Goal: Task Accomplishment & Management: Use online tool/utility

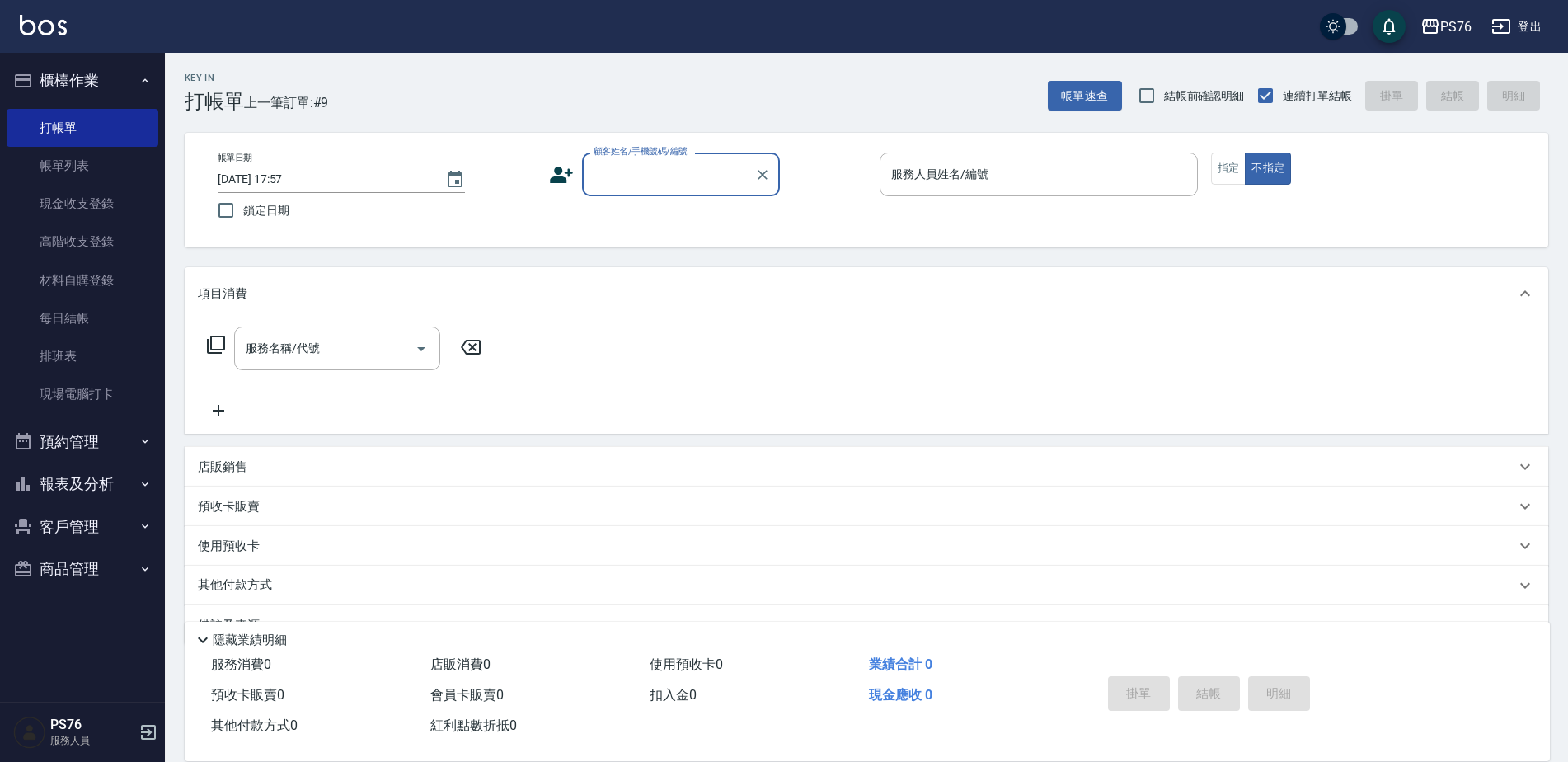
click at [636, 168] on input "顧客姓名/手機號碼/編號" at bounding box center [669, 174] width 158 height 29
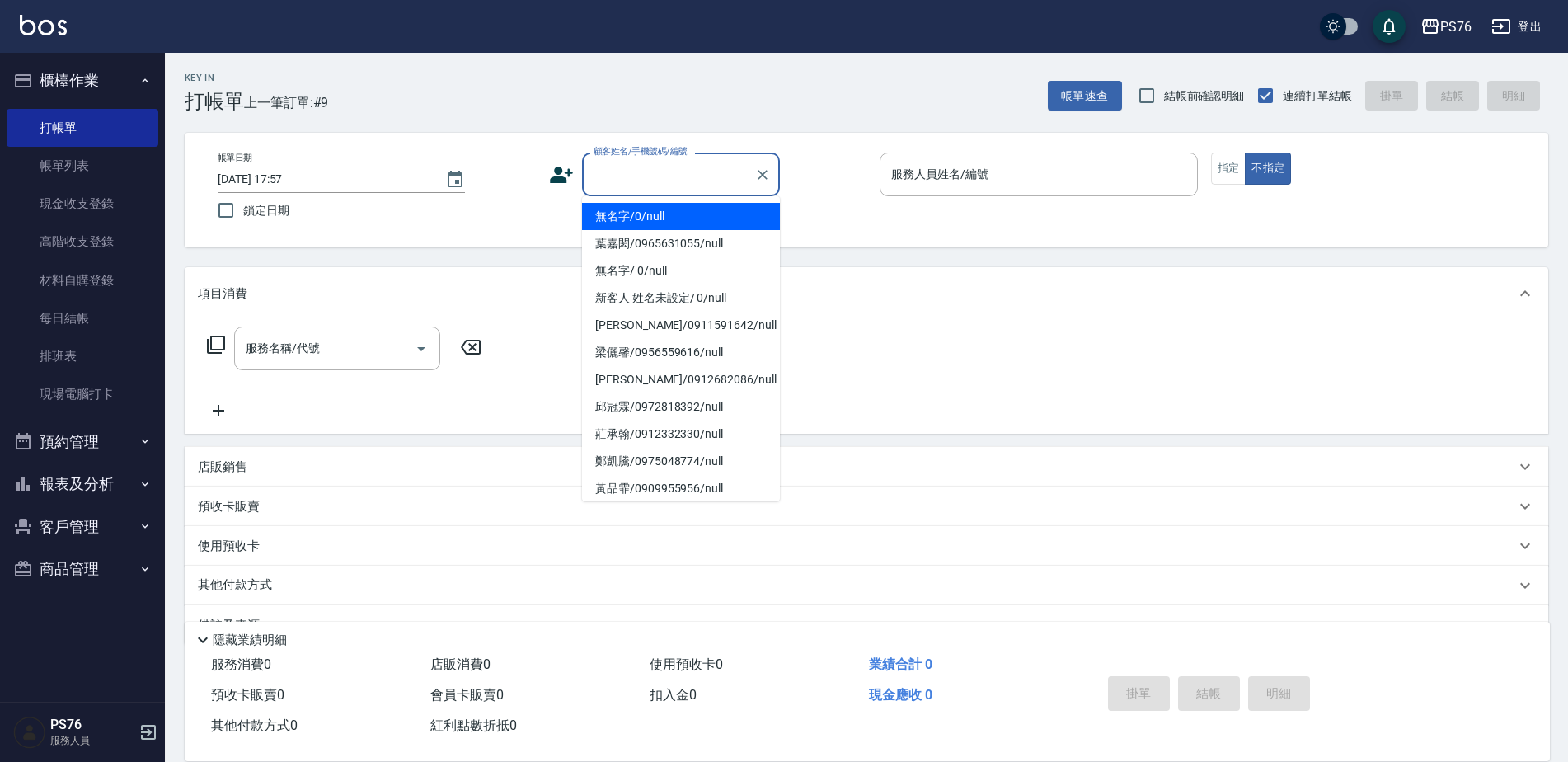
type input "無名字/0/null"
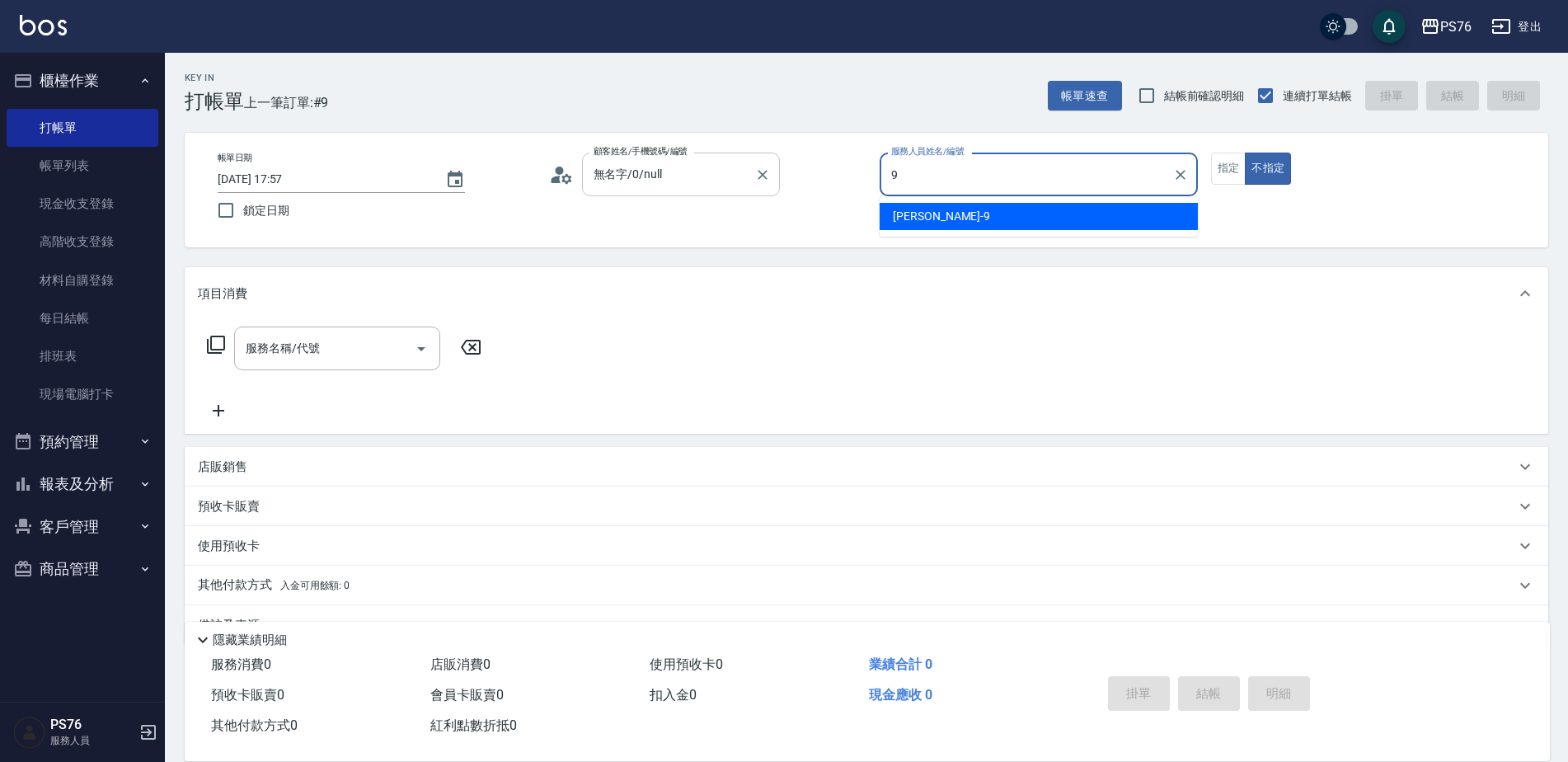
type input "劉憶彤-9"
type button "false"
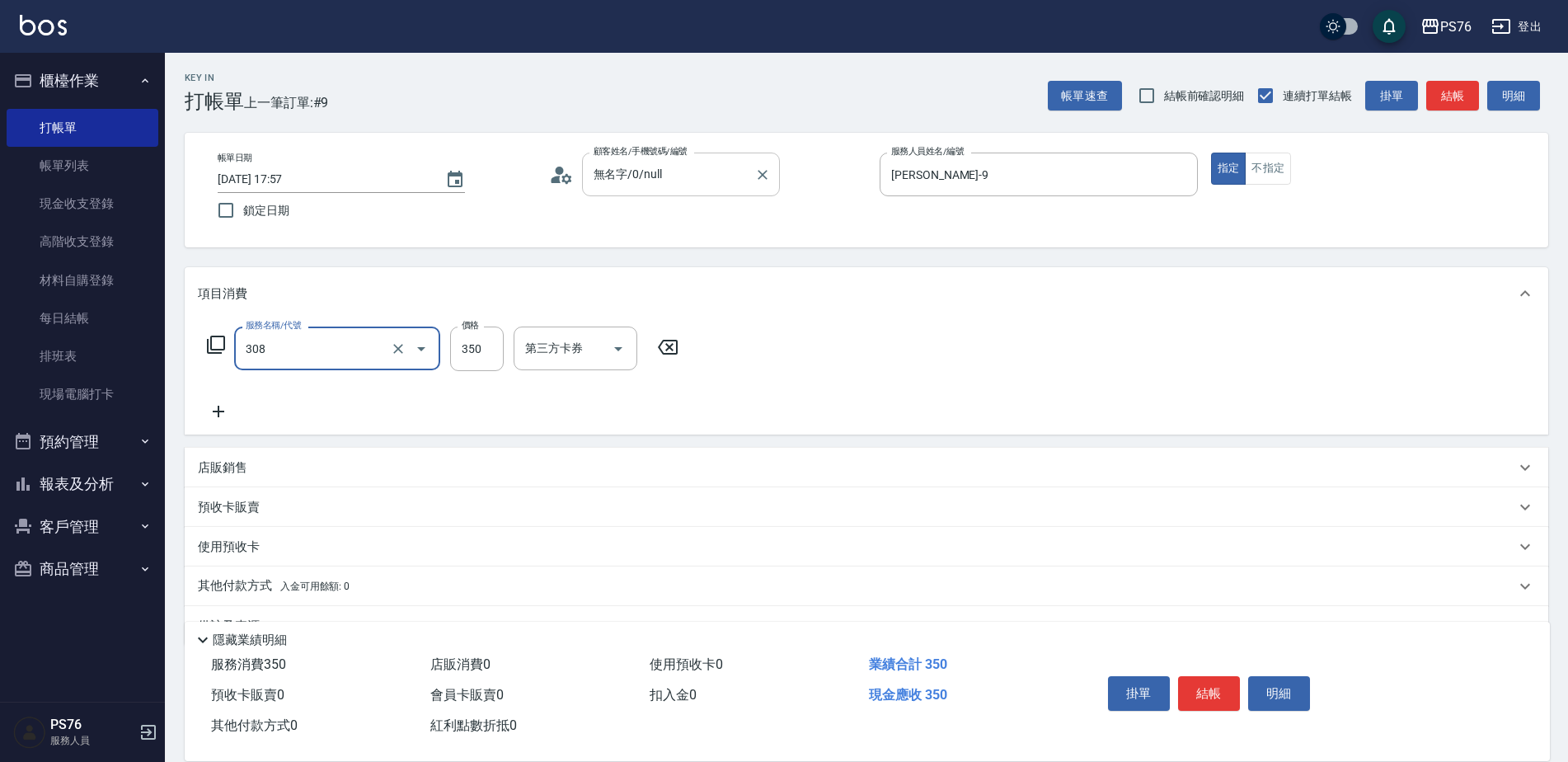
type input "洗+剪(308)"
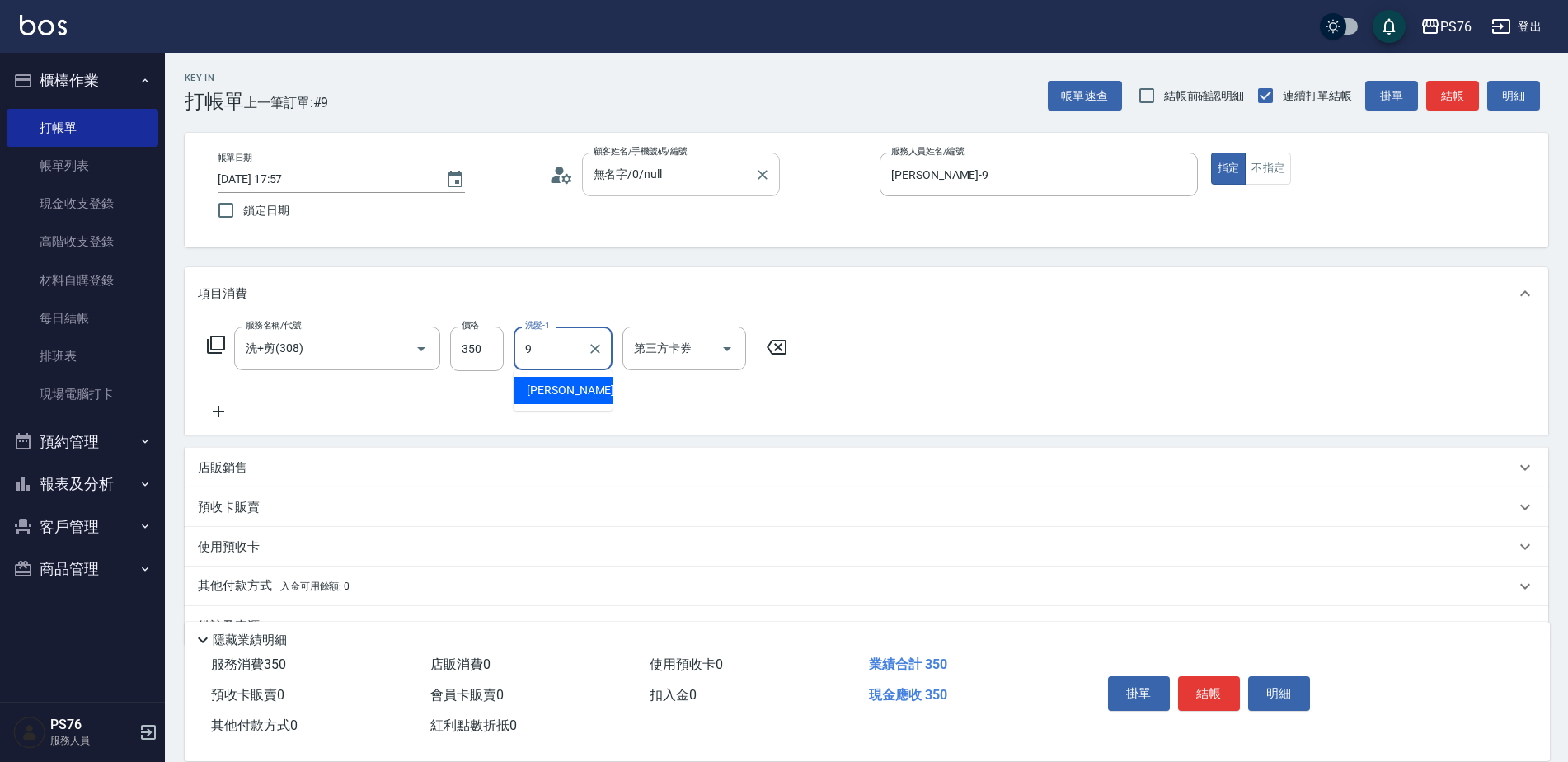
type input "劉憶彤-9"
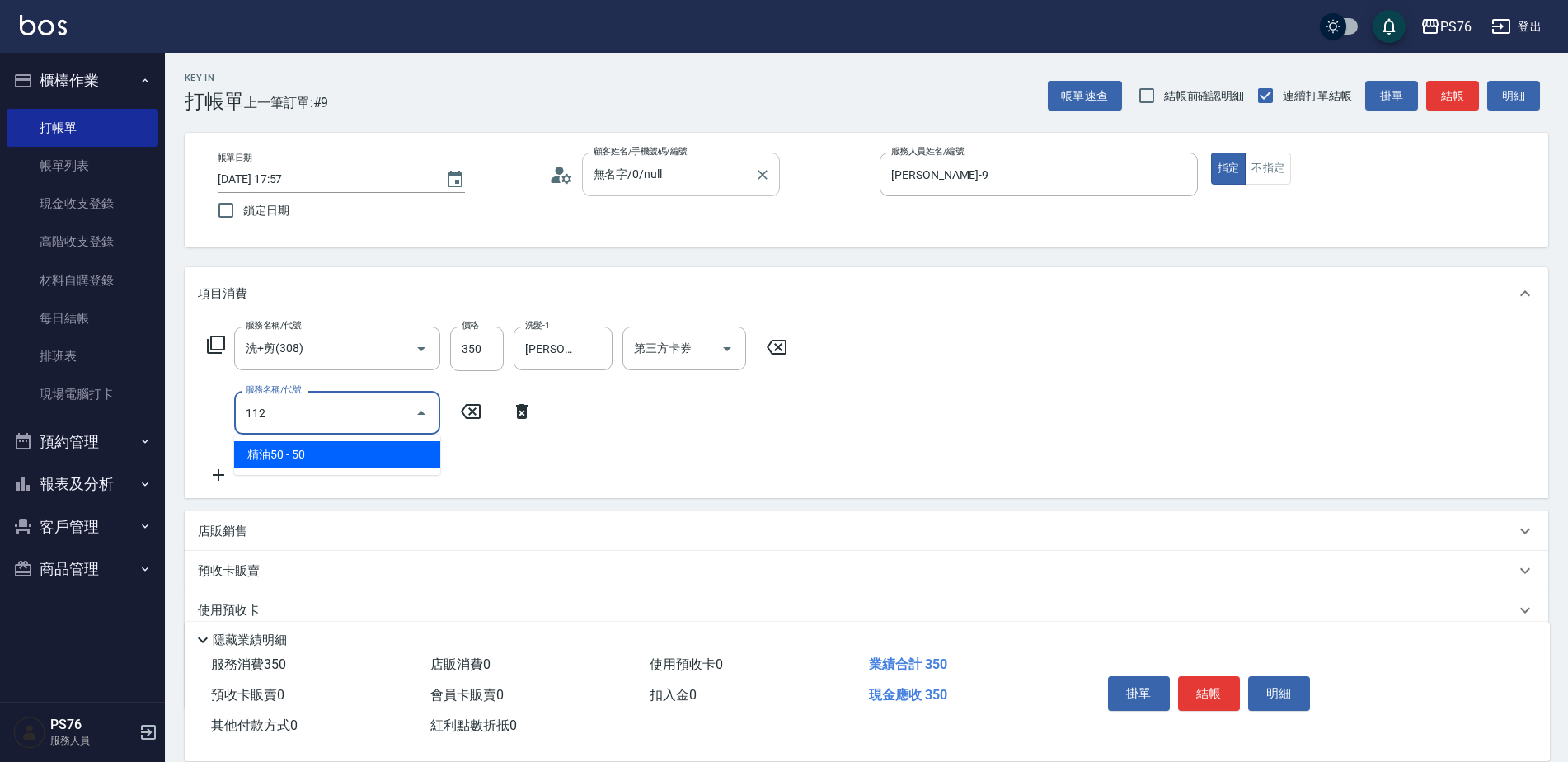
type input "精油50(112)"
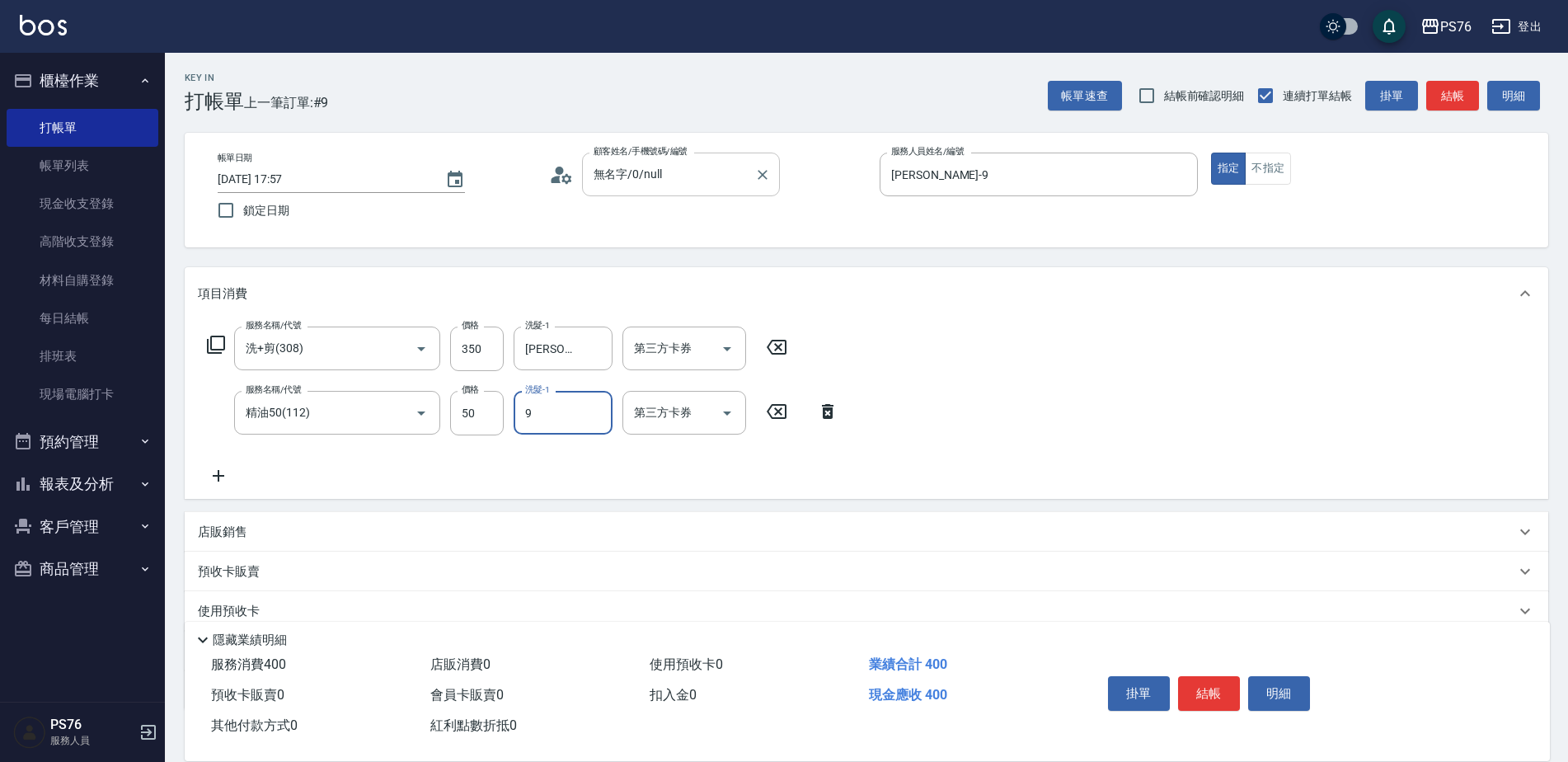
type input "劉憶彤-9"
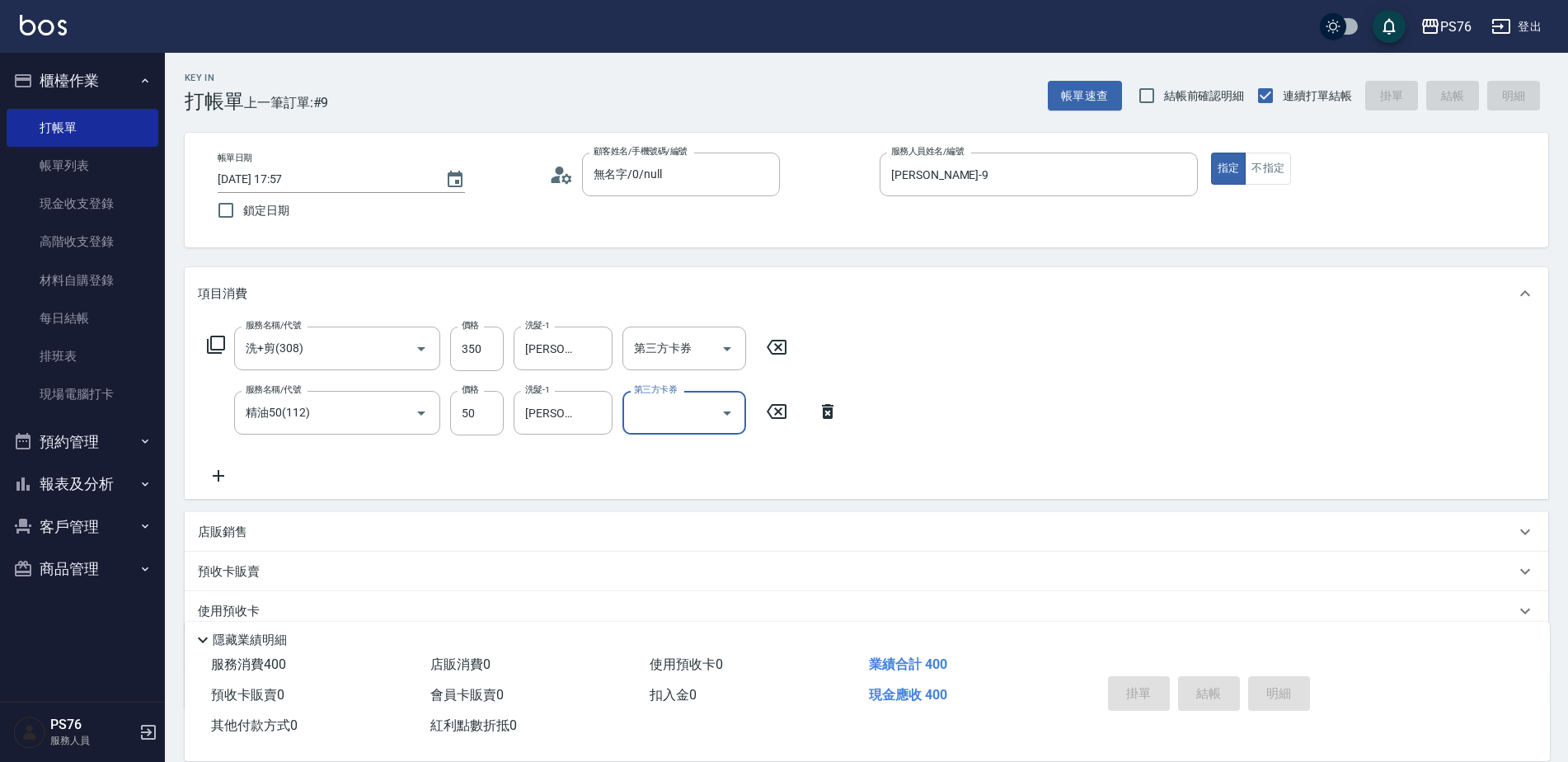
type input "2025/08/20 20:32"
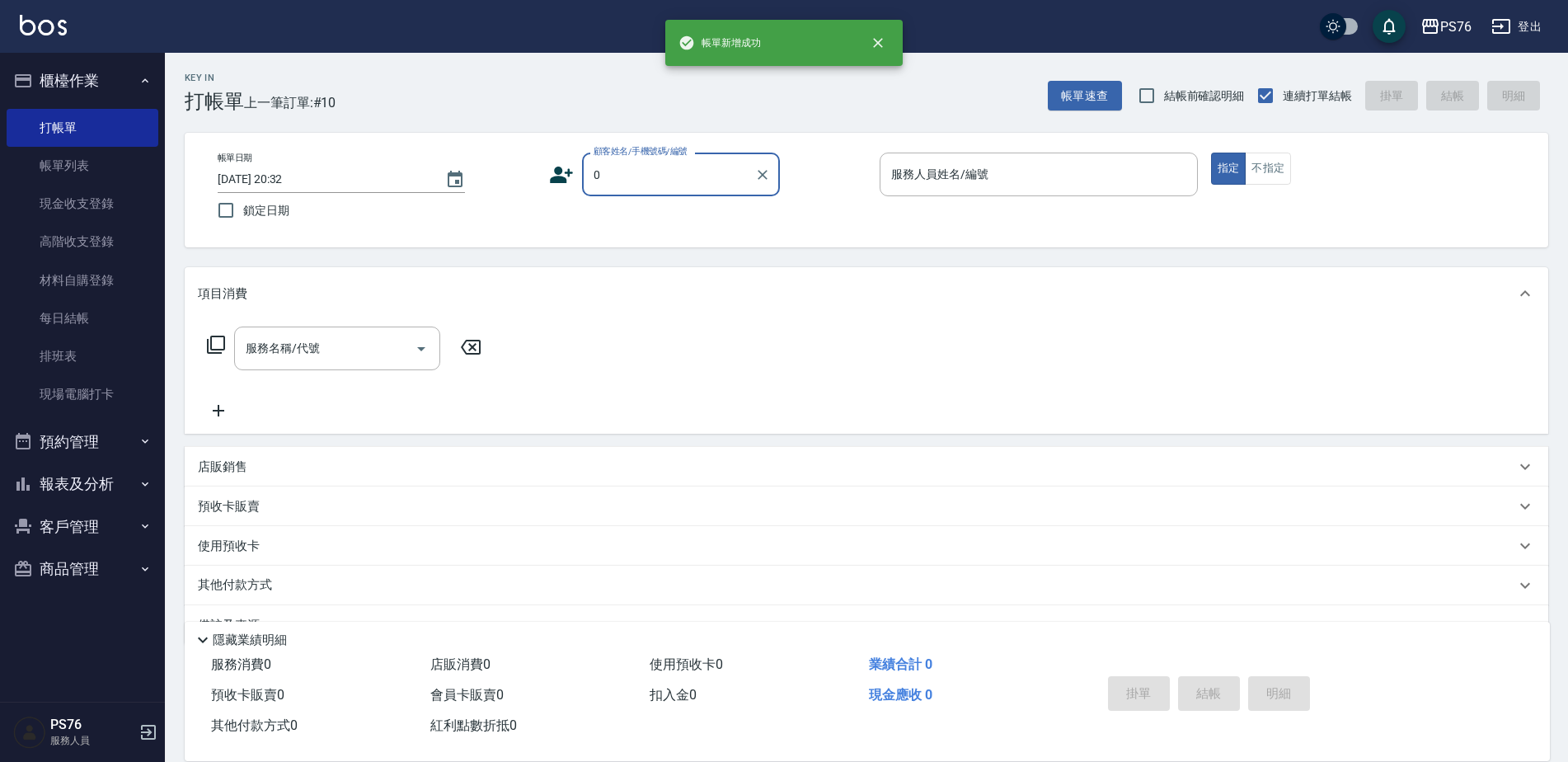
type input "無名字/0/null"
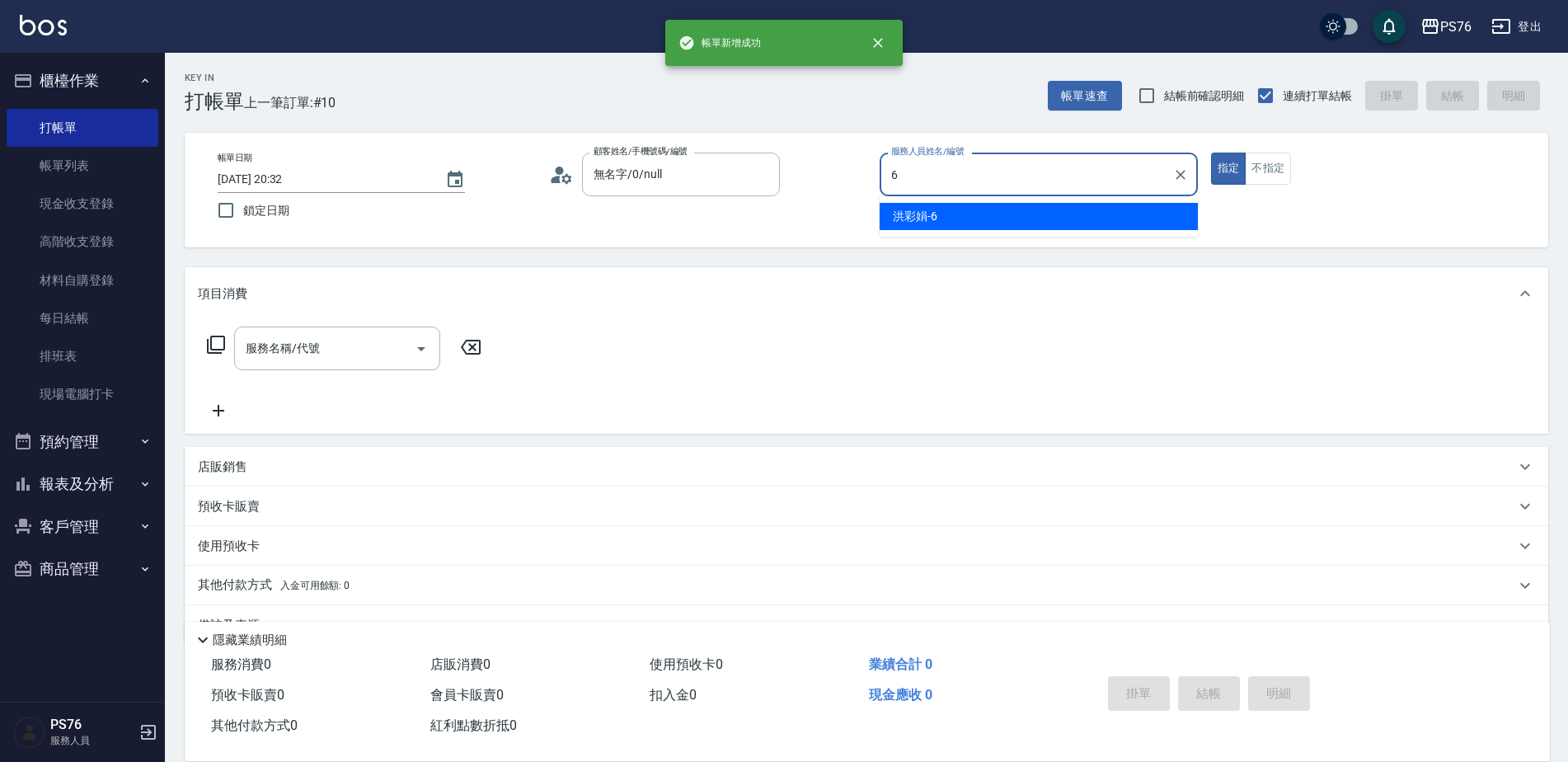
type input "洪彩娟-6"
type button "true"
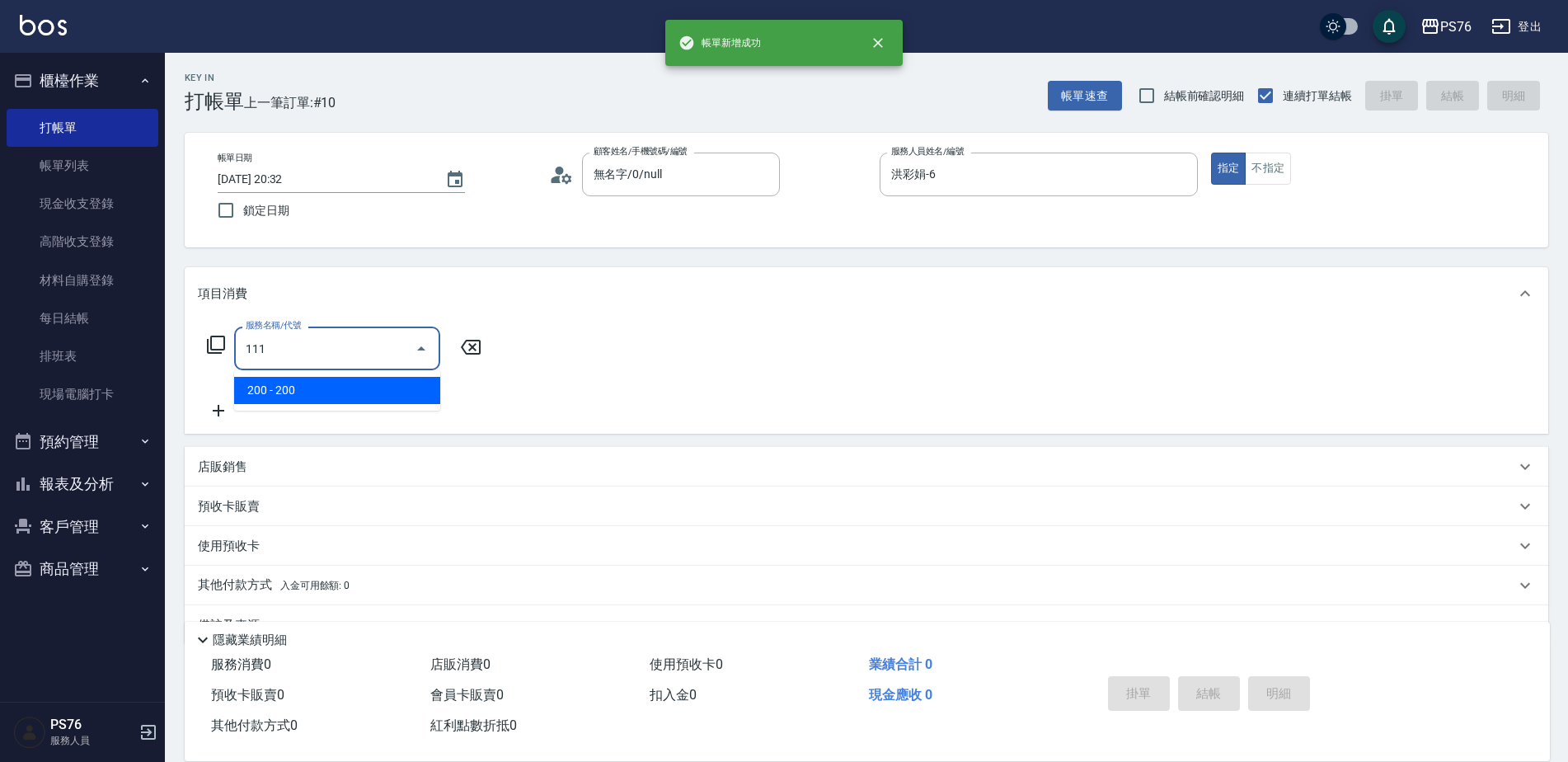
type input "200(111)"
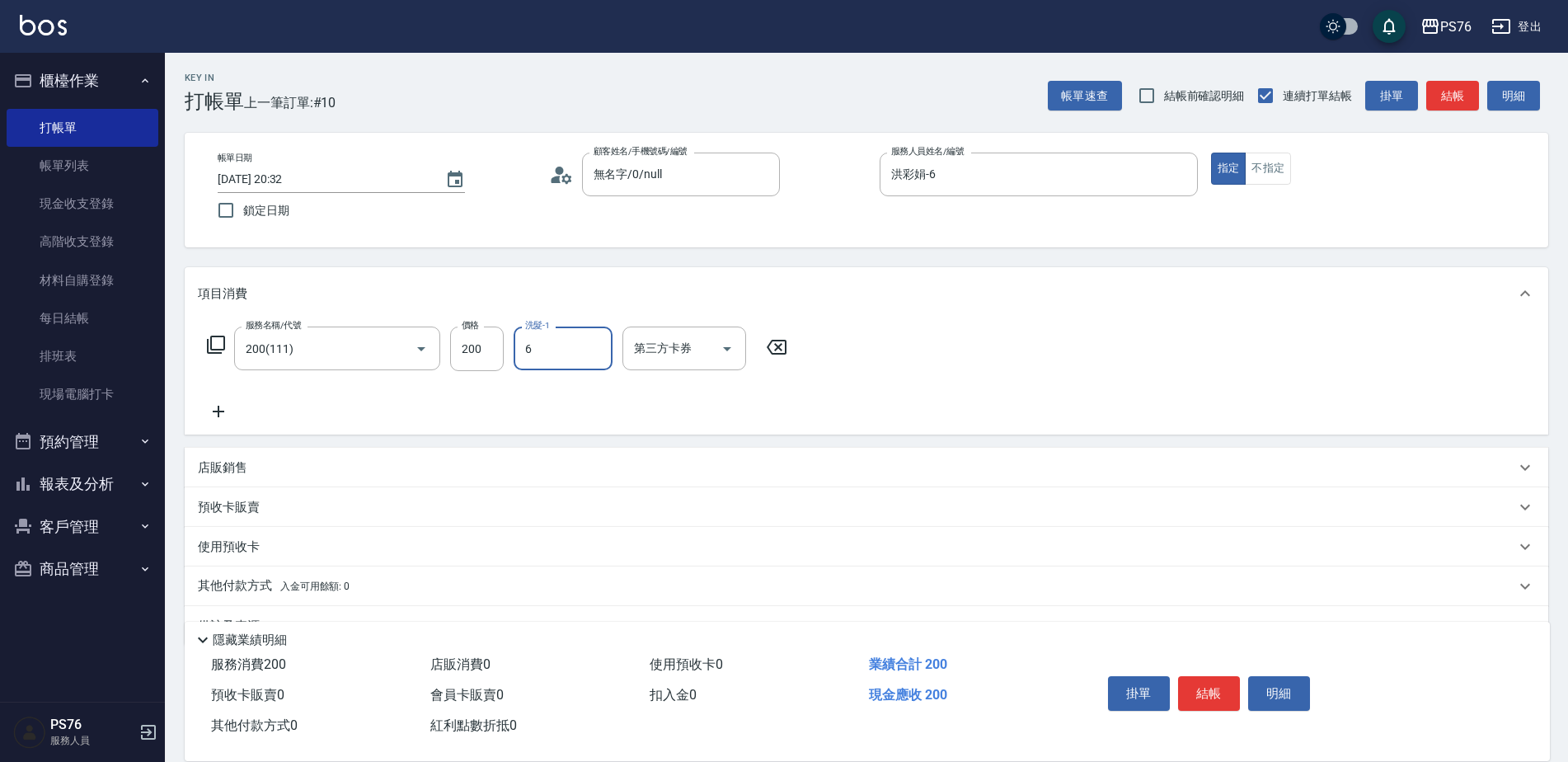
type input "洪彩娟-6"
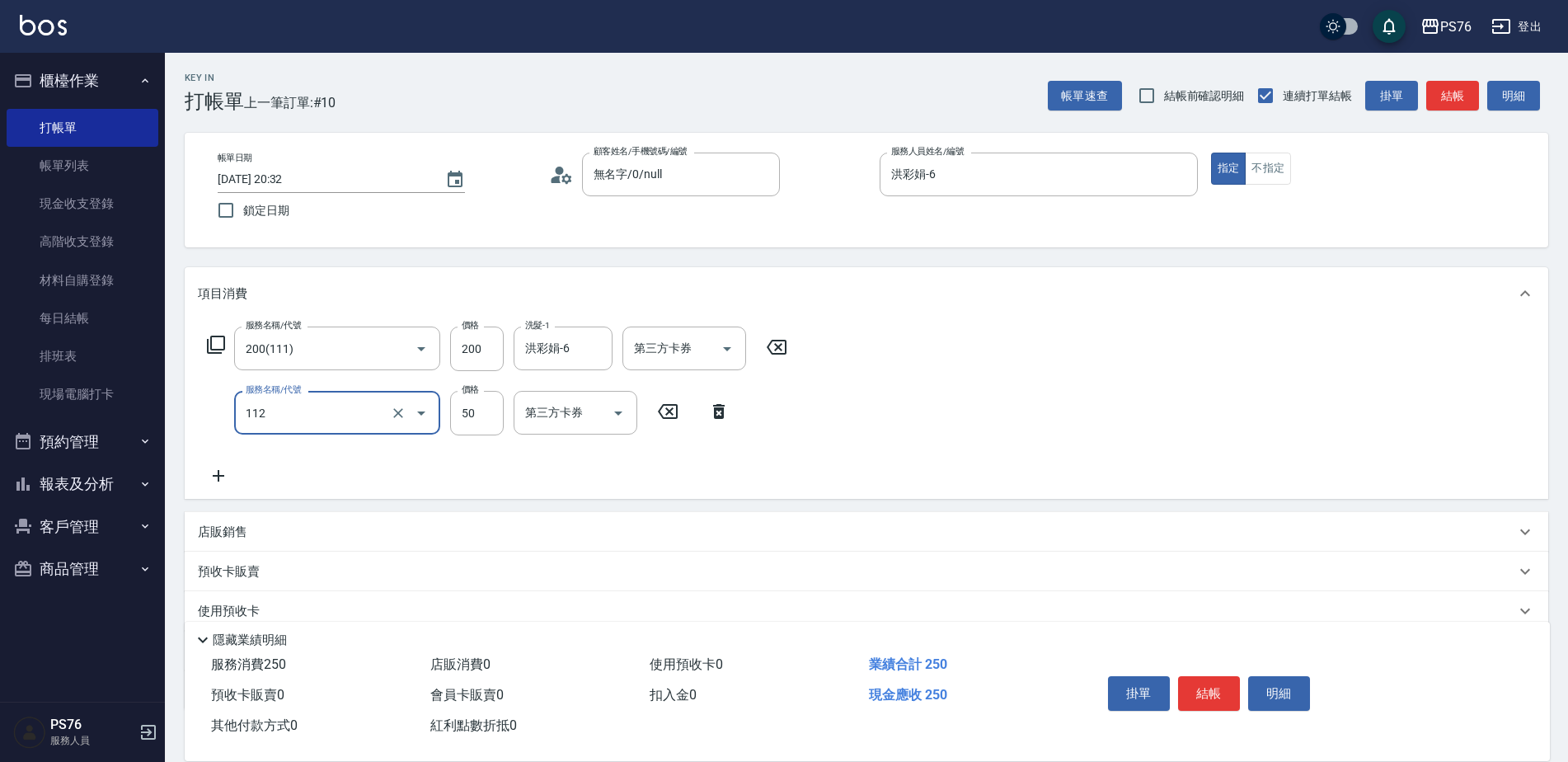
type input "精油50(112)"
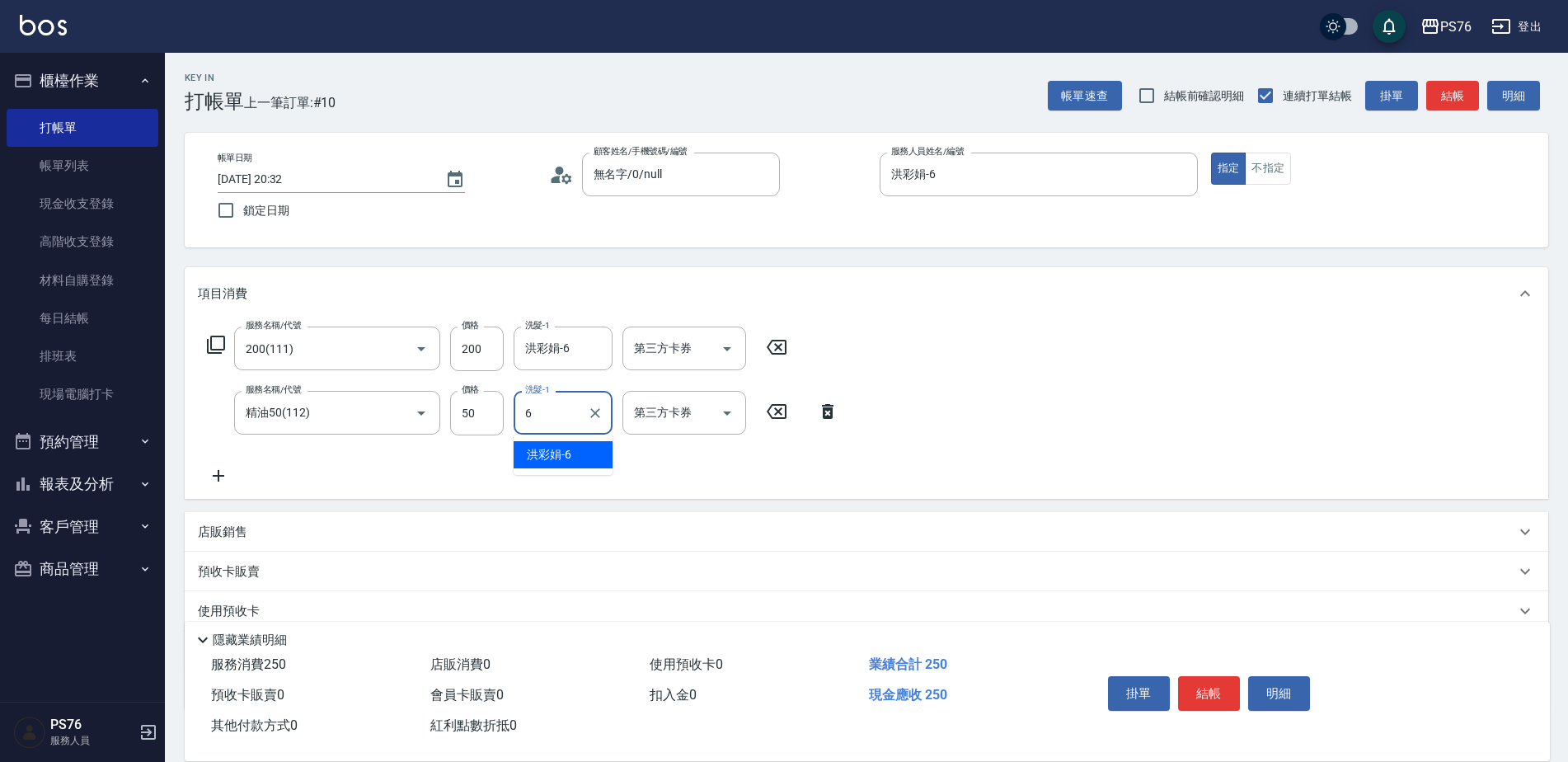
type input "洪彩娟-6"
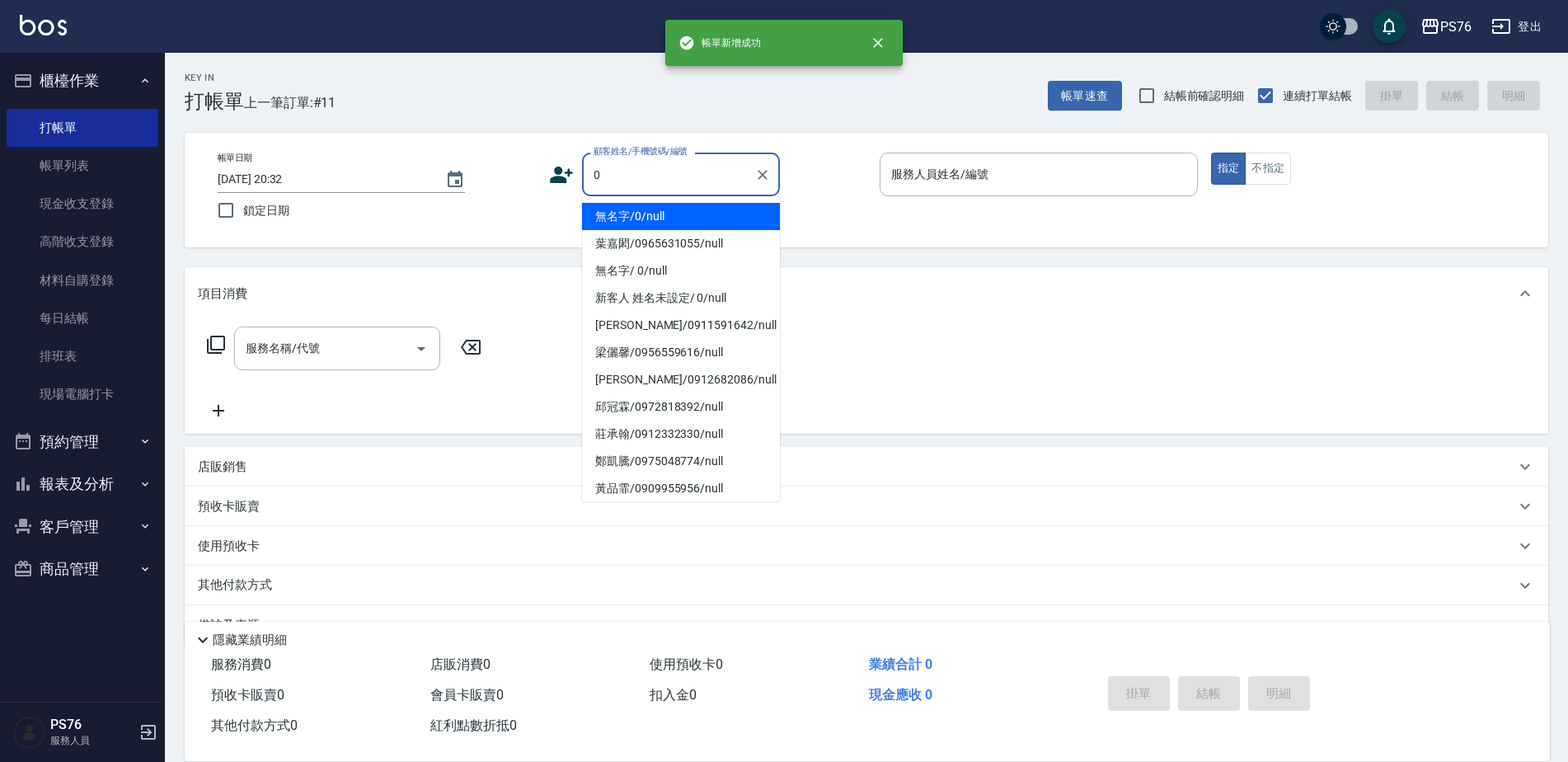
type input "無名字/0/null"
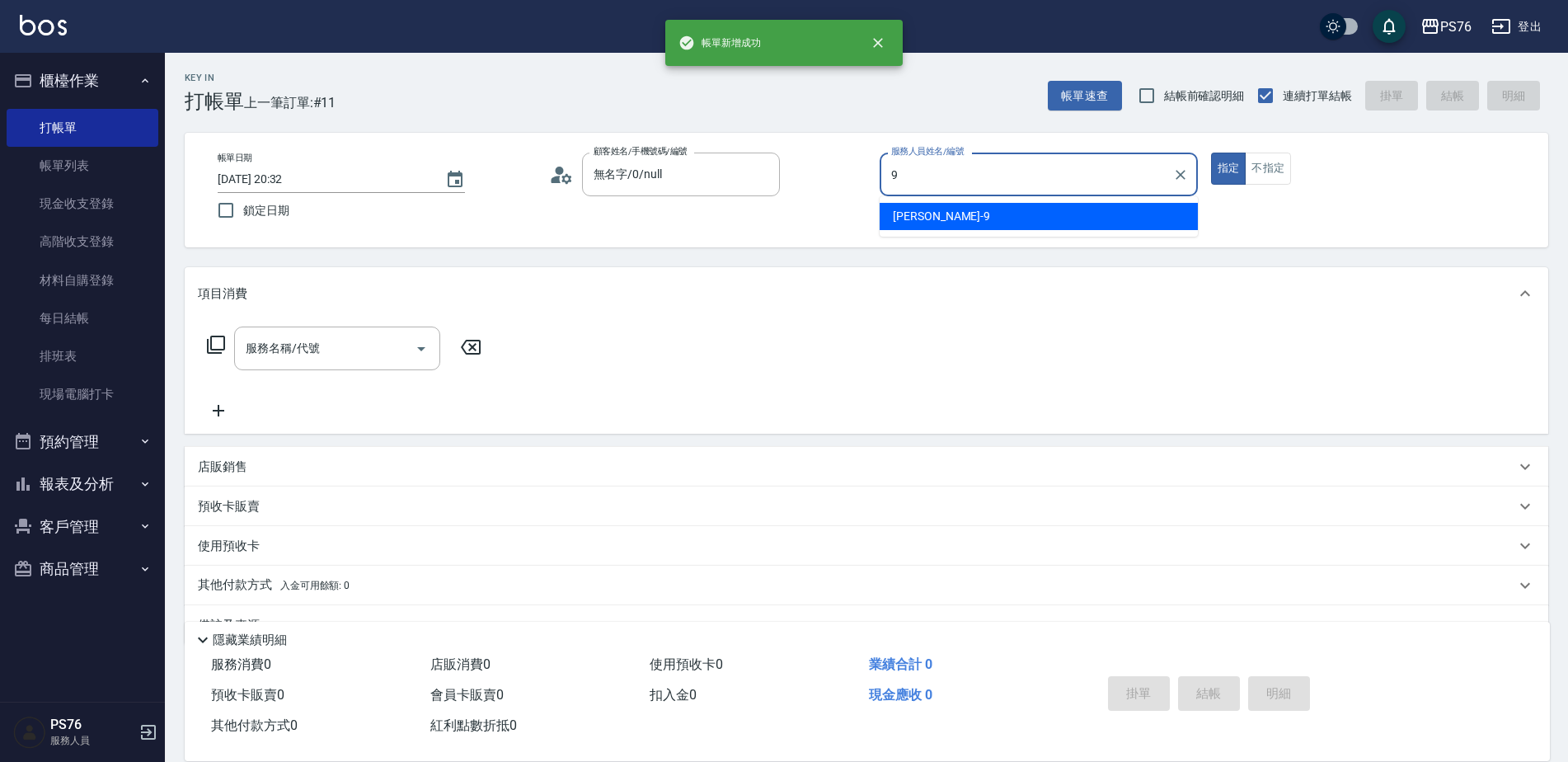
type input "劉憶彤-9"
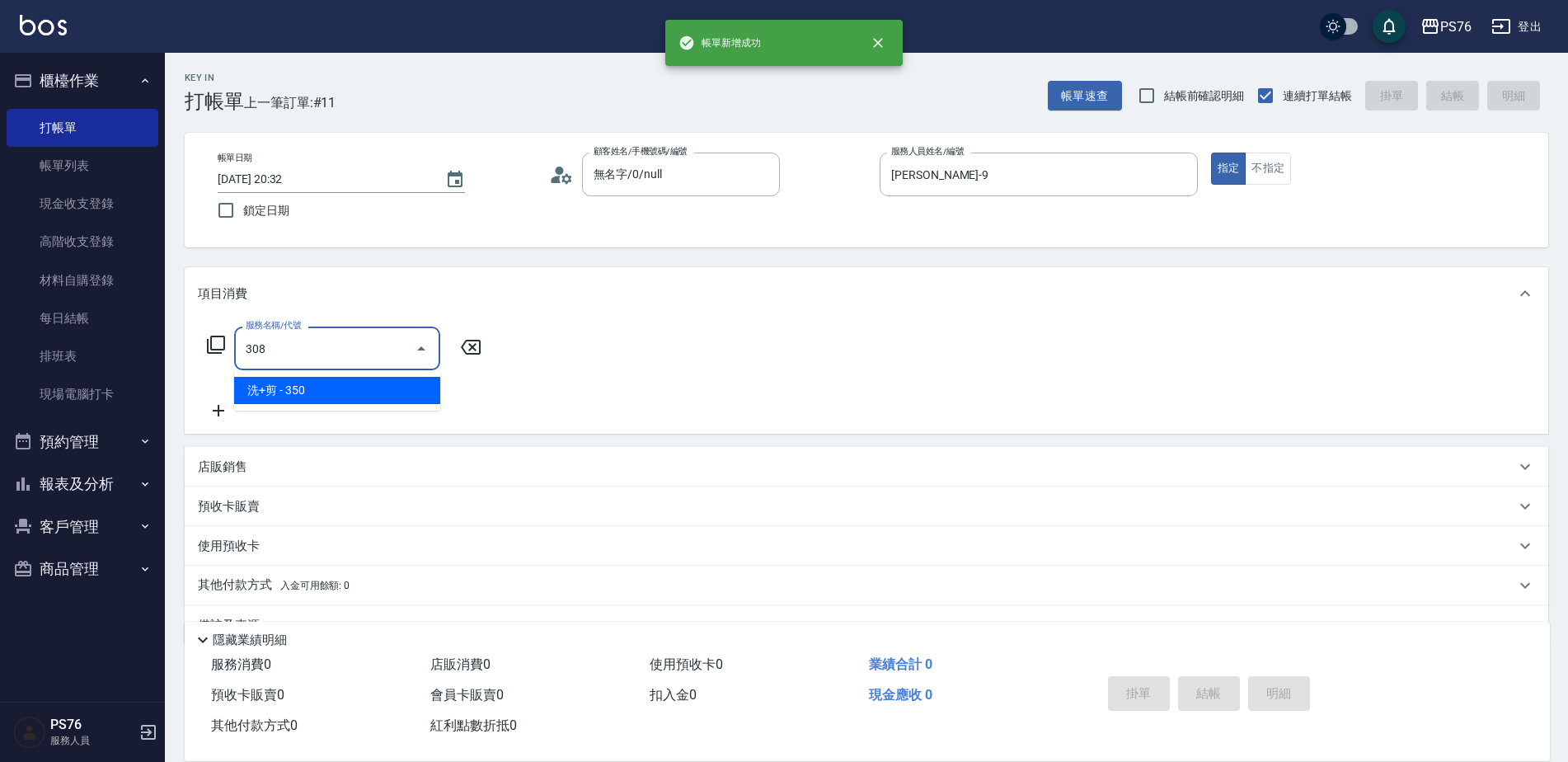
type input "洗+剪(308)"
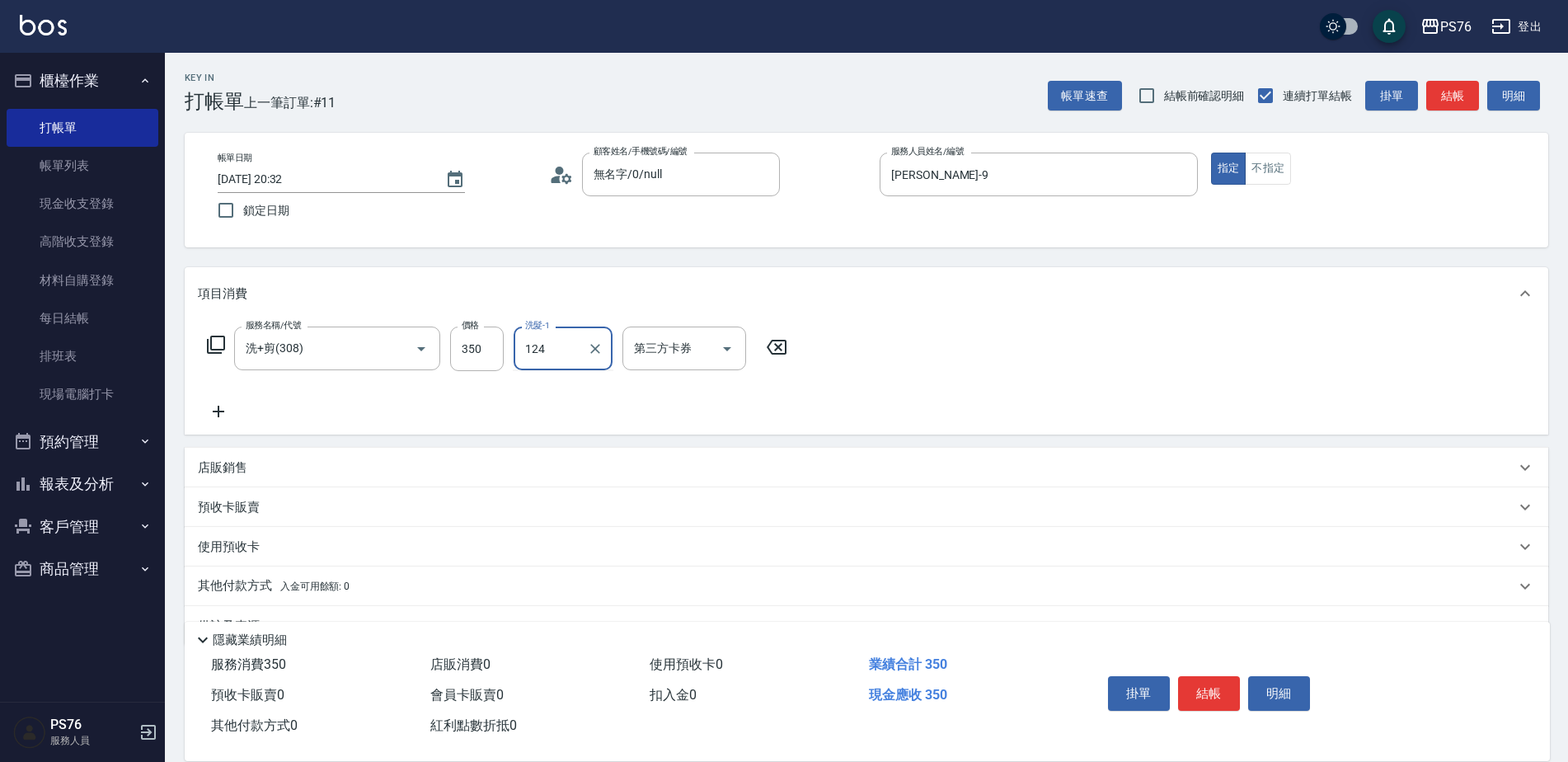
type input "124"
click at [572, 368] on div "洗髮-1" at bounding box center [563, 348] width 99 height 44
type input "游怡瑄-24"
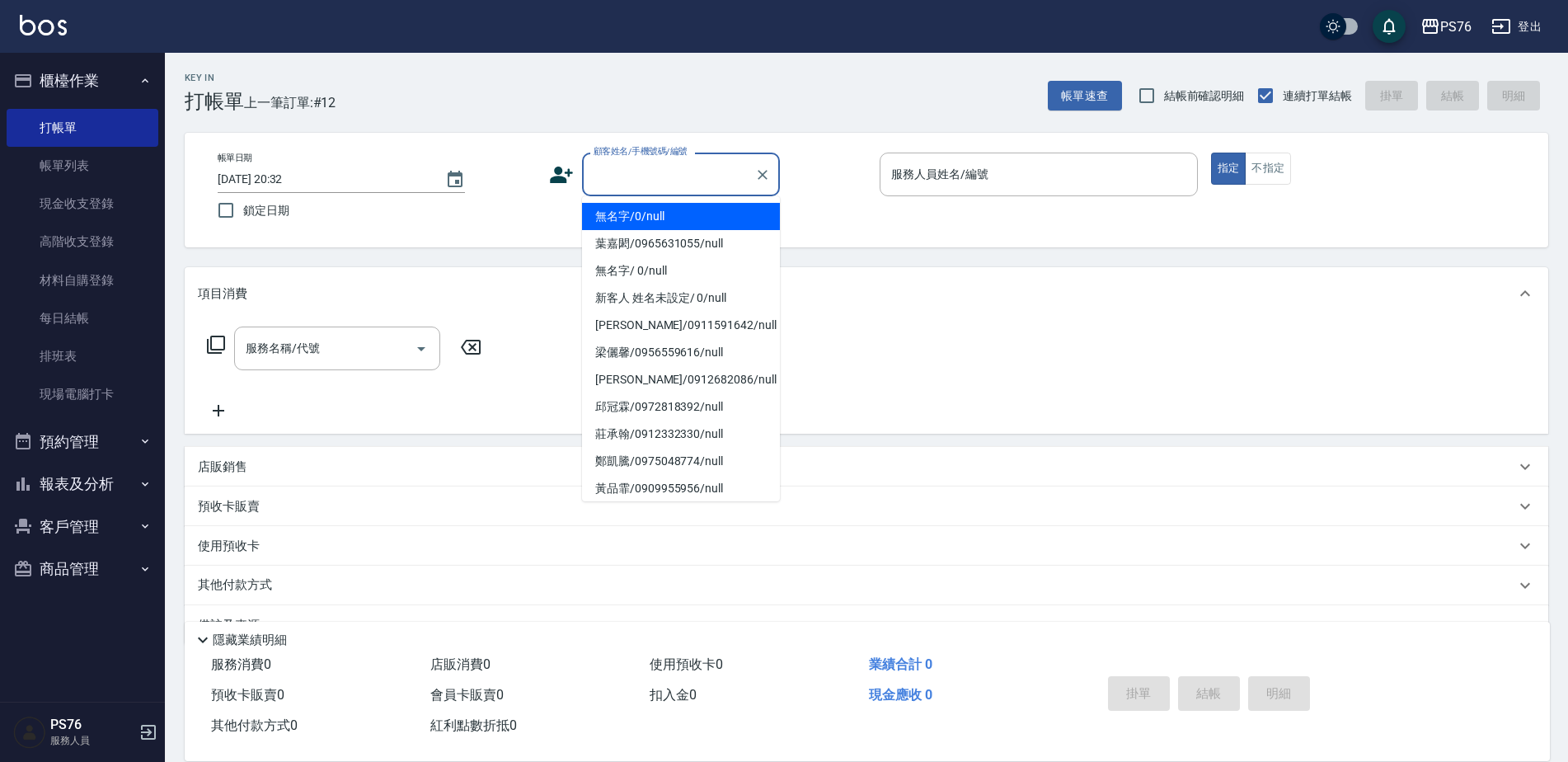
click at [671, 169] on input "顧客姓名/手機號碼/編號" at bounding box center [669, 174] width 158 height 29
type input "無名字/0/null"
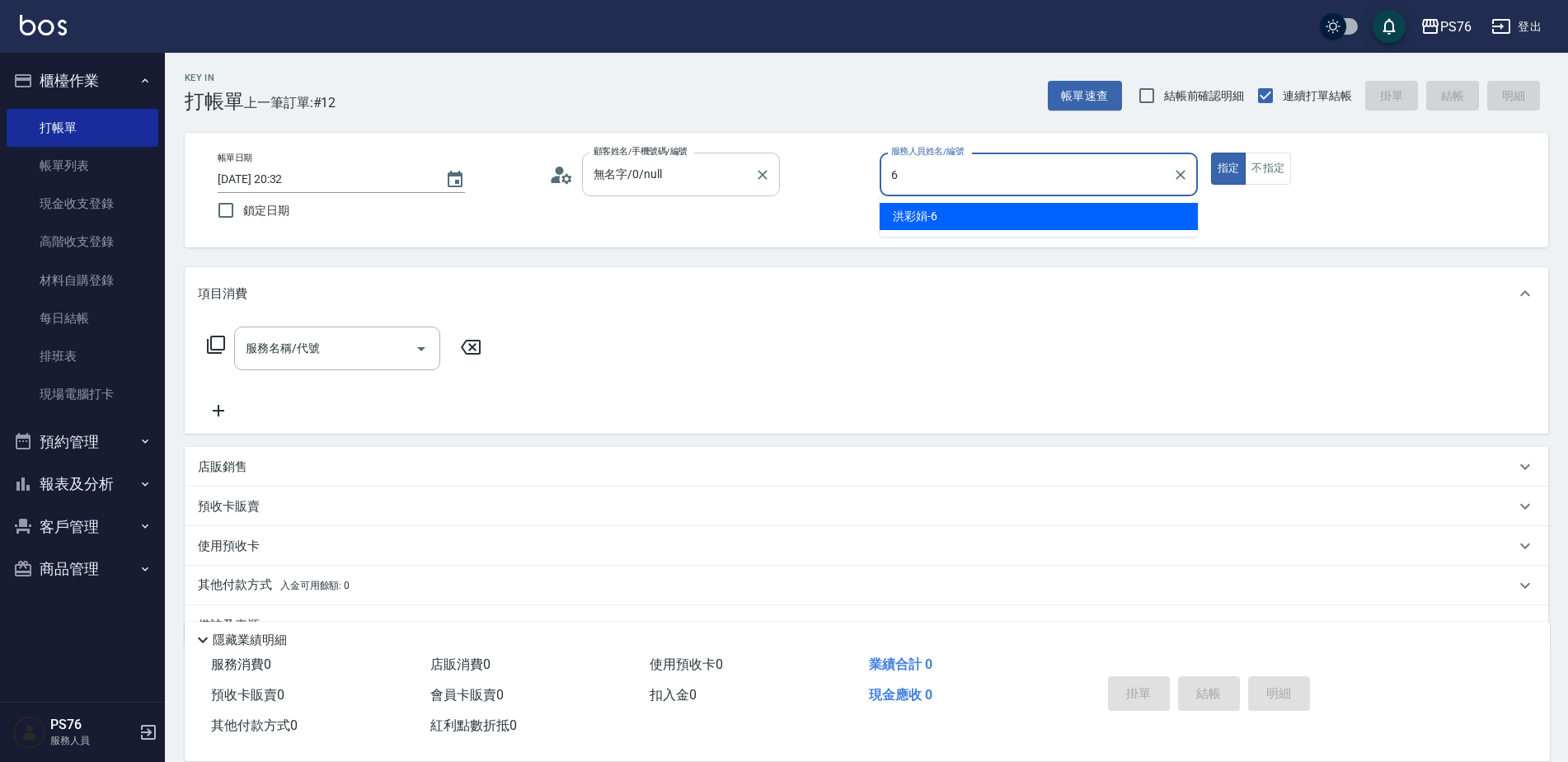
type input "洪彩娟-6"
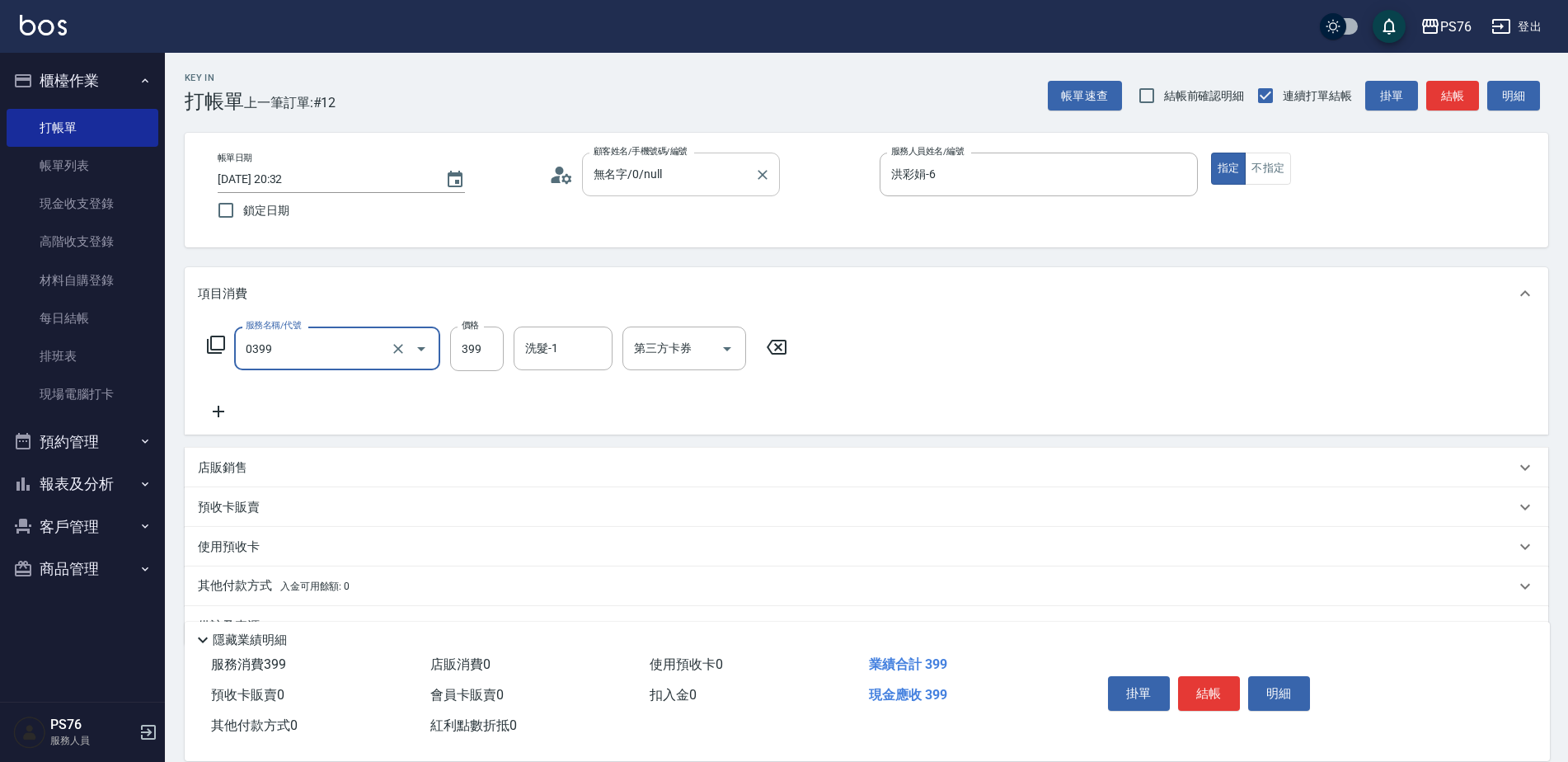
type input "海鹽399(0399)"
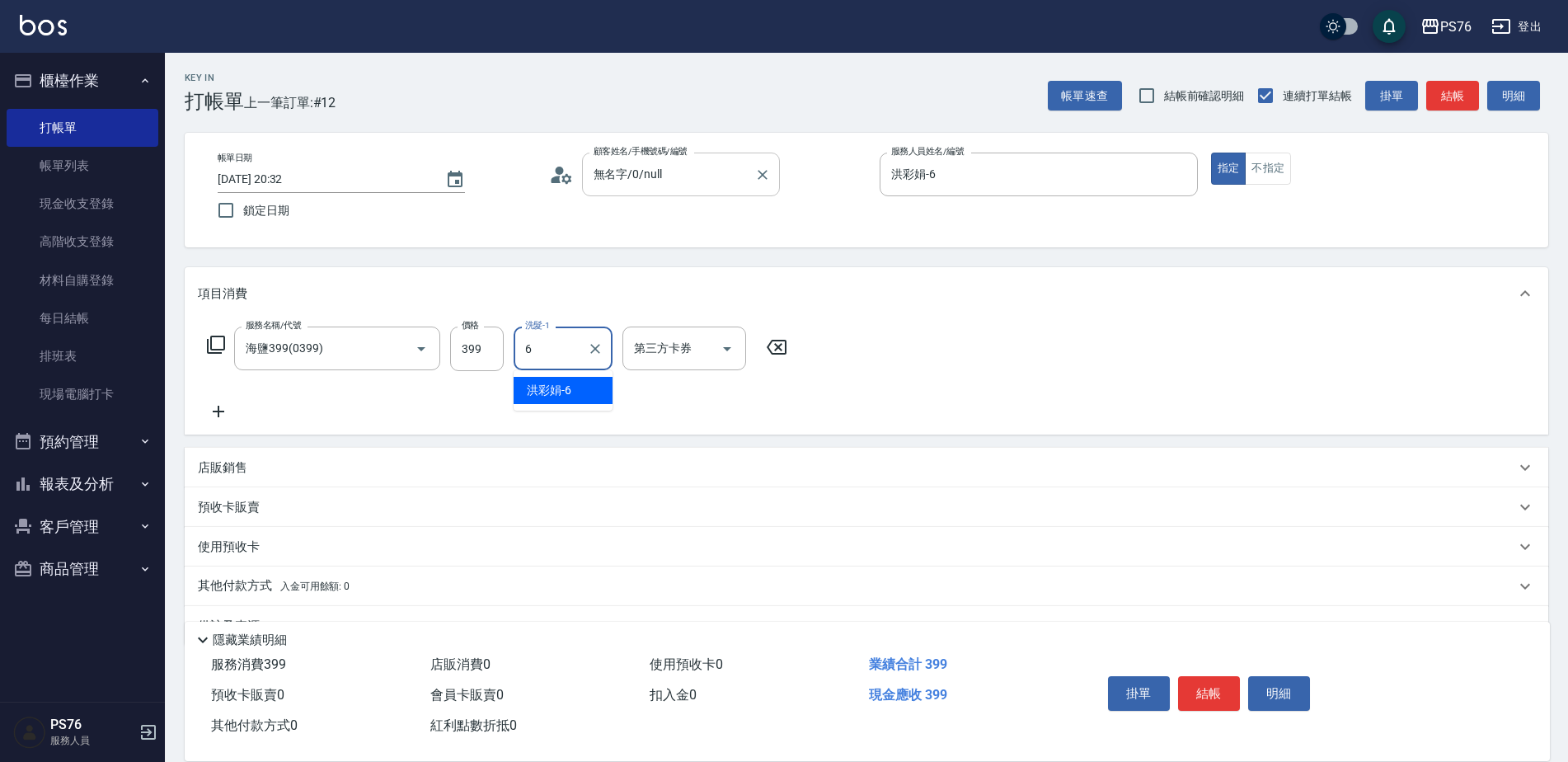
type input "洪彩娟-6"
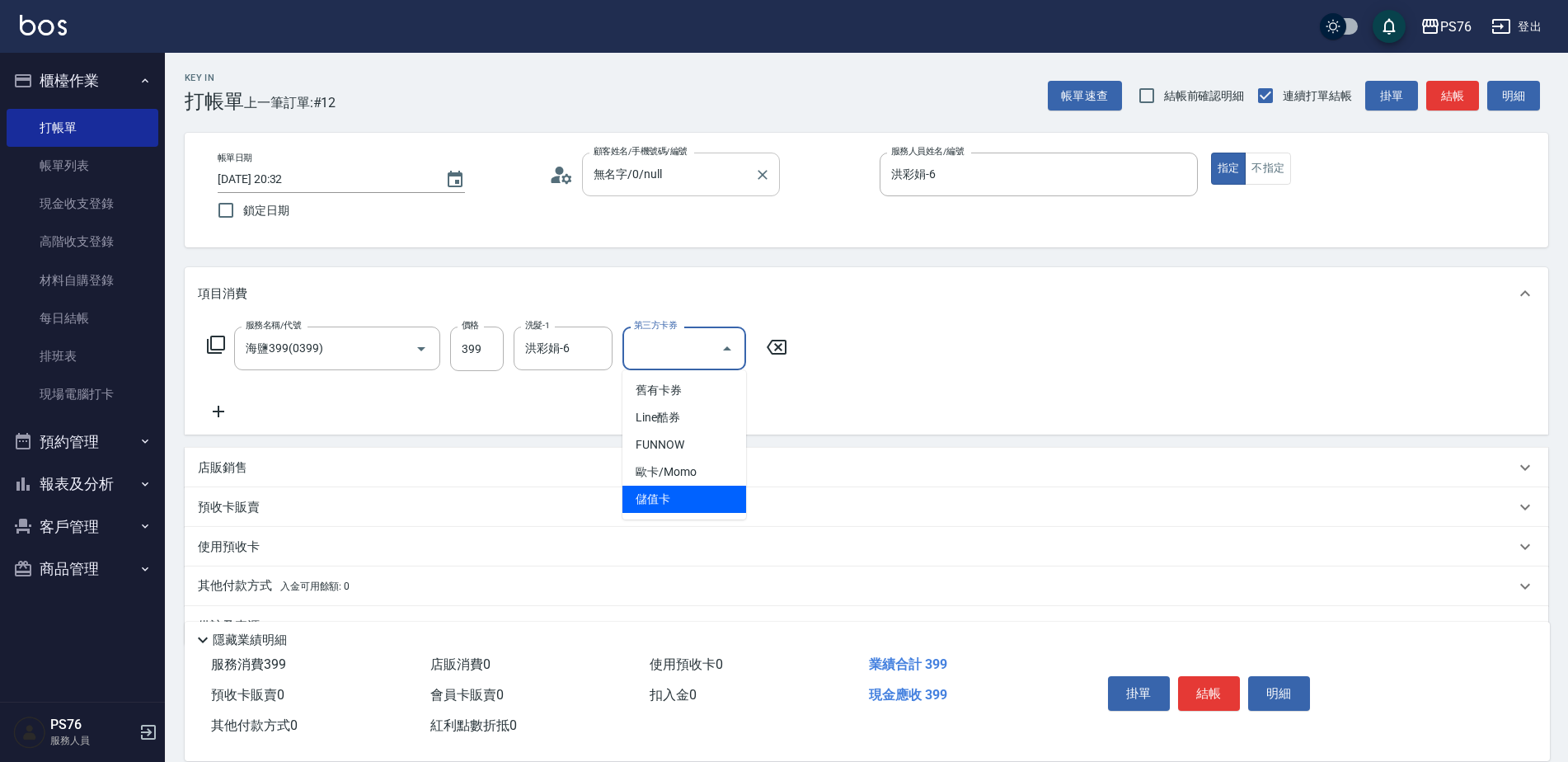
type input "儲值卡"
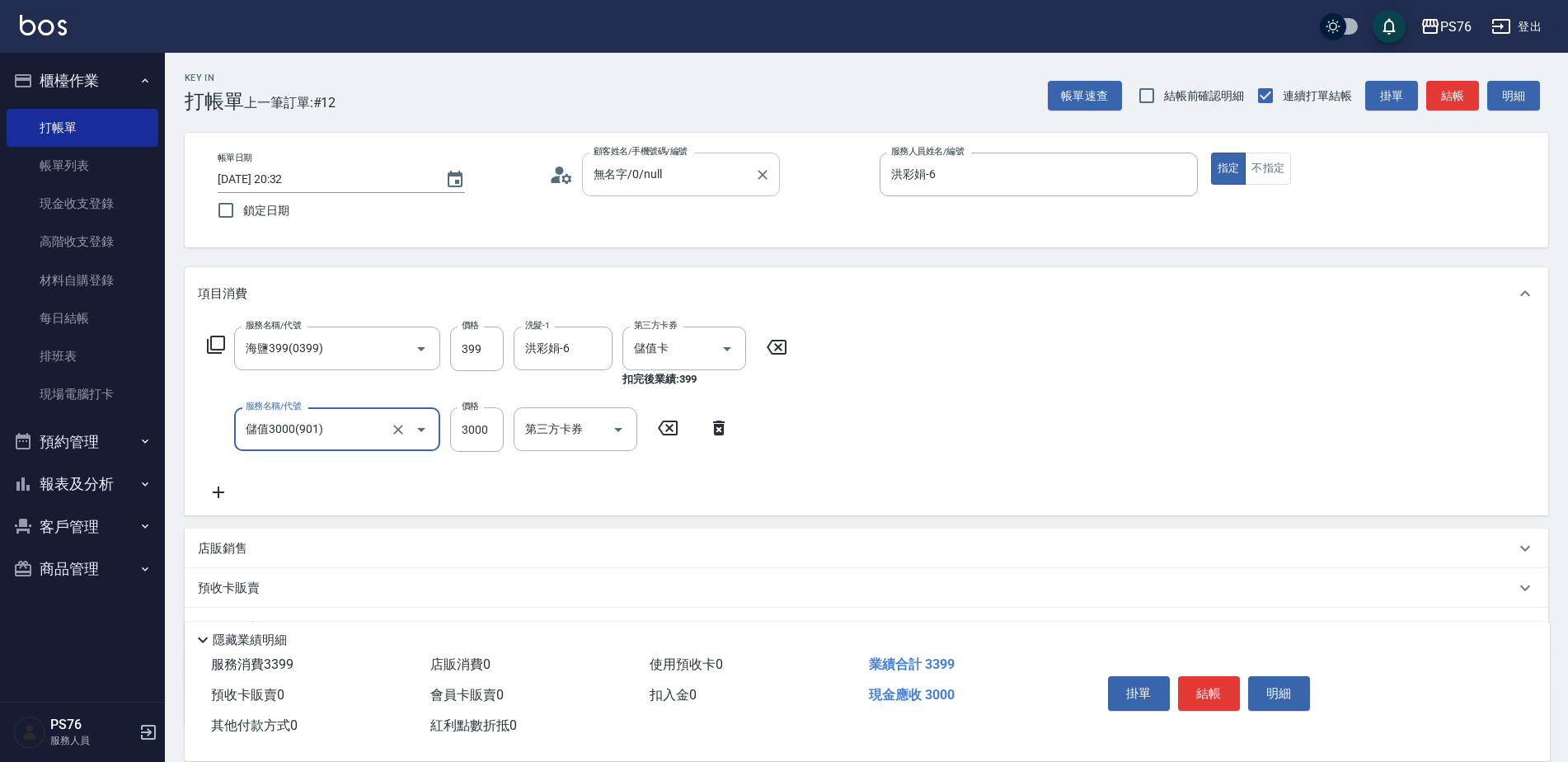
type input "儲值3000(901)"
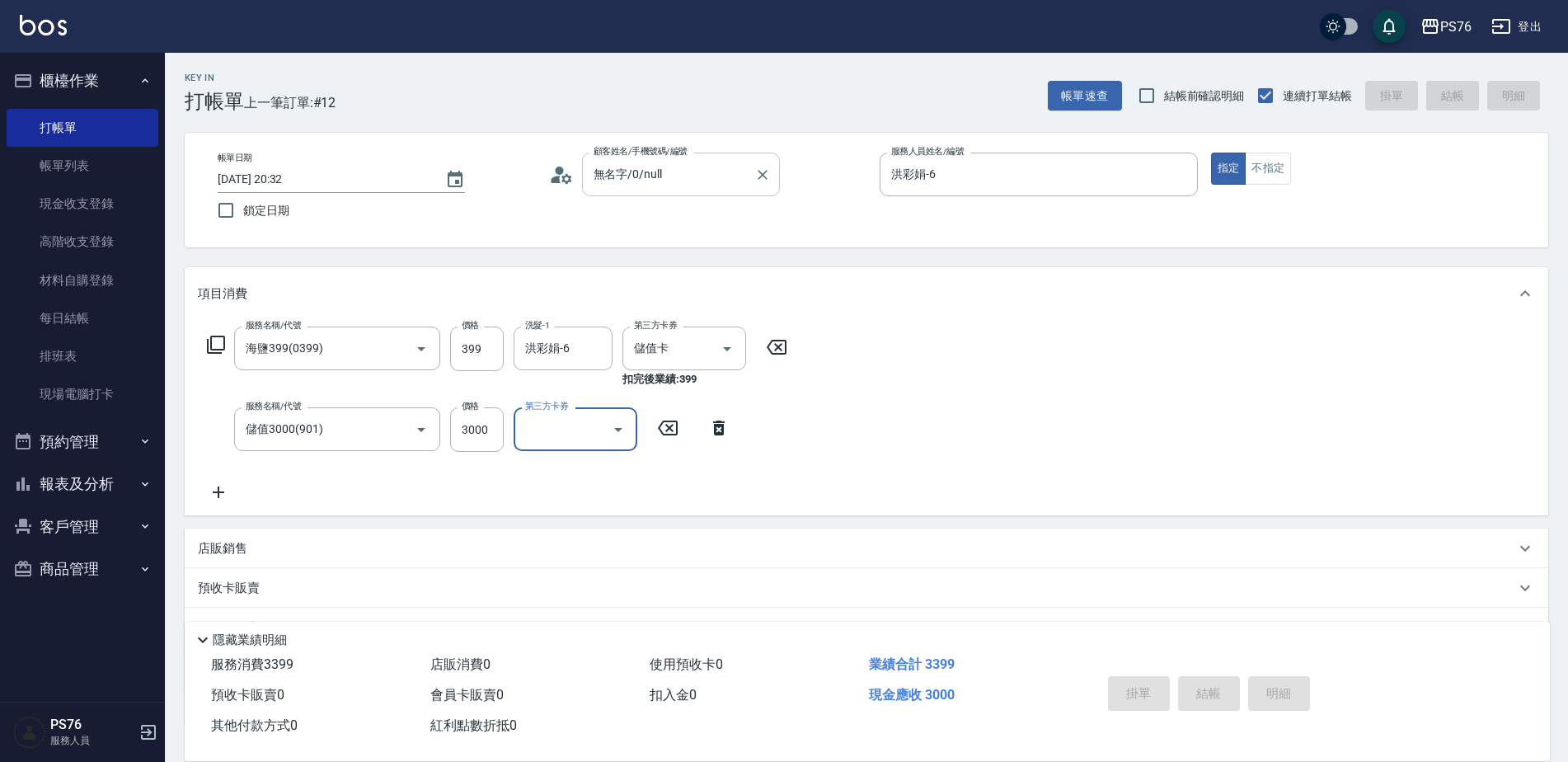
type input "2025/08/20 20:51"
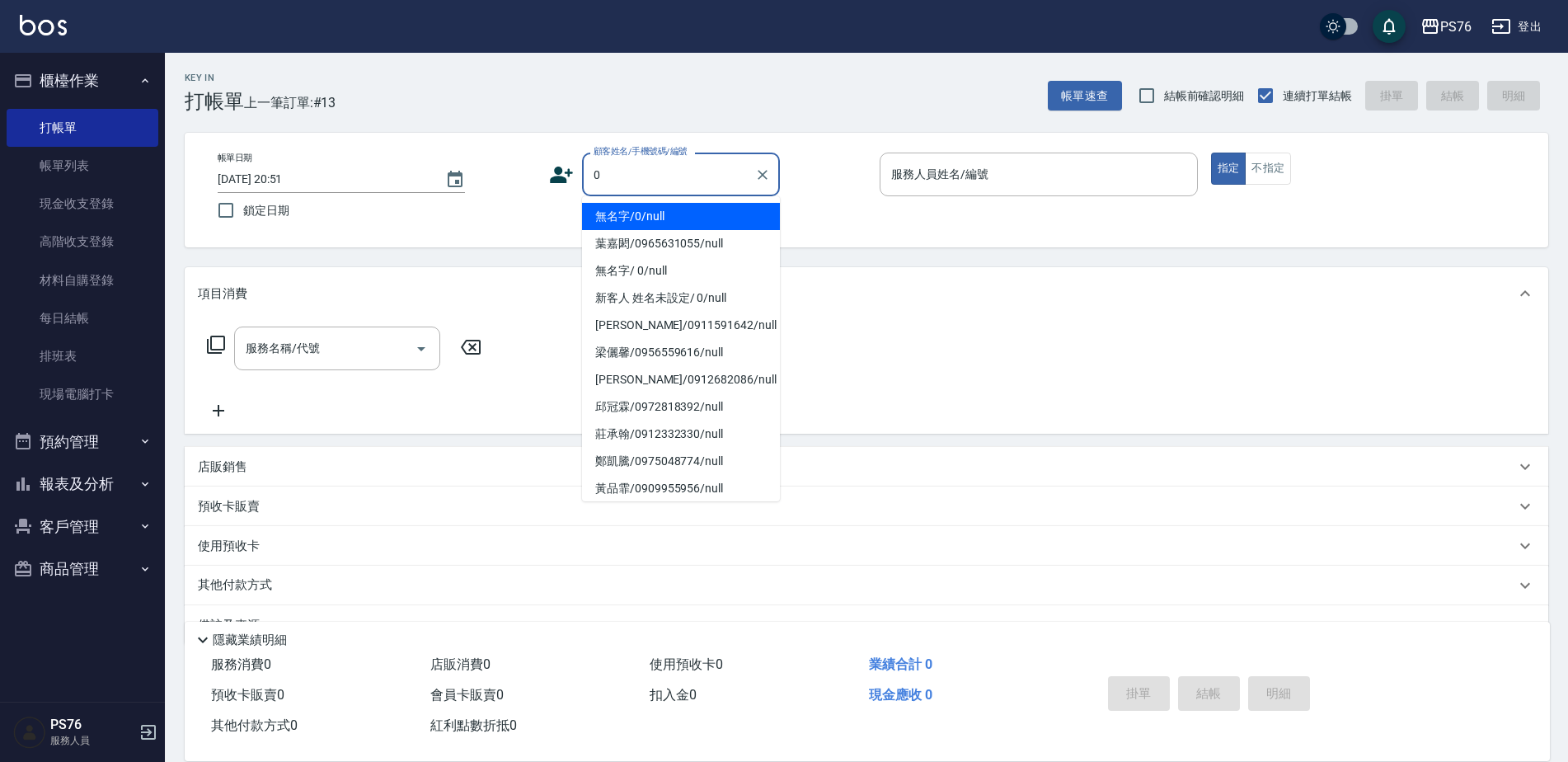
type input "無名字/0/null"
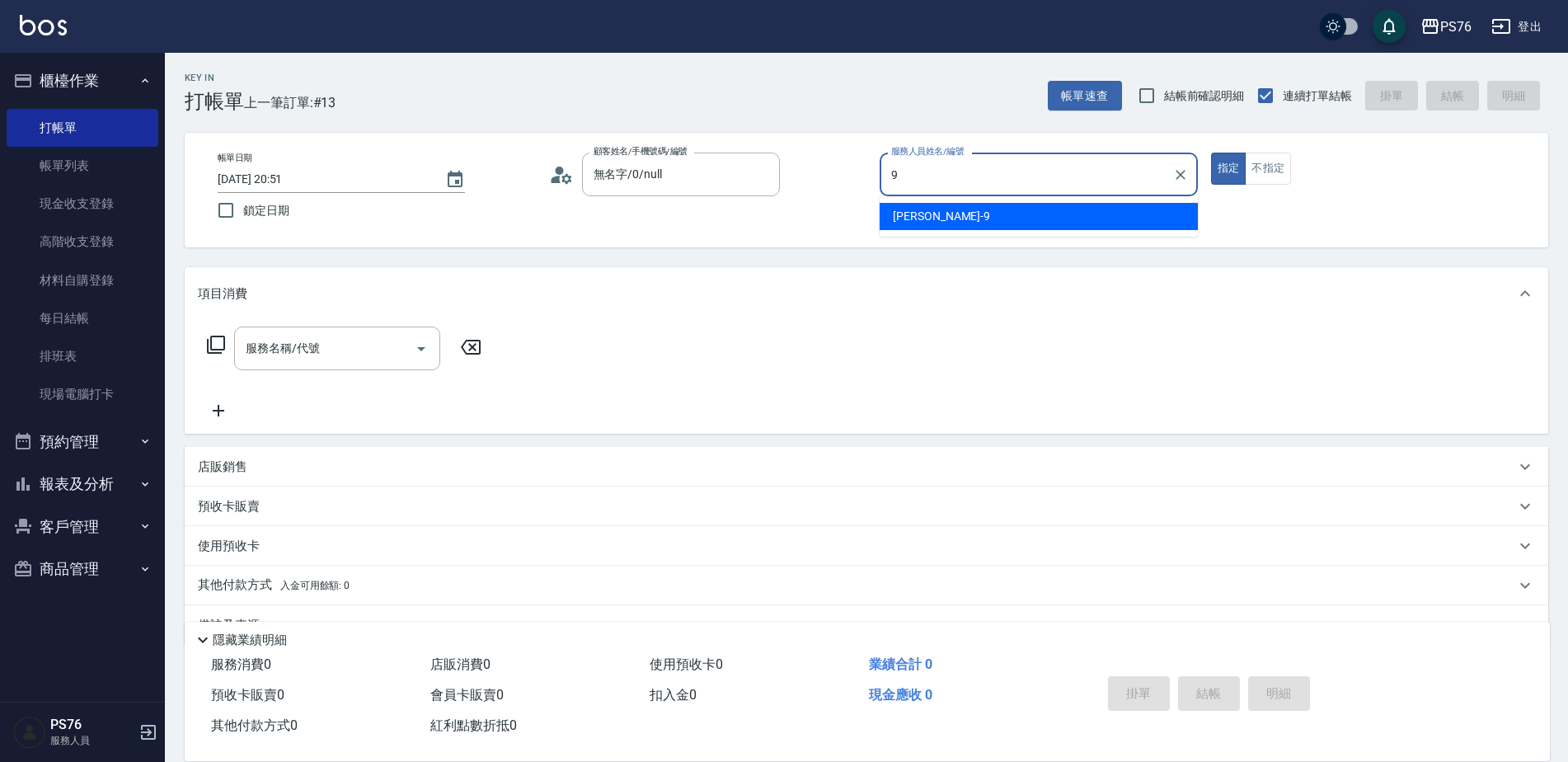
type input "劉憶彤-9"
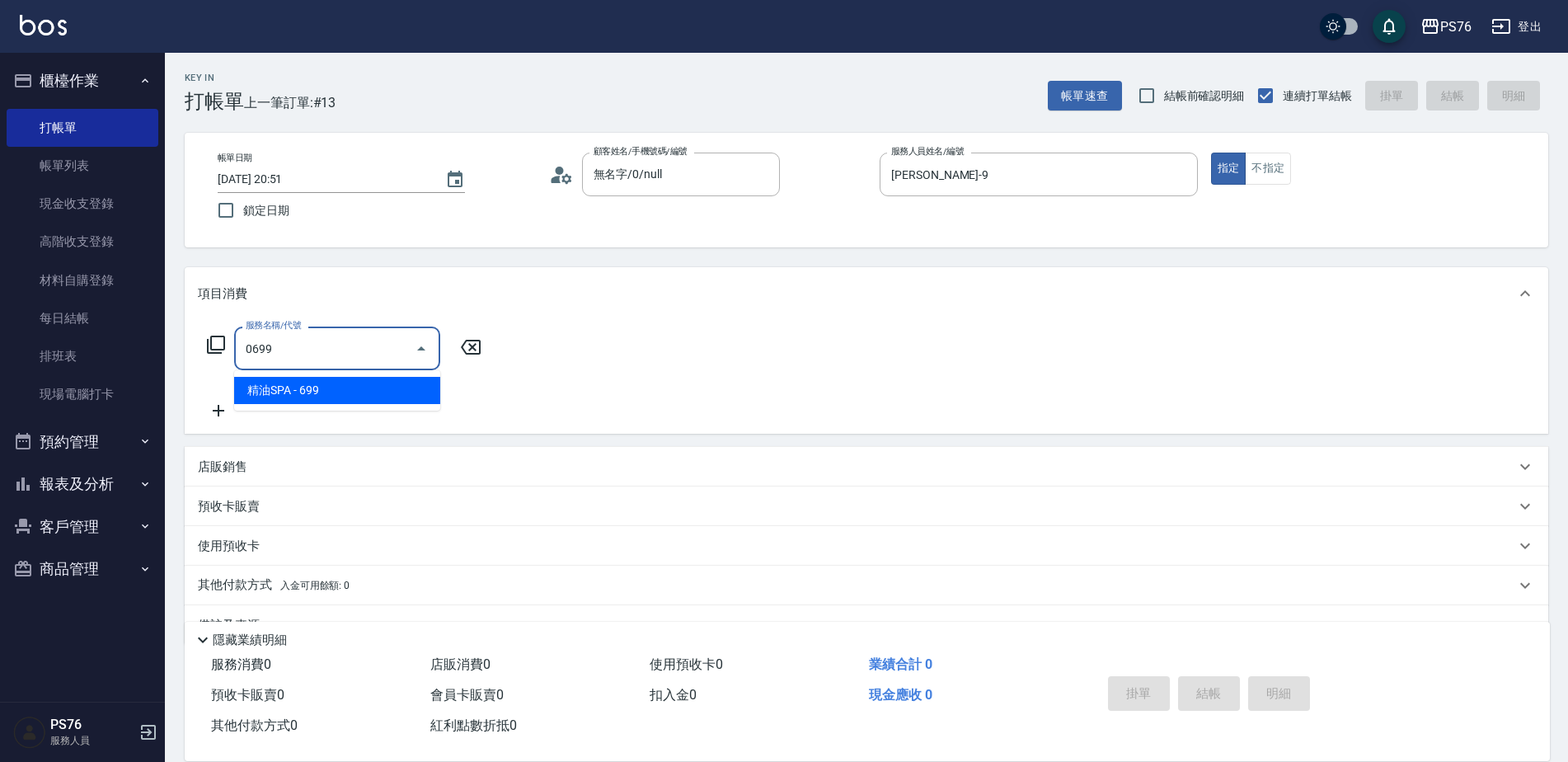
type input "精油SPA(0699)"
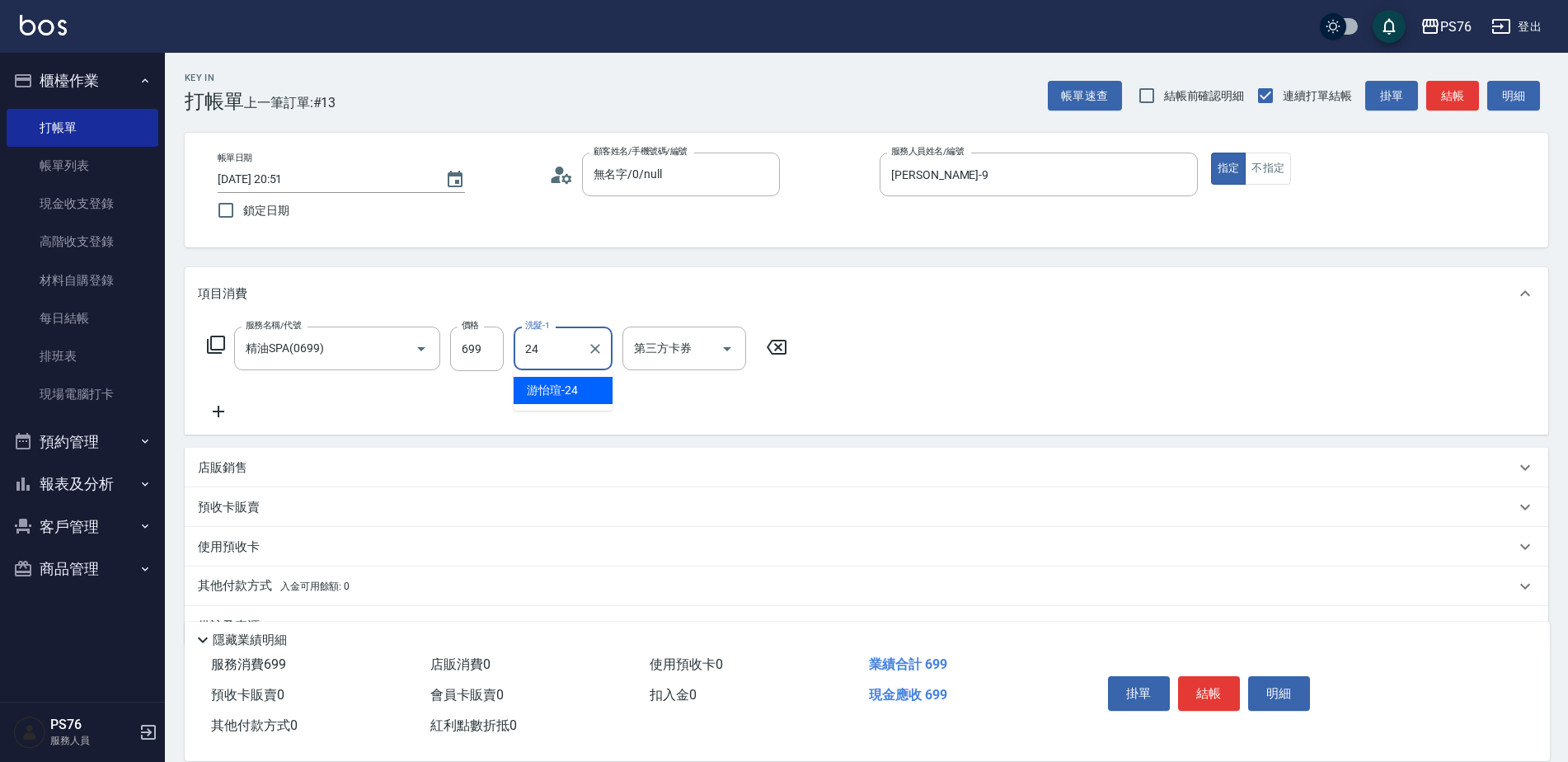
type input "游怡瑄-24"
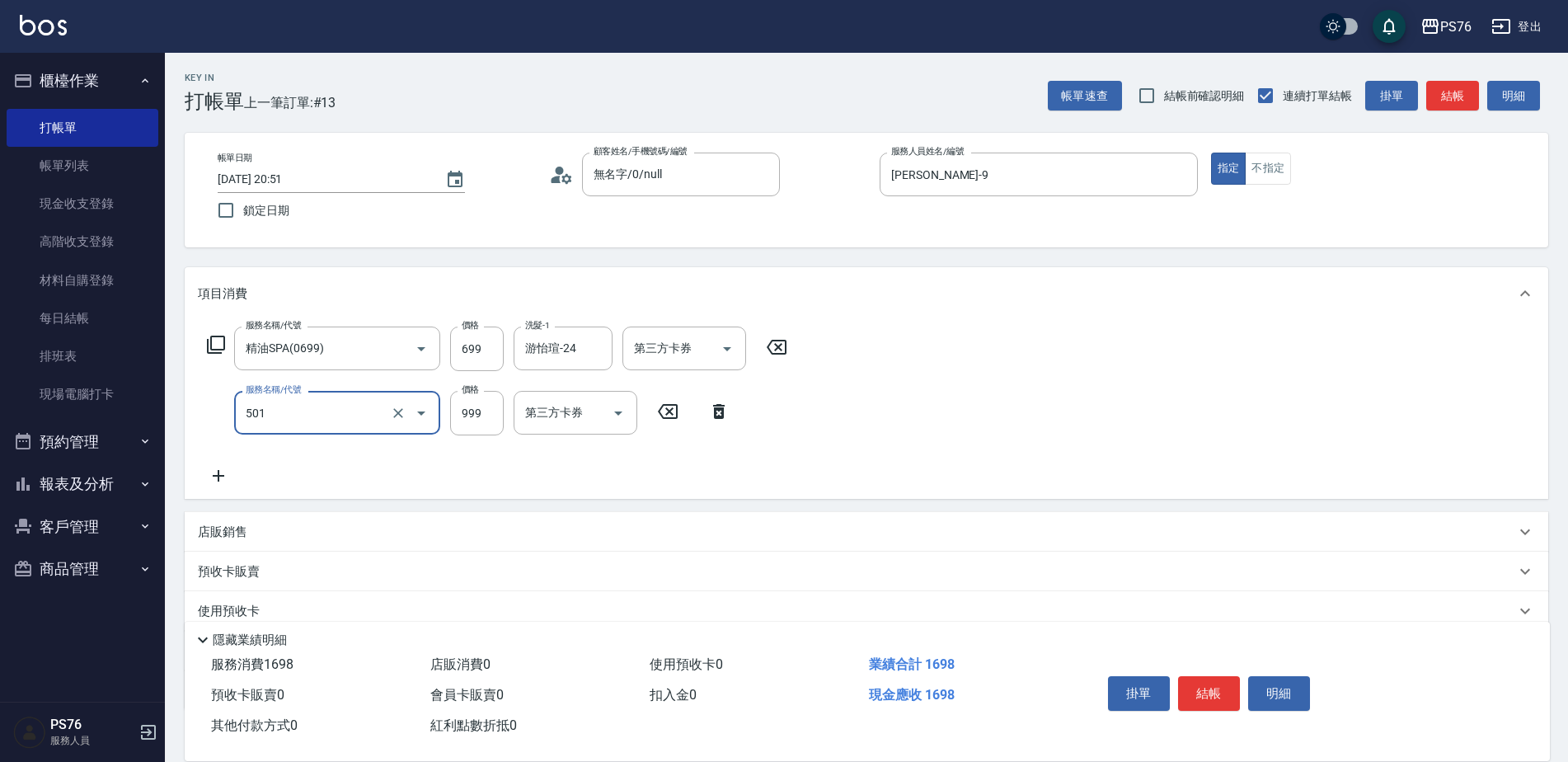
type input "染髮(501)"
type input "2000"
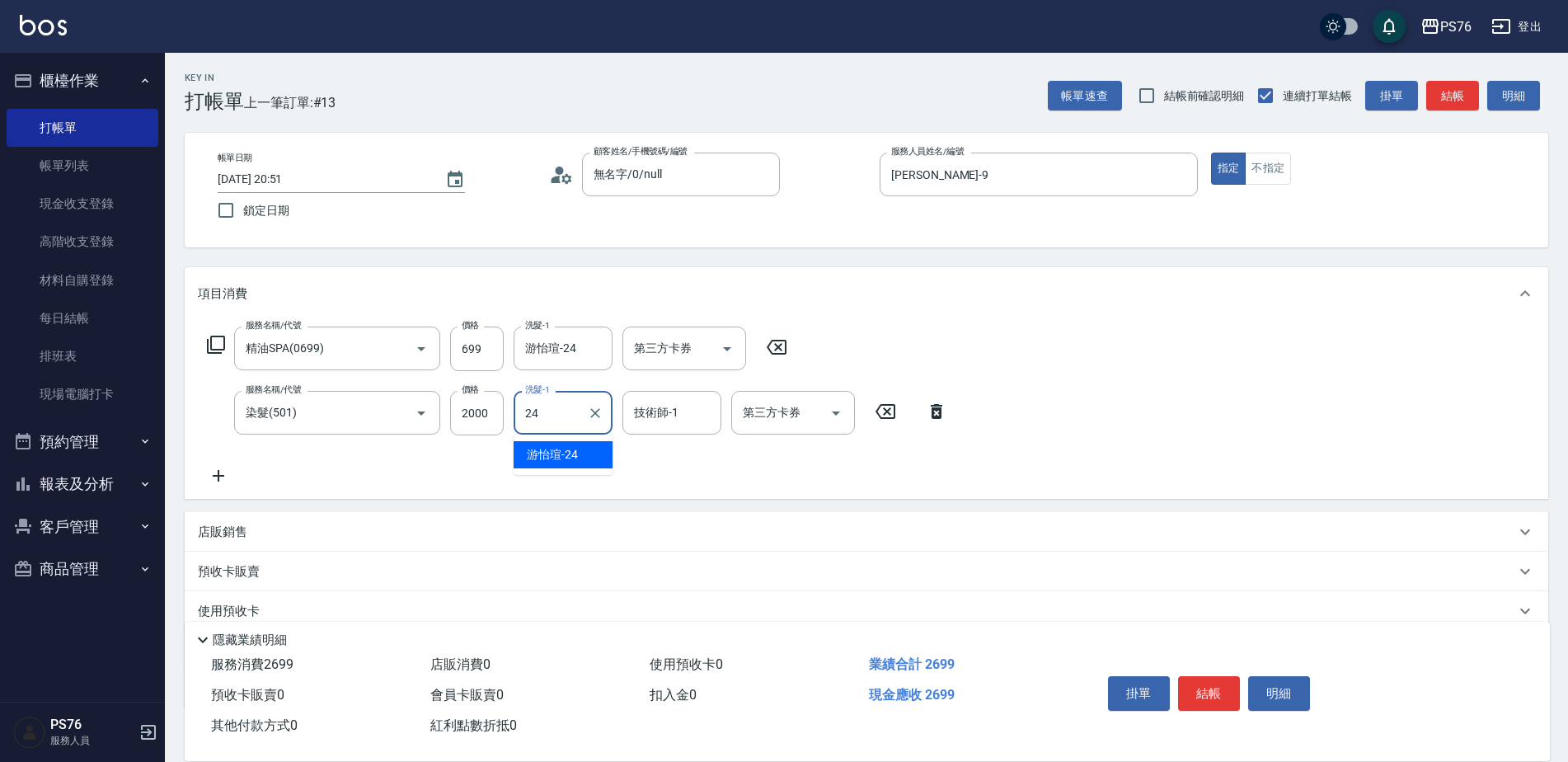
type input "游怡瑄-24"
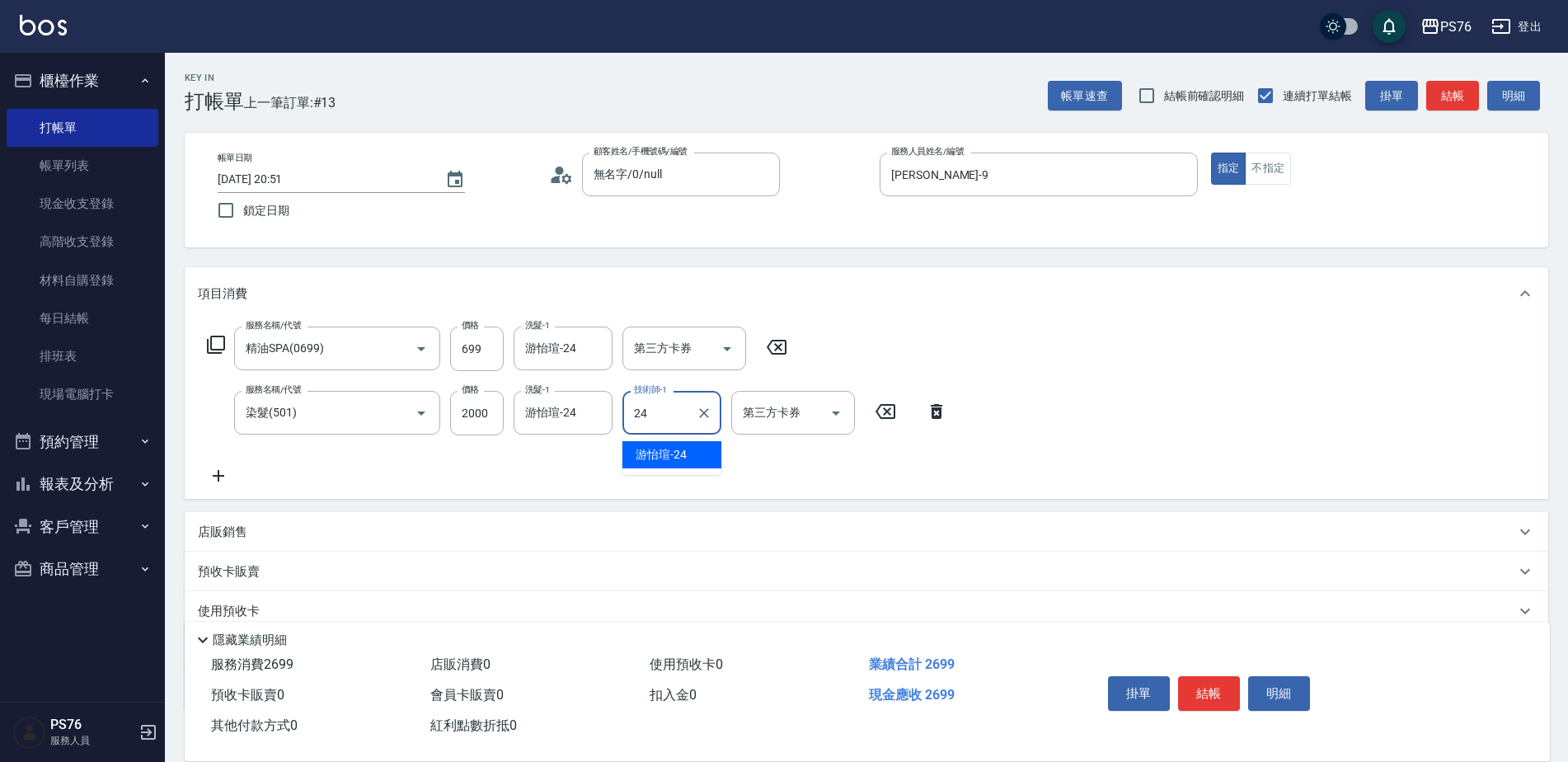
type input "游怡瑄-24"
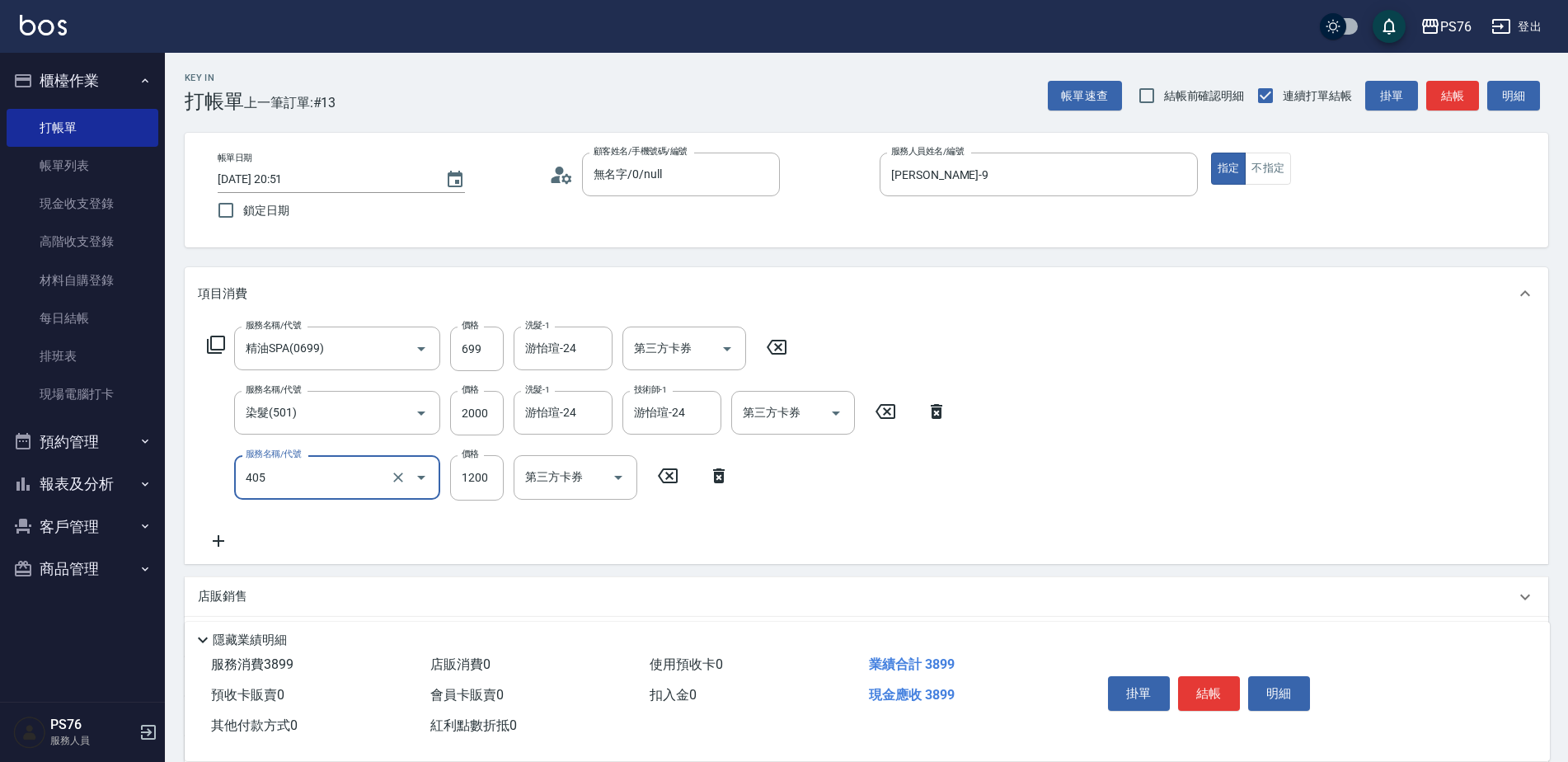
type input "1200護(405)"
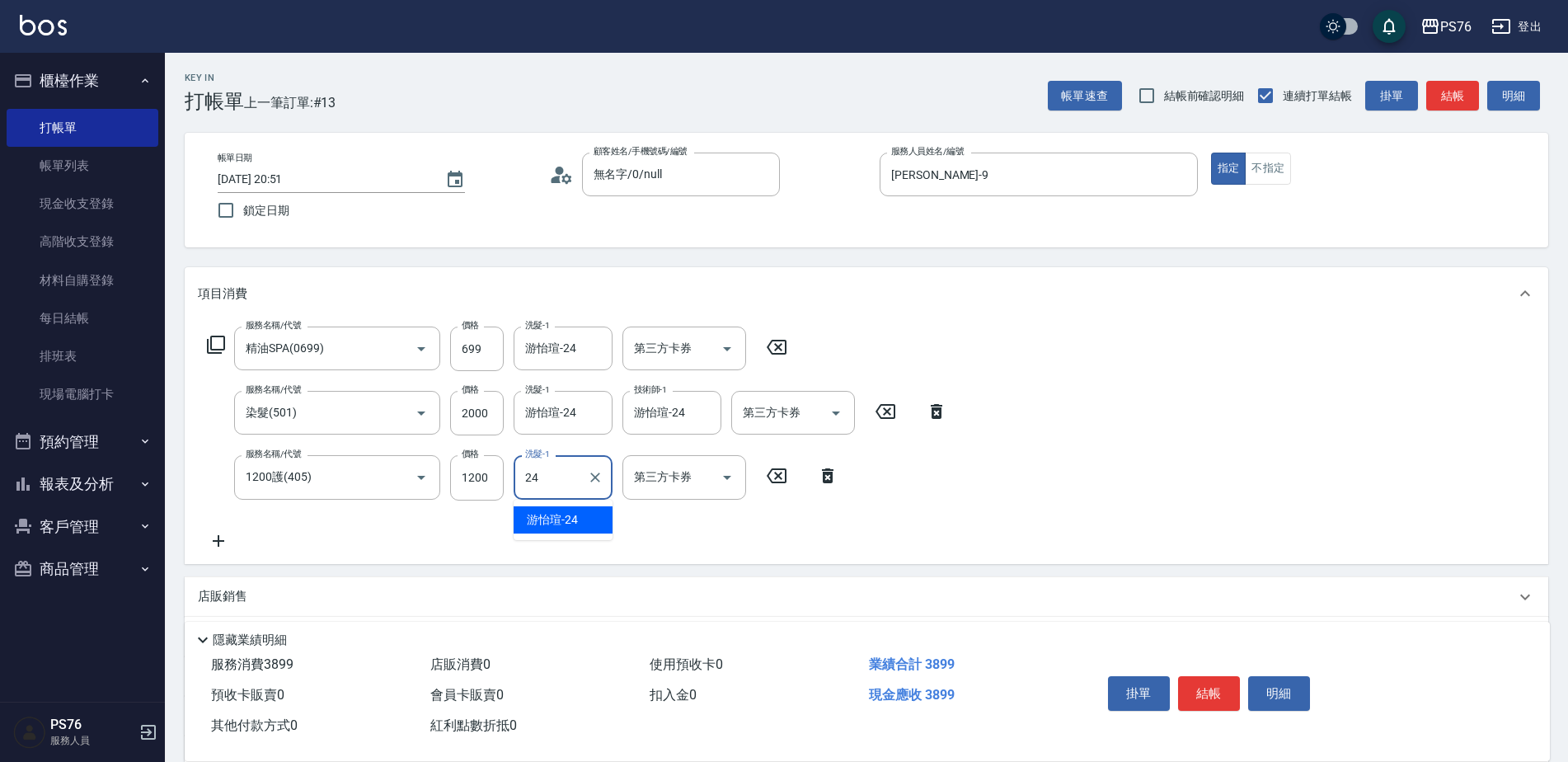
type input "游怡瑄-24"
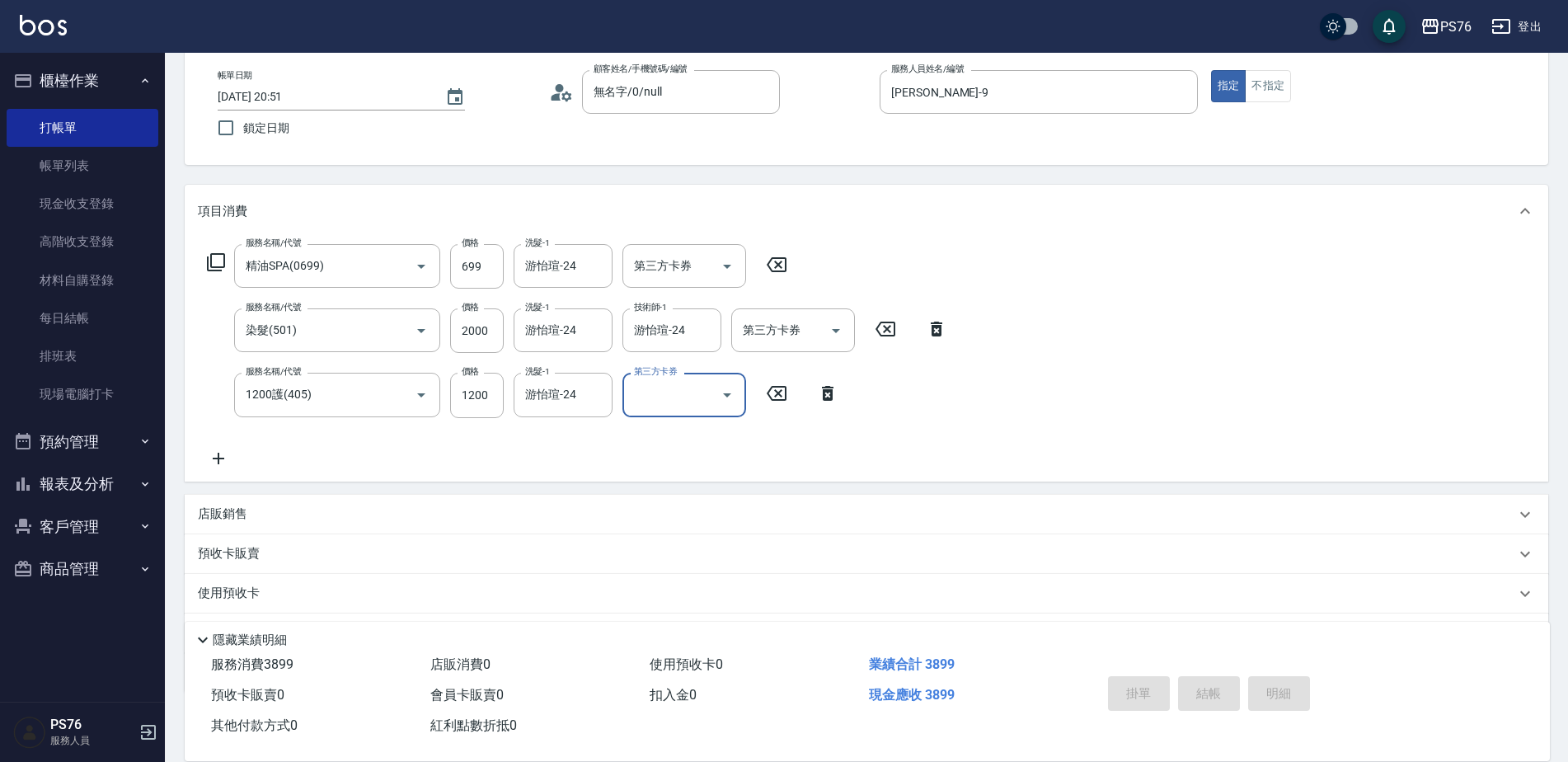
type input "2025/08/20 21:15"
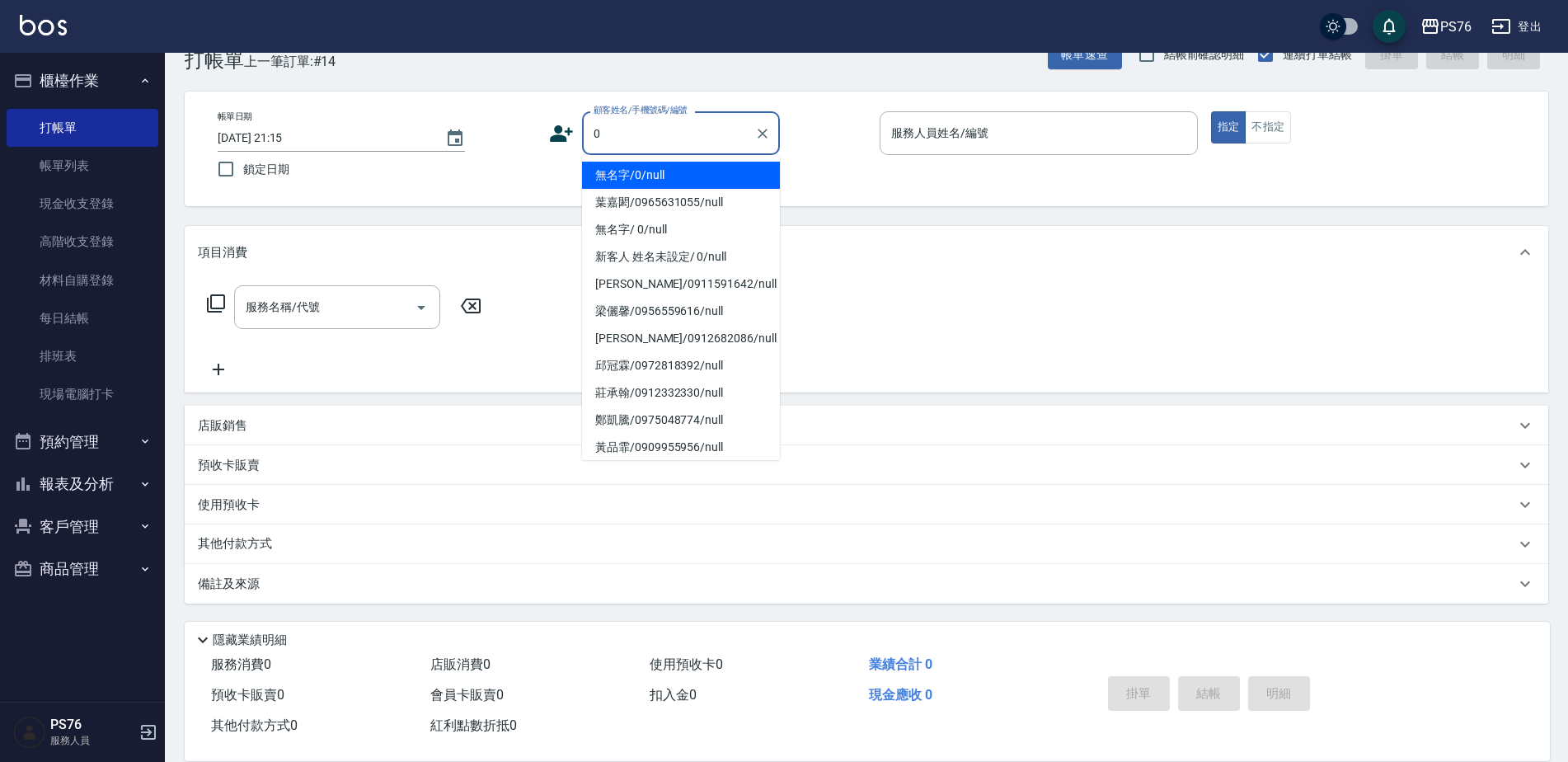
type input "無名字/0/null"
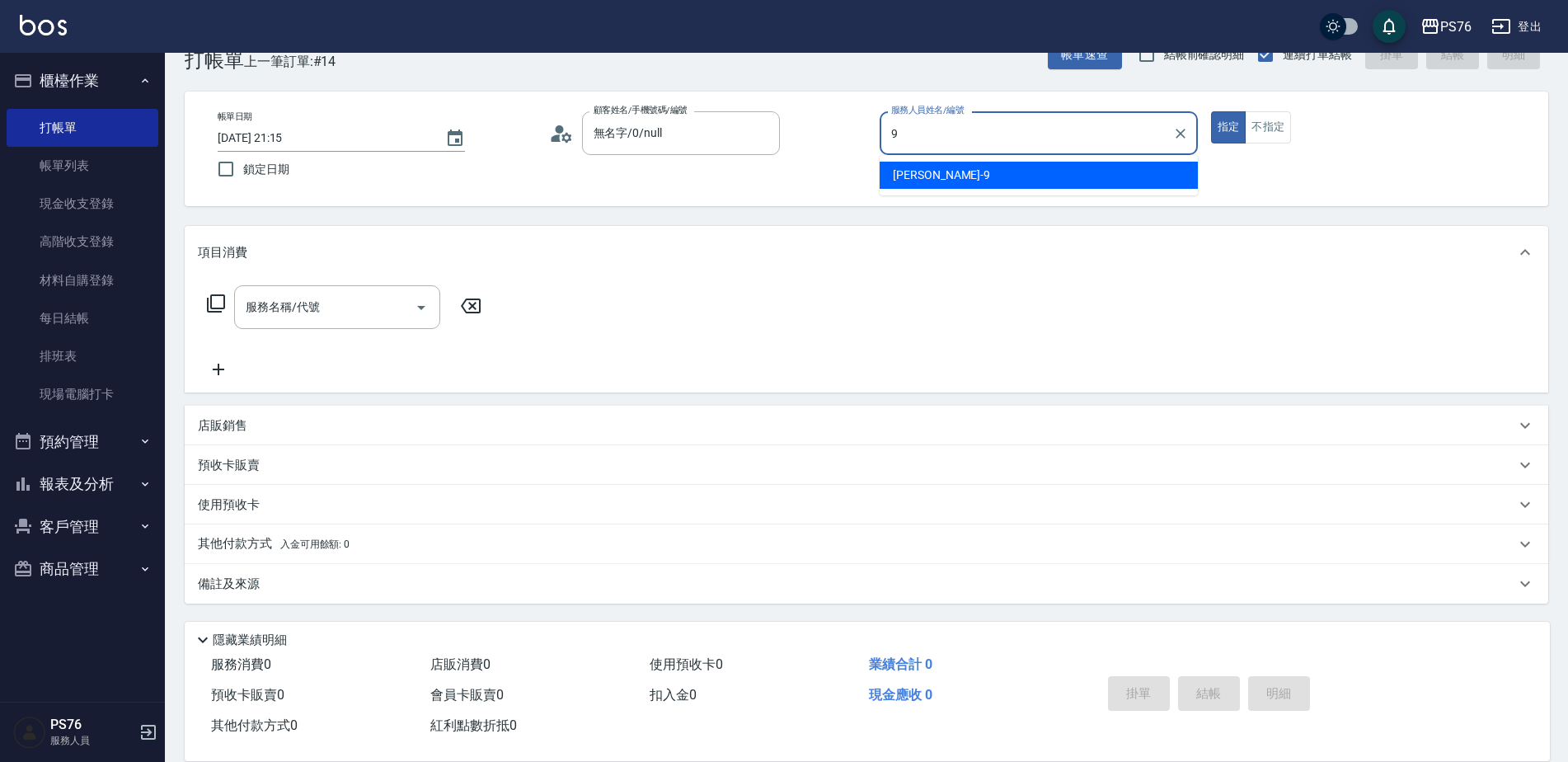
type input "劉憶彤-9"
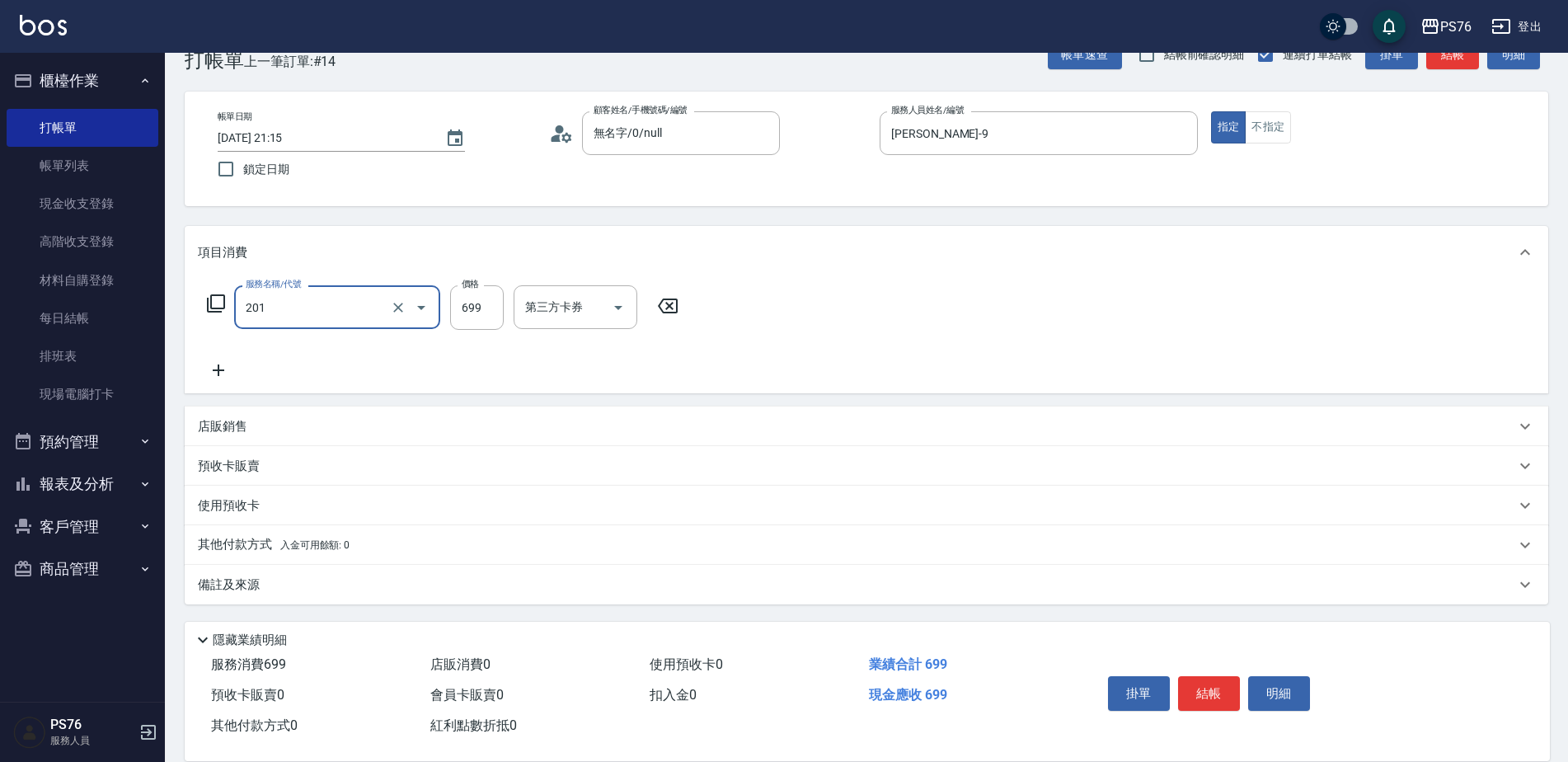
type input "基礎燙(201)"
type input "2000"
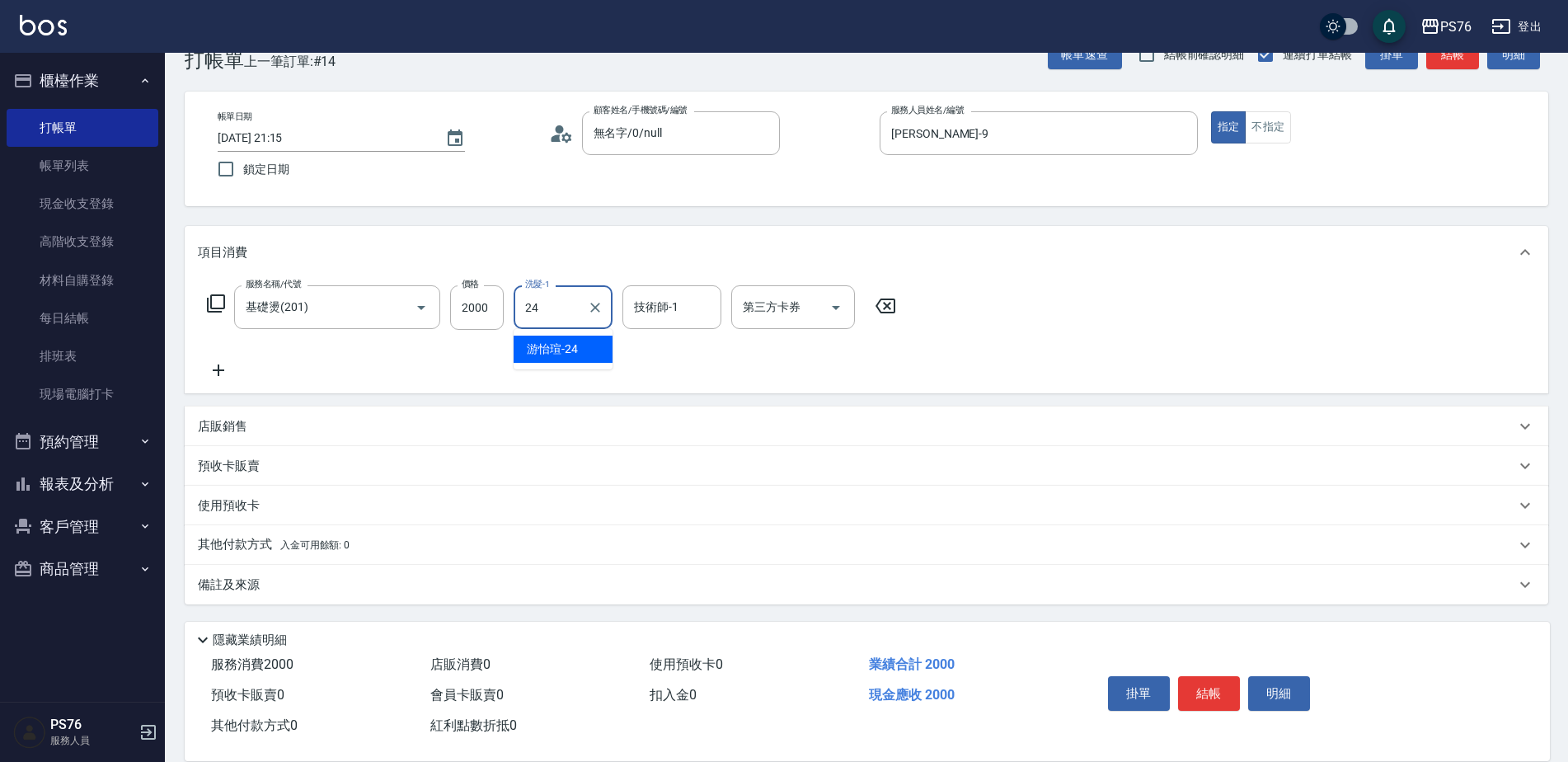
type input "游怡瑄-24"
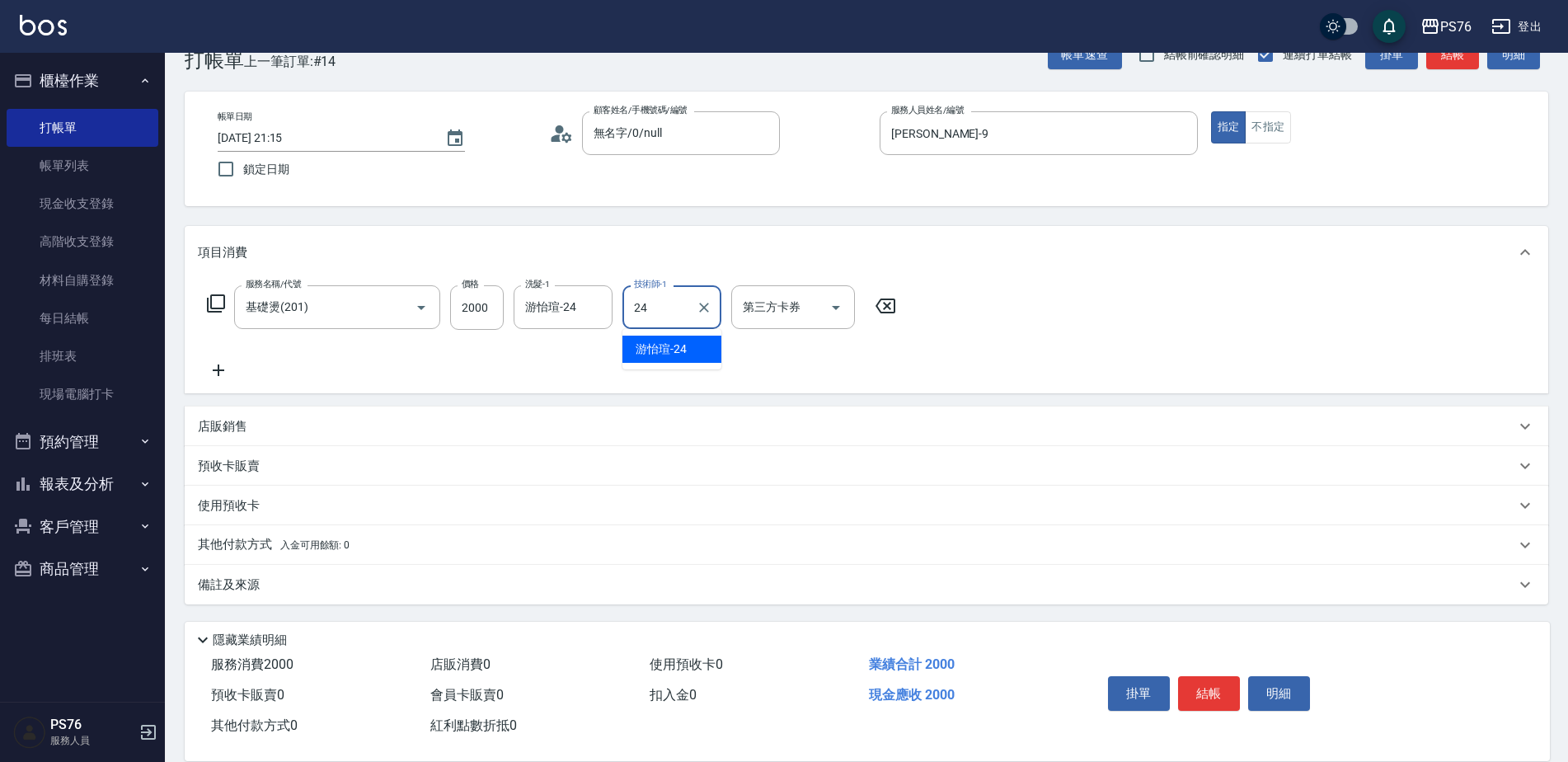
type input "游怡瑄-24"
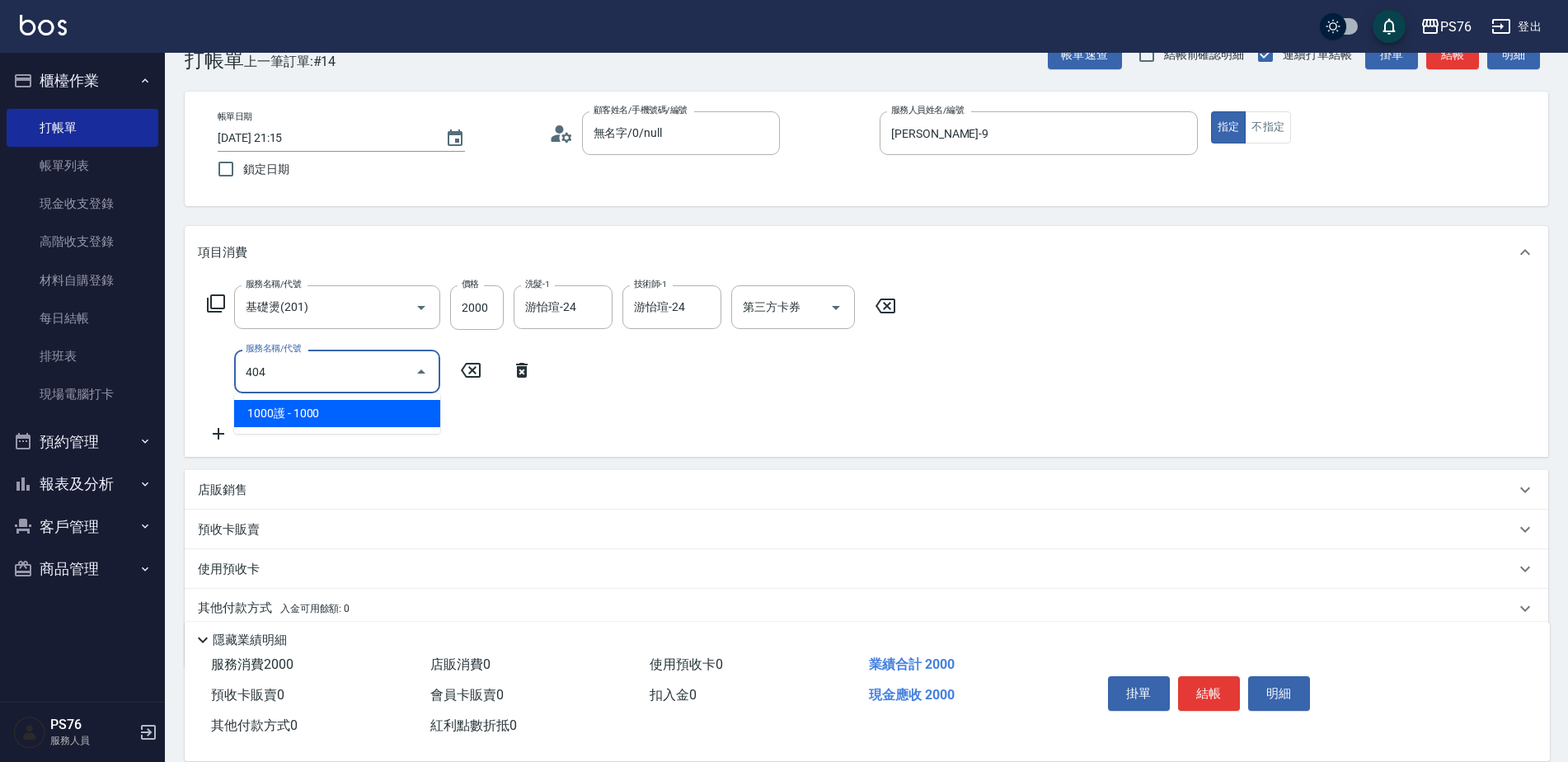
type input "1000護(404)"
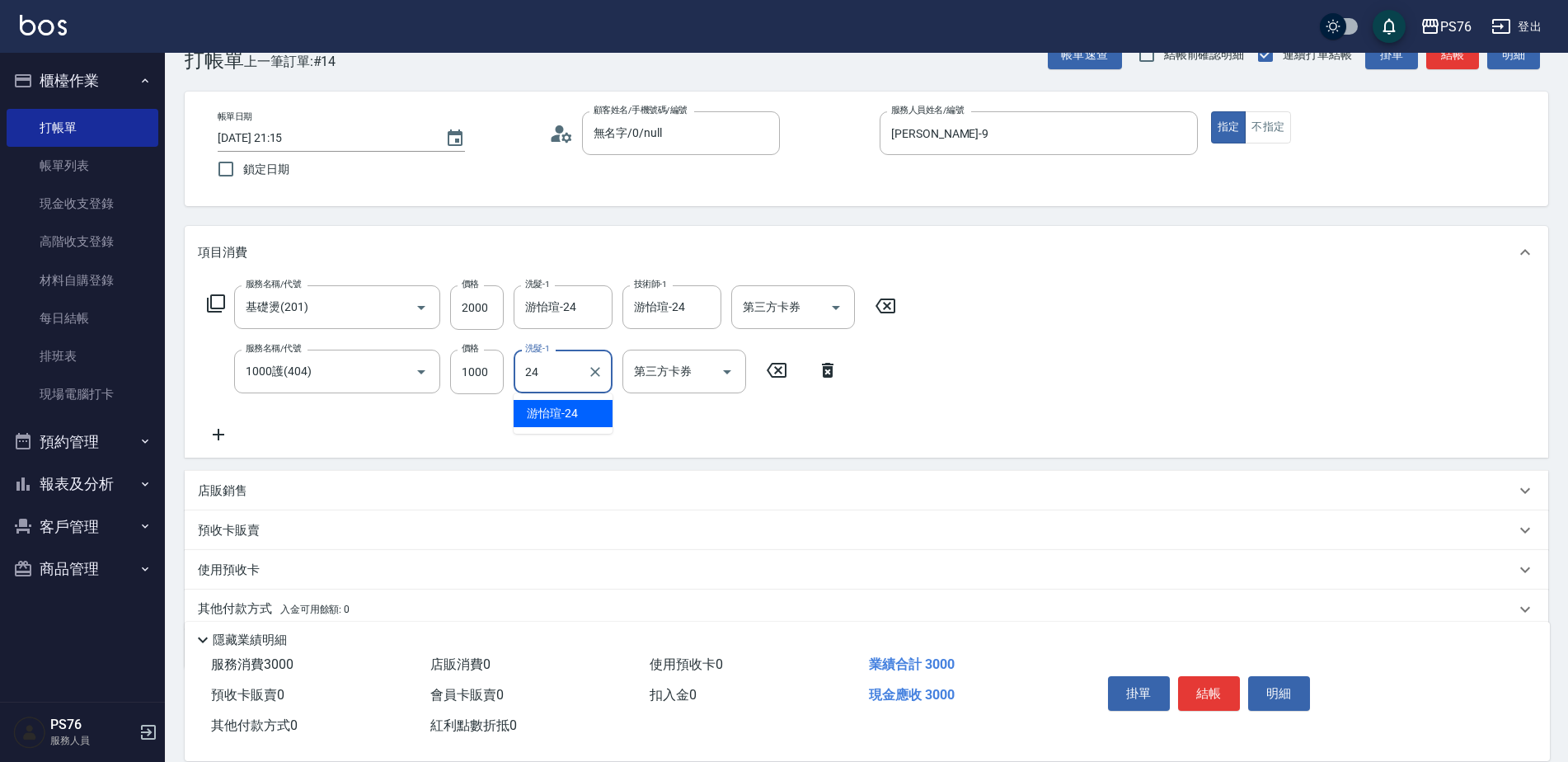
type input "游怡瑄-24"
click at [270, 478] on div "店販銷售" at bounding box center [867, 490] width 1364 height 40
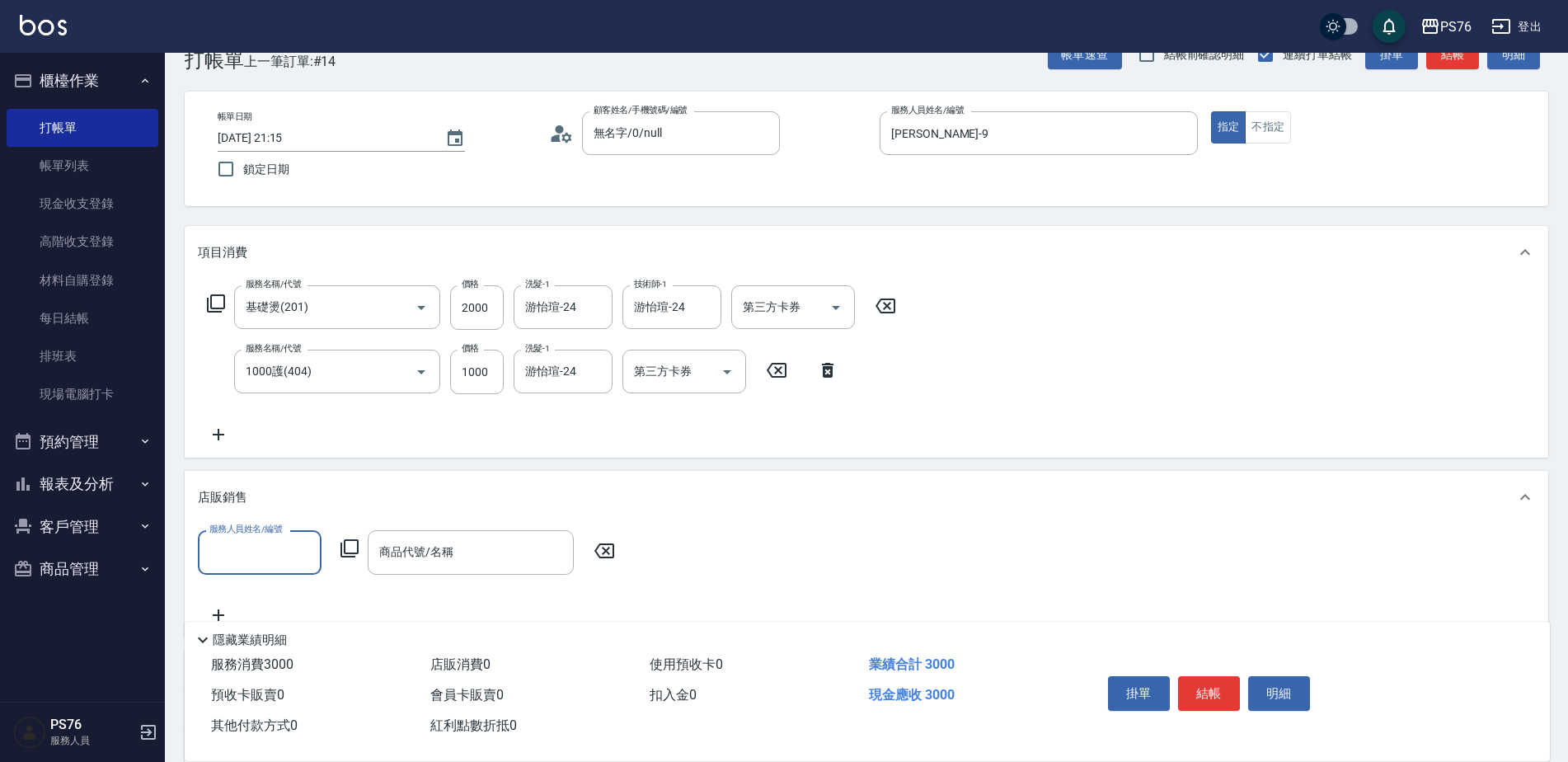
scroll to position [1, 0]
type input "劉憶彤-9"
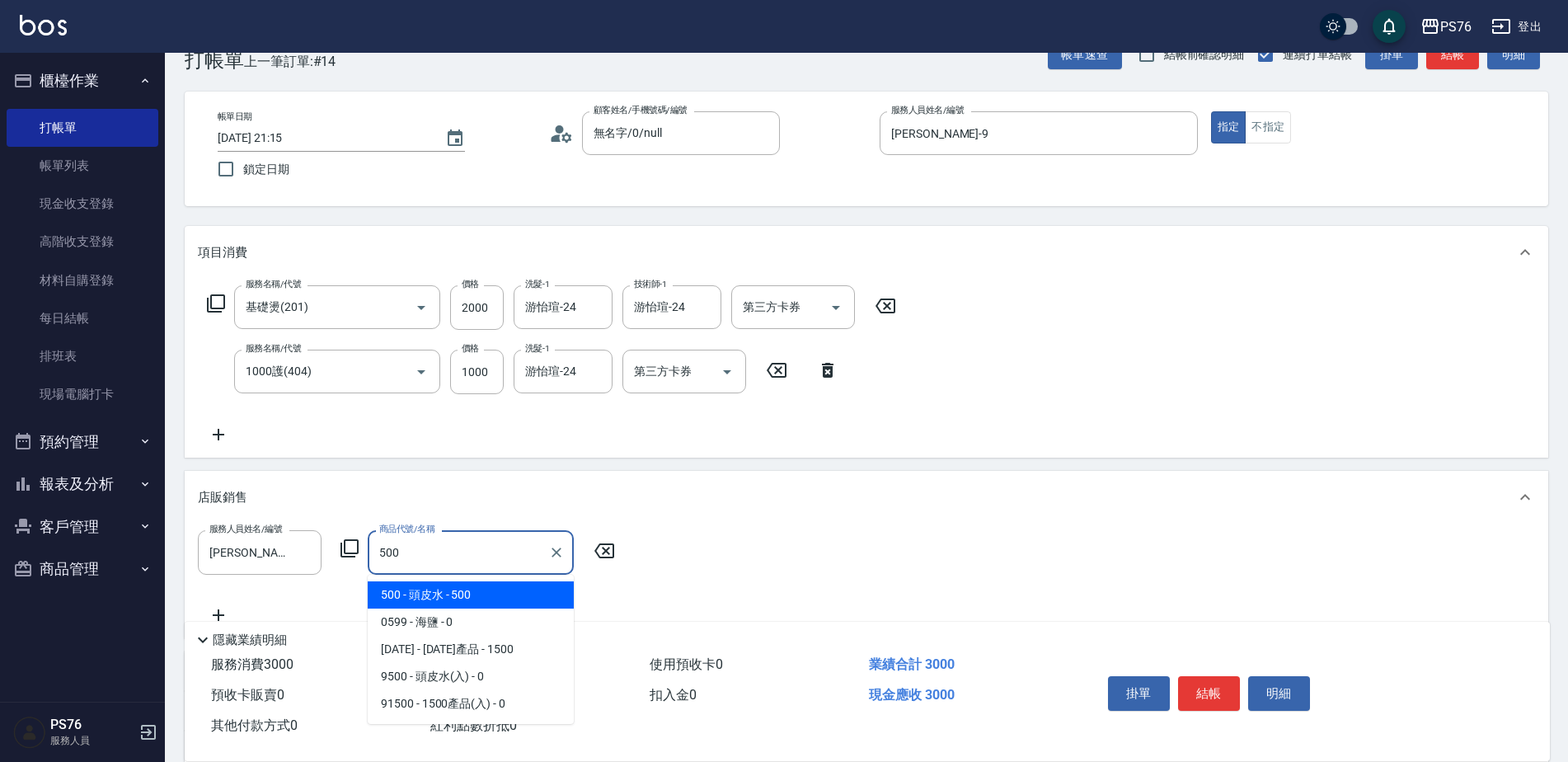
type input "頭皮水"
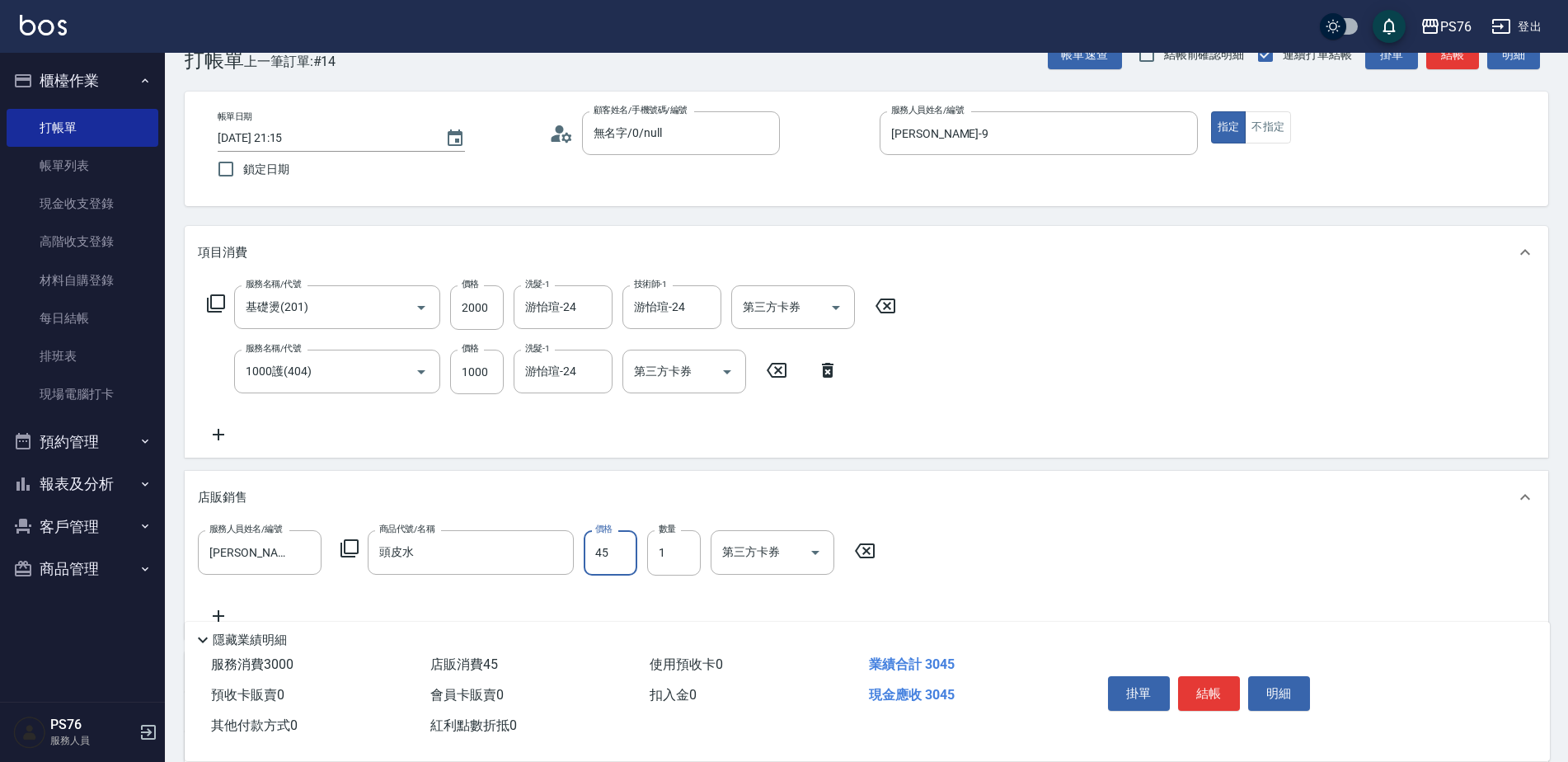
type input "450"
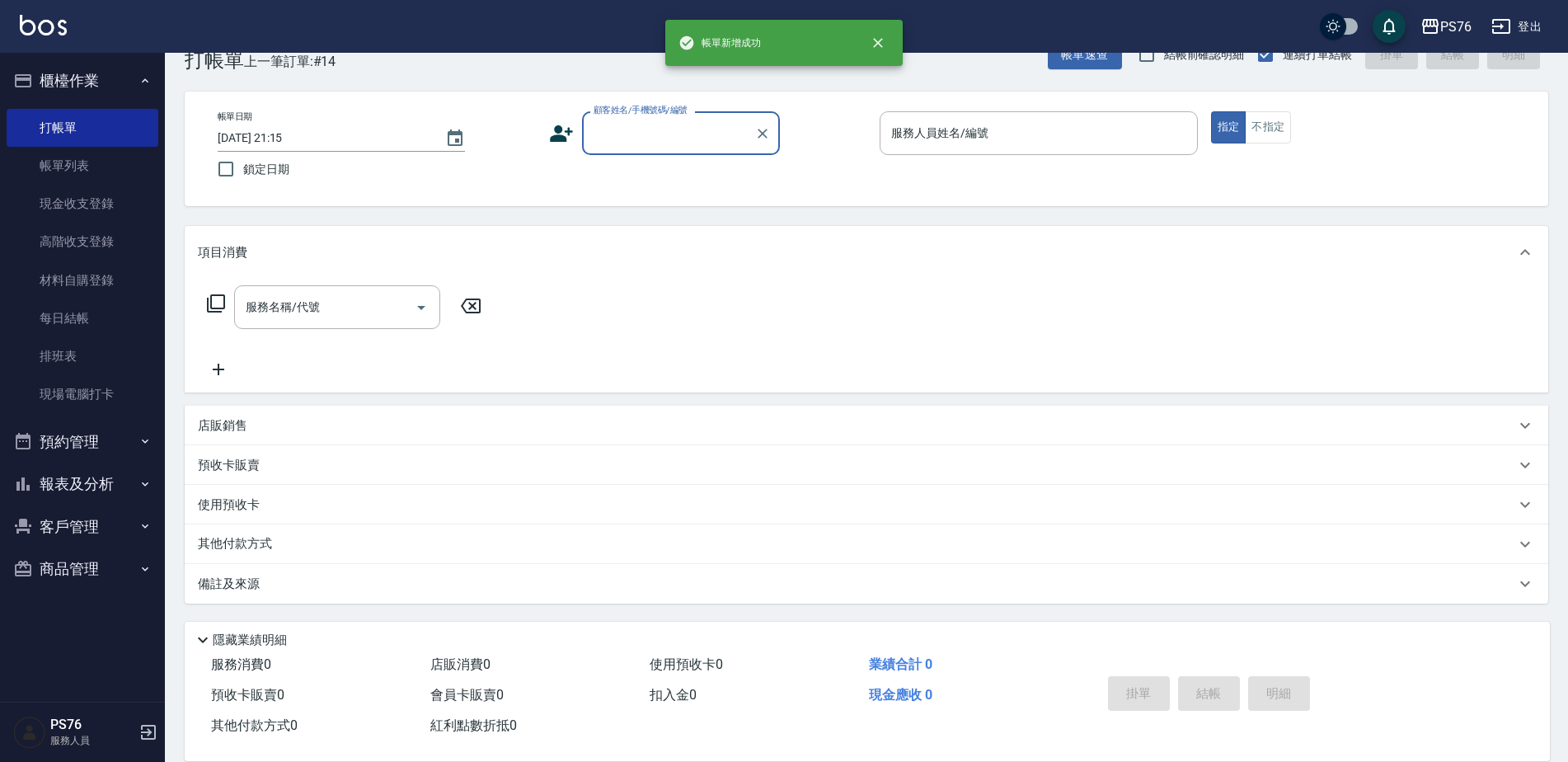
scroll to position [0, 0]
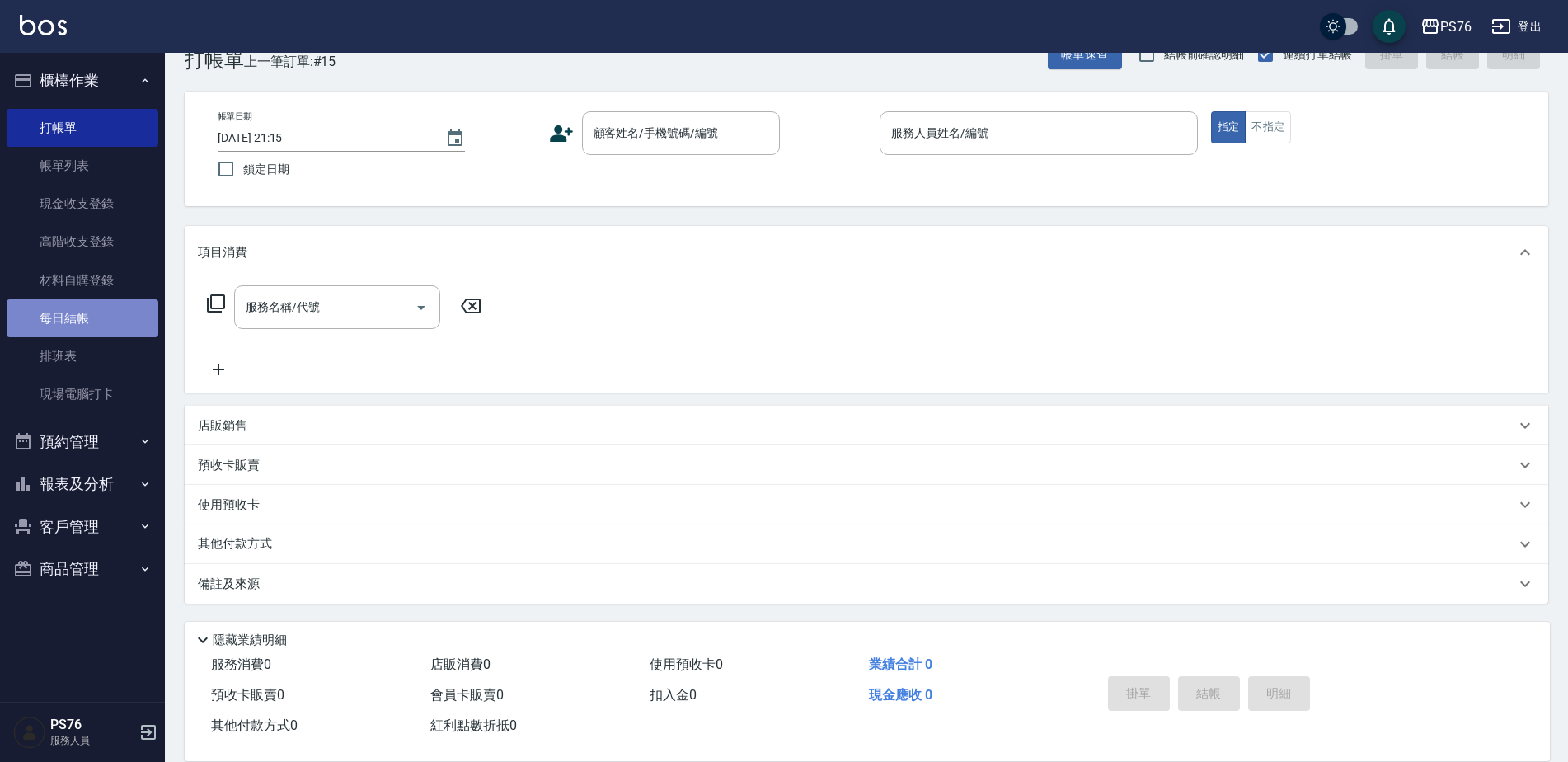
click at [85, 311] on link "每日結帳" at bounding box center [82, 318] width 151 height 38
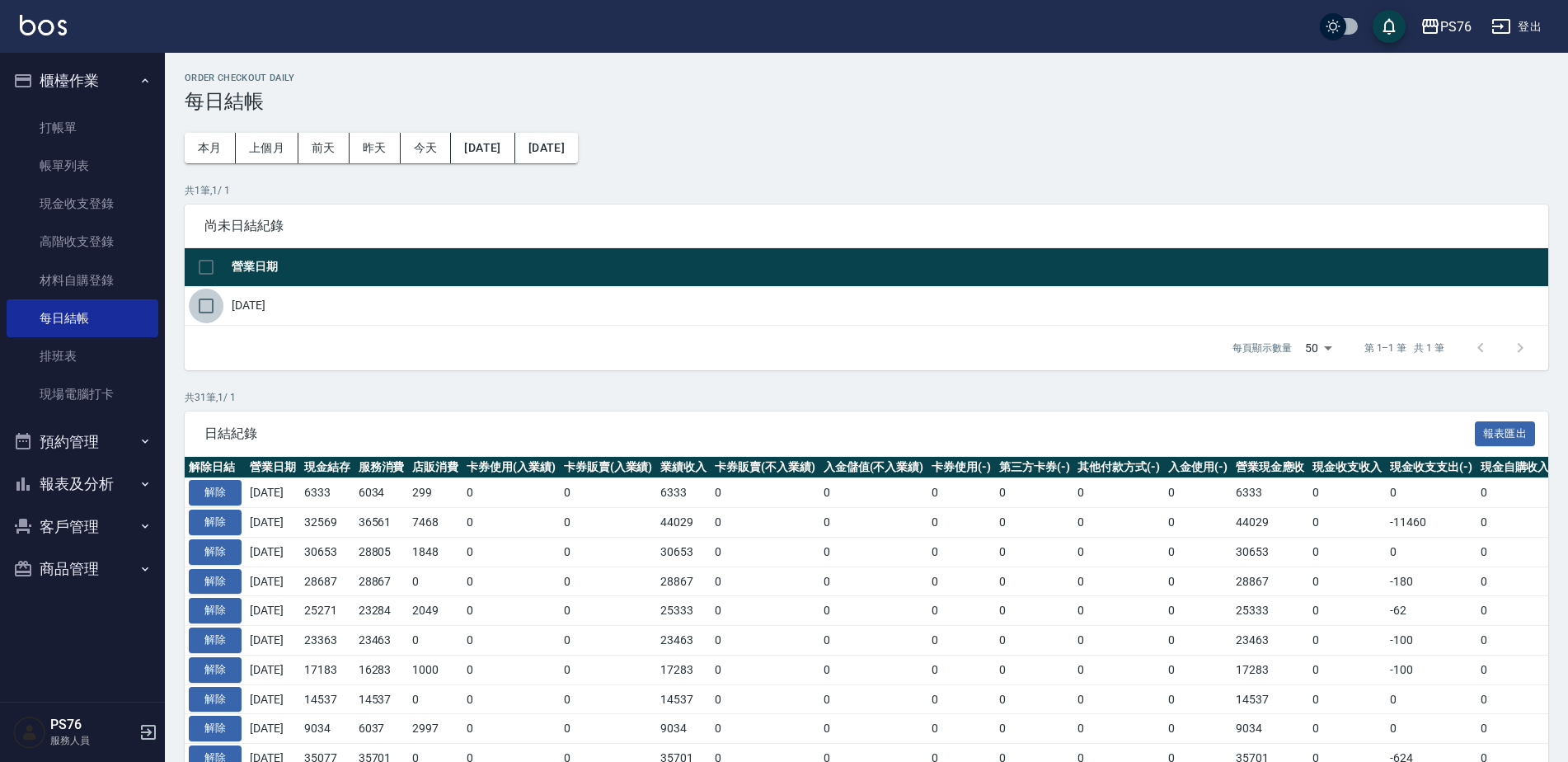
click at [192, 312] on input "checkbox" at bounding box center [206, 306] width 35 height 35
checkbox input "true"
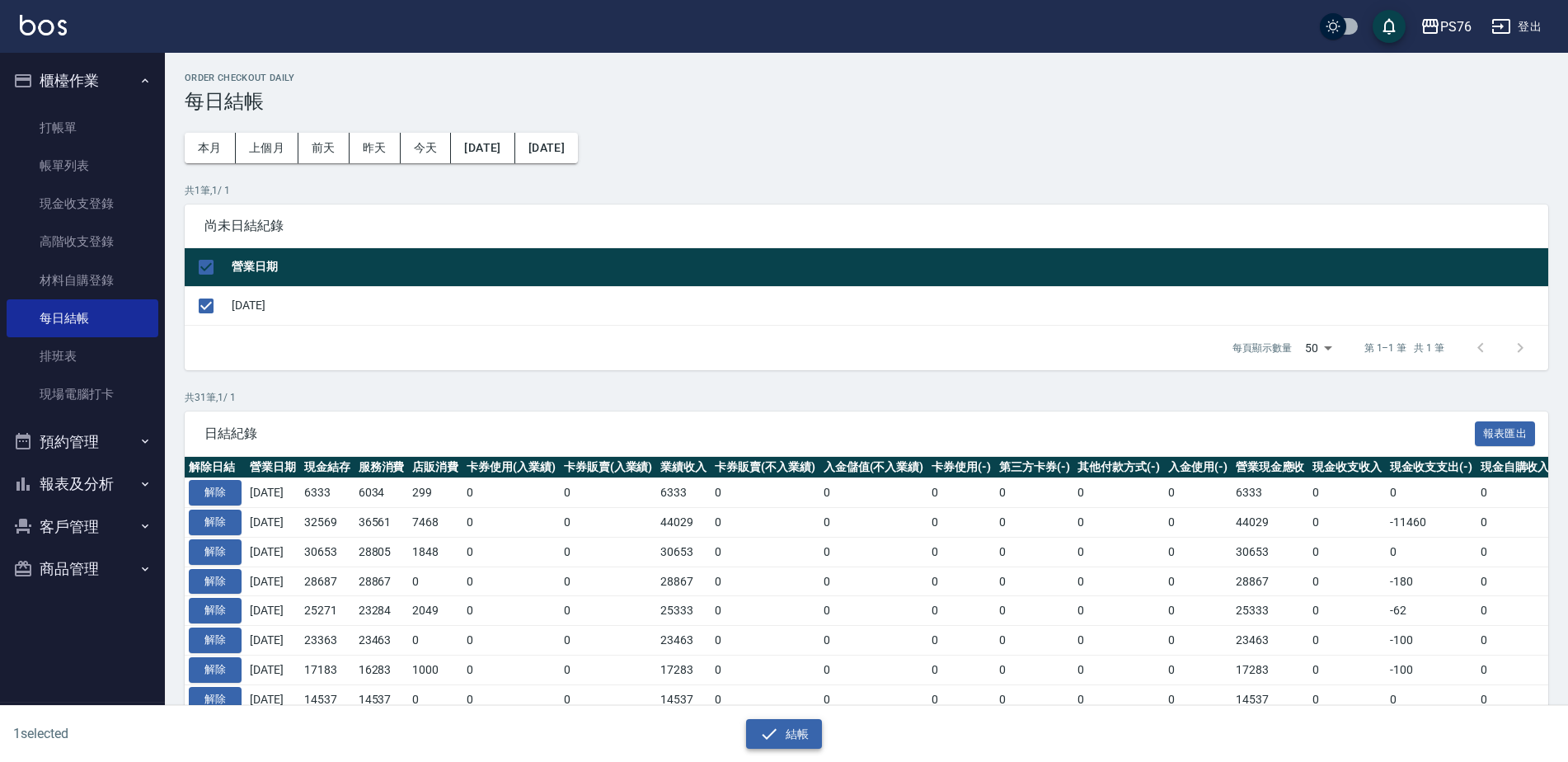
click at [811, 737] on button "結帳" at bounding box center [784, 733] width 77 height 30
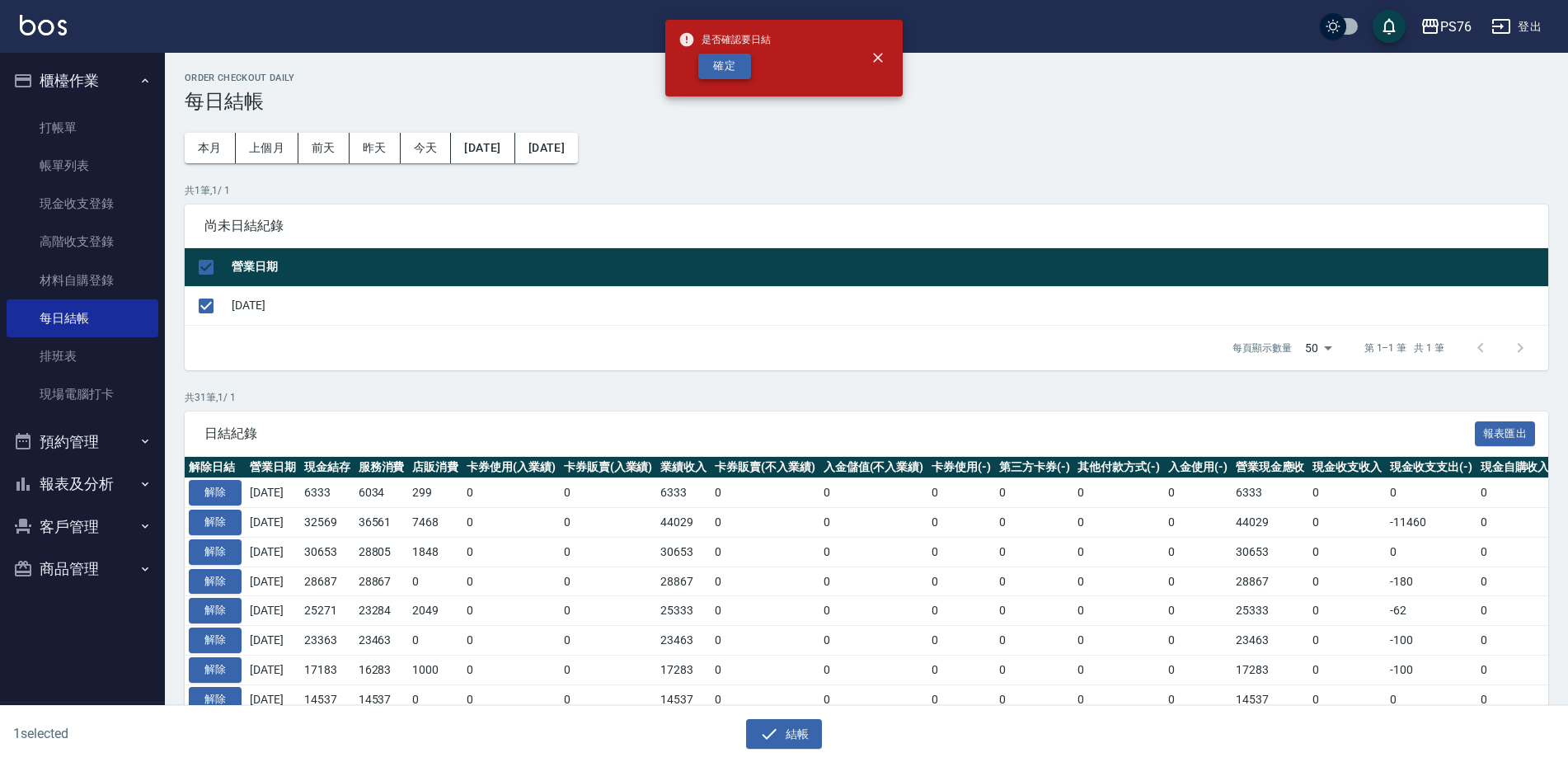
click at [739, 79] on button "確定" at bounding box center [724, 67] width 53 height 26
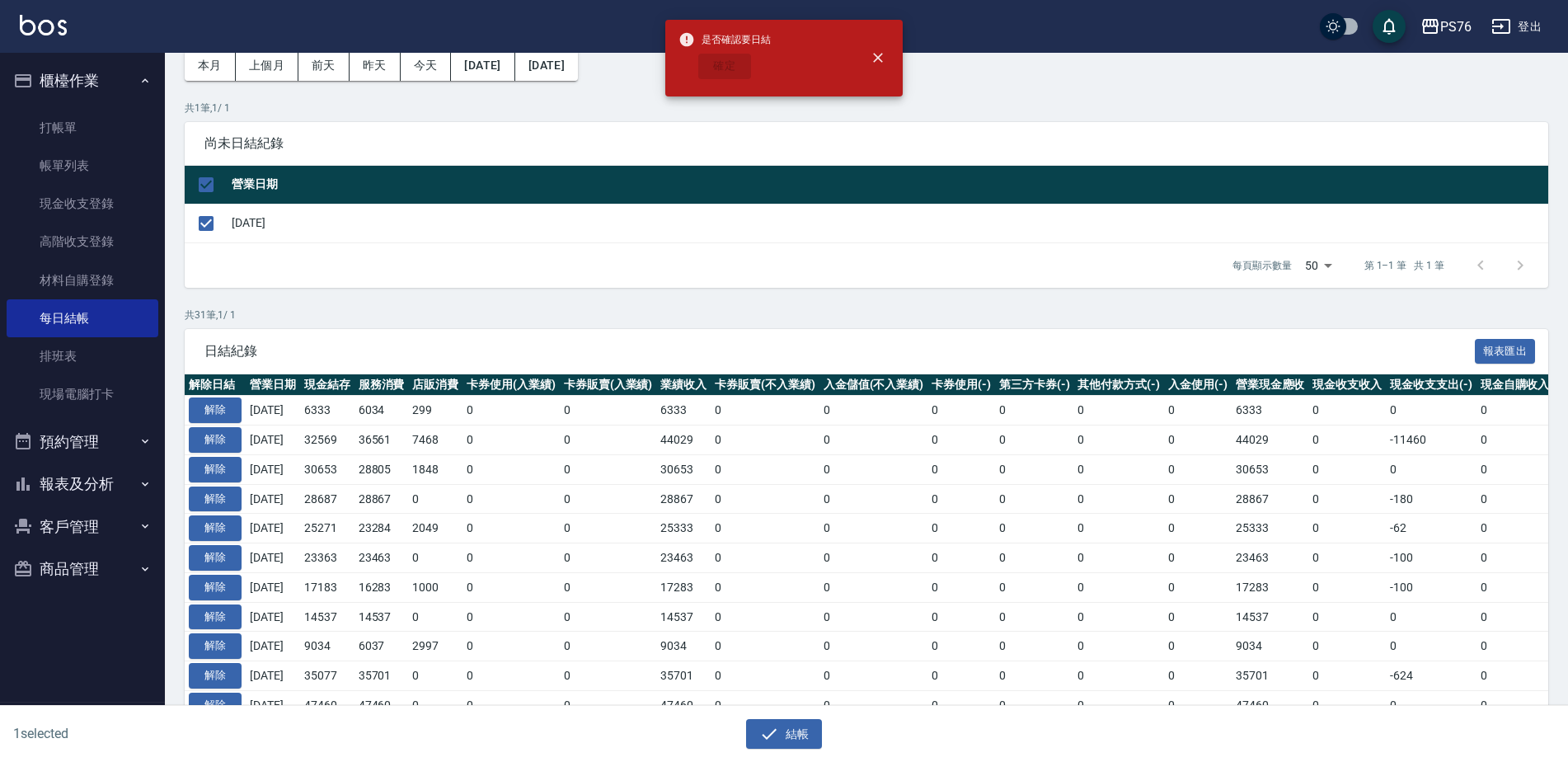
checkbox input "false"
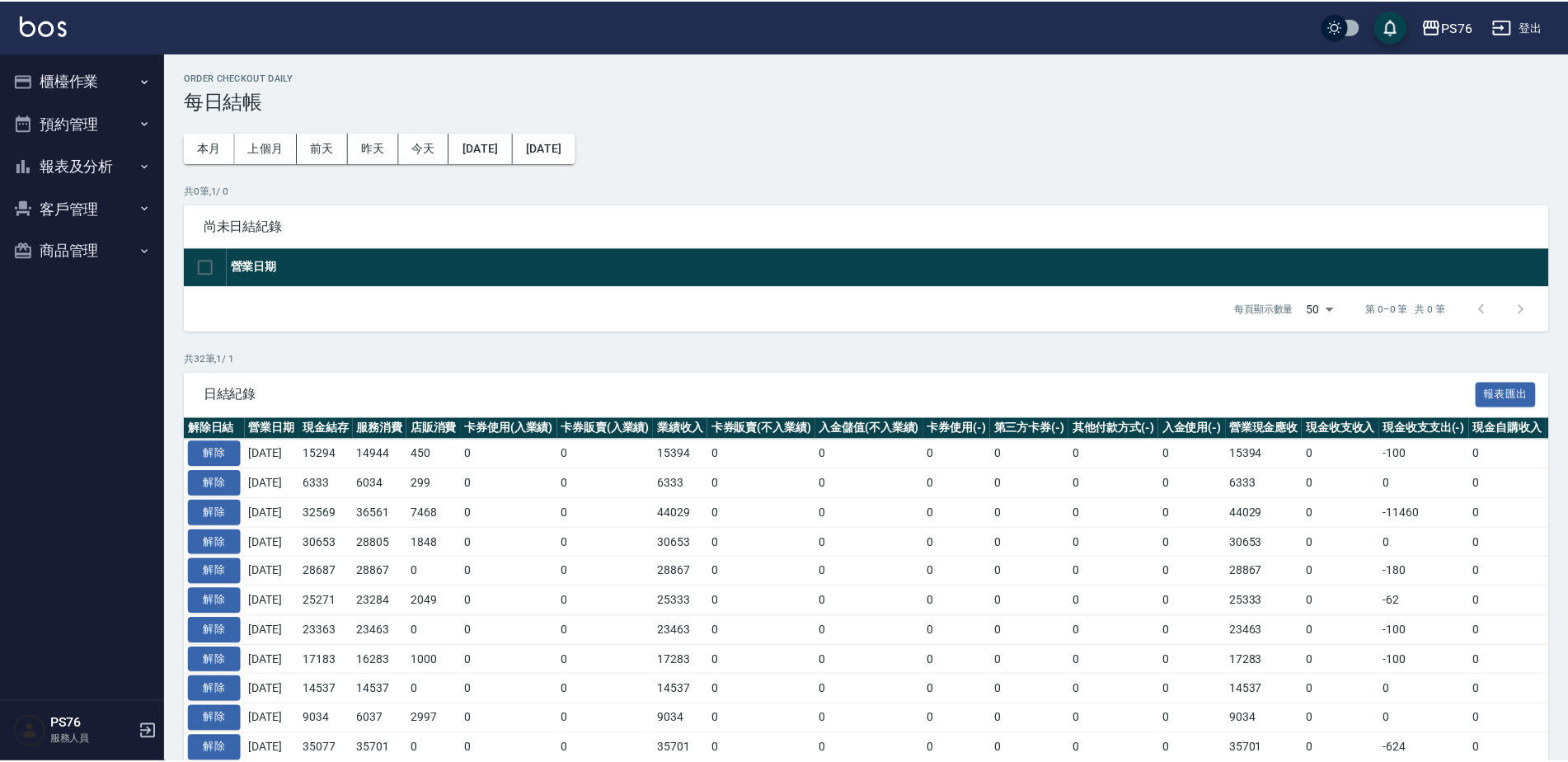
scroll to position [82, 0]
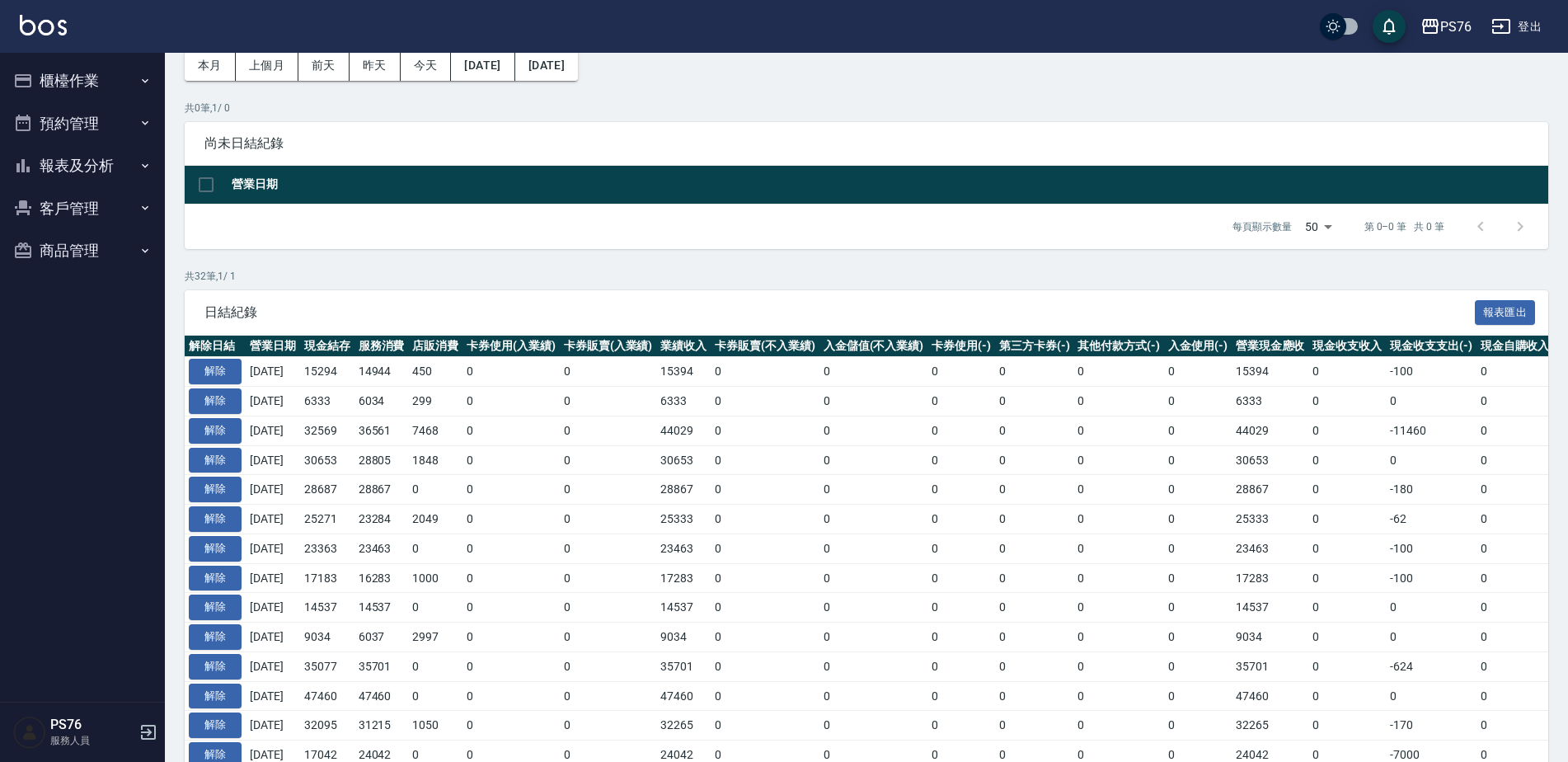
click at [92, 144] on ul "櫃檯作業 打帳單 帳單列表 現金收支登錄 高階收支登錄 材料自購登錄 每日結帳 排班表 現場電腦打卡 預約管理 預約管理 單日預約紀錄 單週預約紀錄 報表及分…" at bounding box center [82, 165] width 151 height 226
click at [94, 142] on button "預約管理" at bounding box center [82, 124] width 151 height 43
click at [98, 107] on button "預約管理" at bounding box center [82, 124] width 151 height 43
click at [98, 168] on button "報表及分析" at bounding box center [82, 166] width 151 height 43
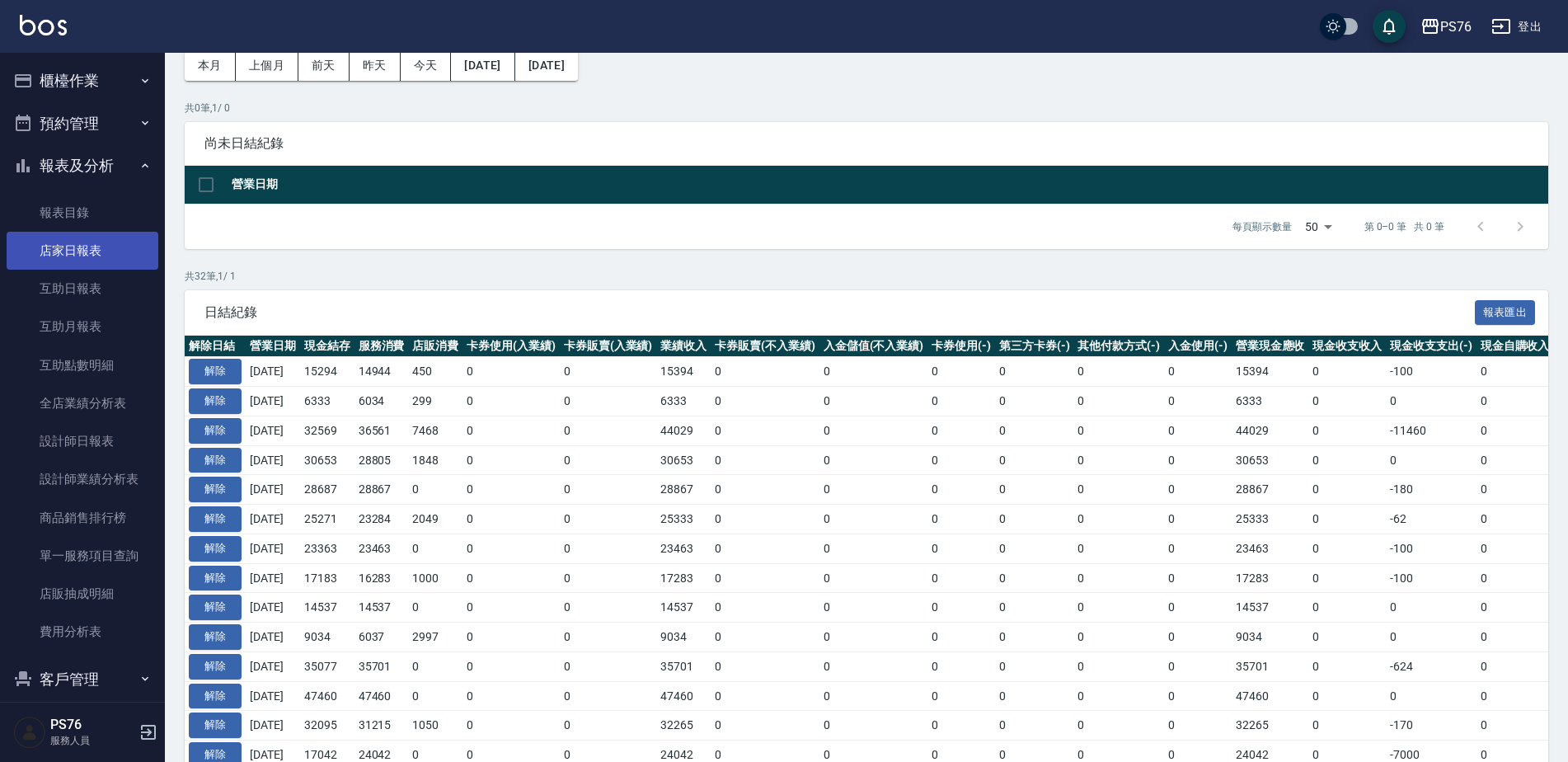
click at [118, 247] on link "店家日報表" at bounding box center [82, 251] width 151 height 38
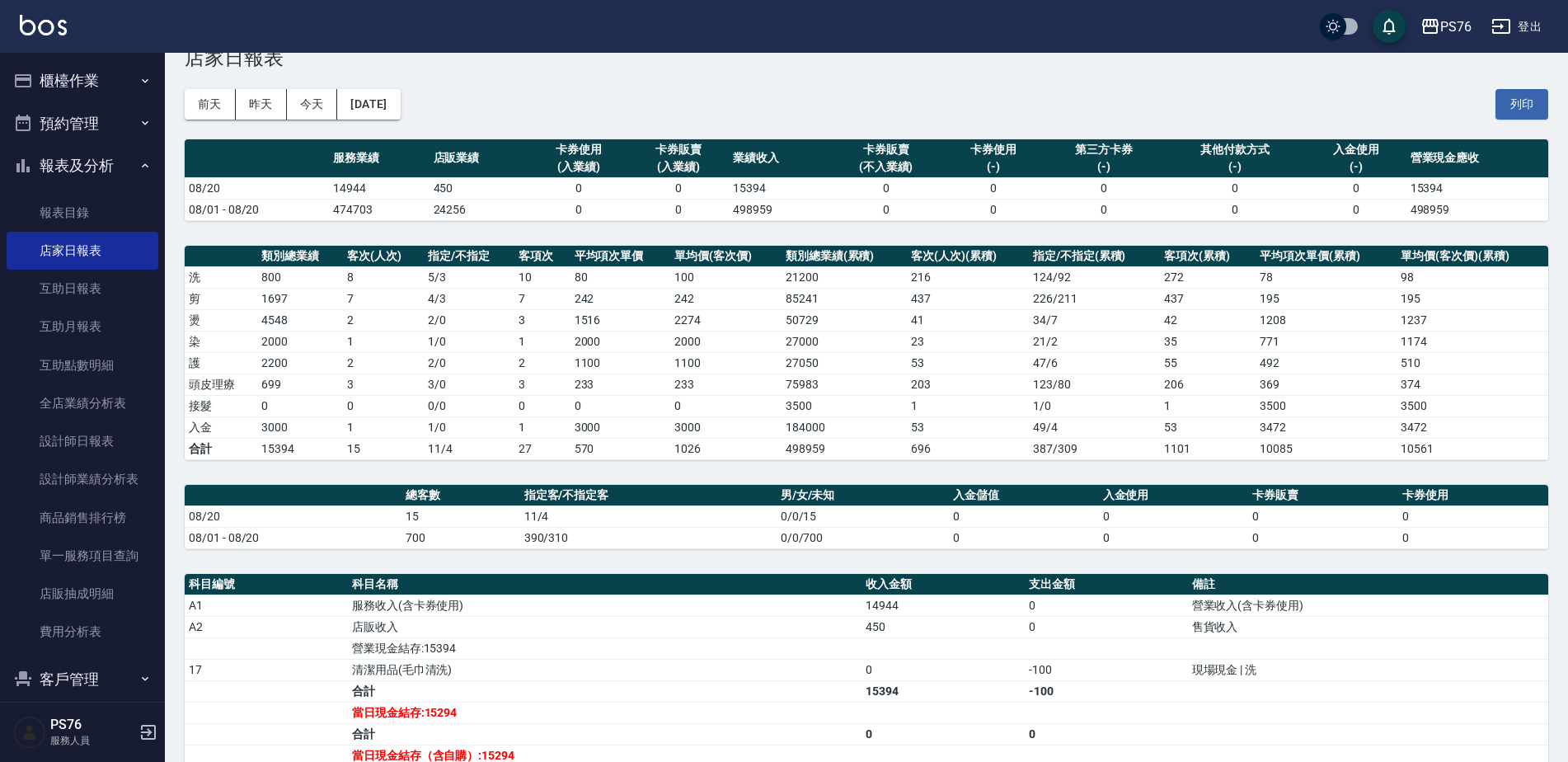
scroll to position [82, 0]
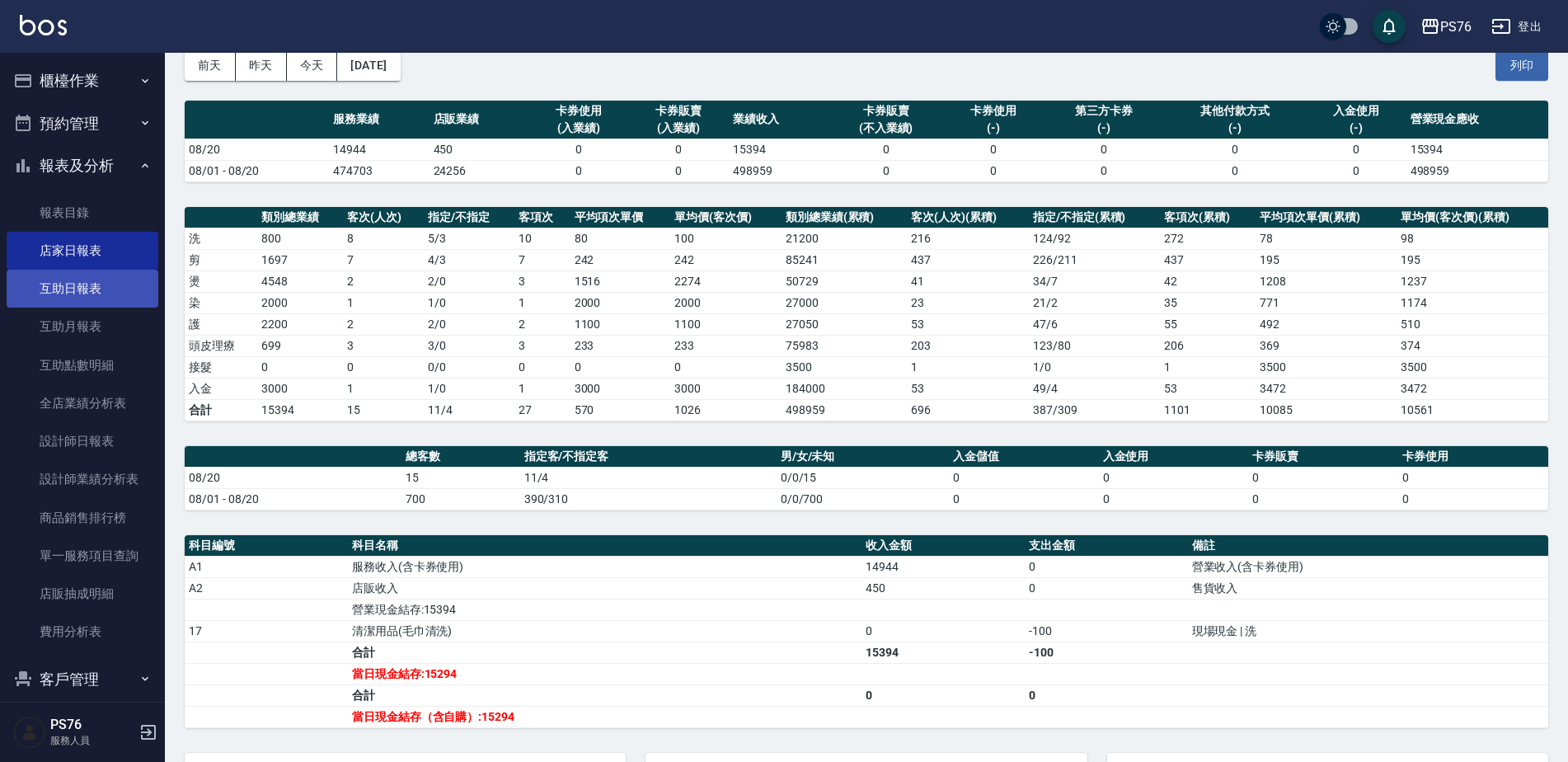
click at [110, 283] on link "互助日報表" at bounding box center [82, 289] width 151 height 38
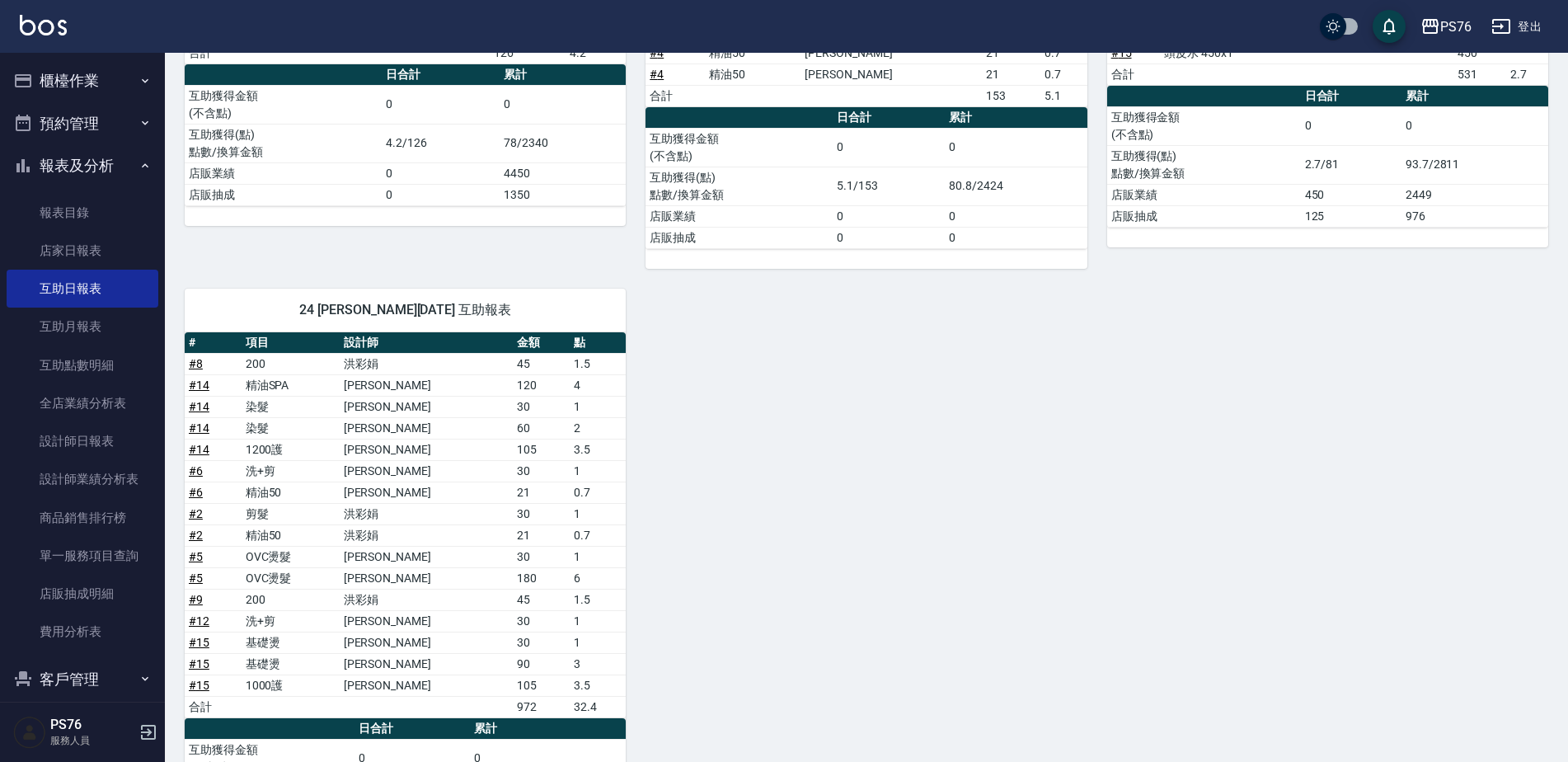
scroll to position [467, 0]
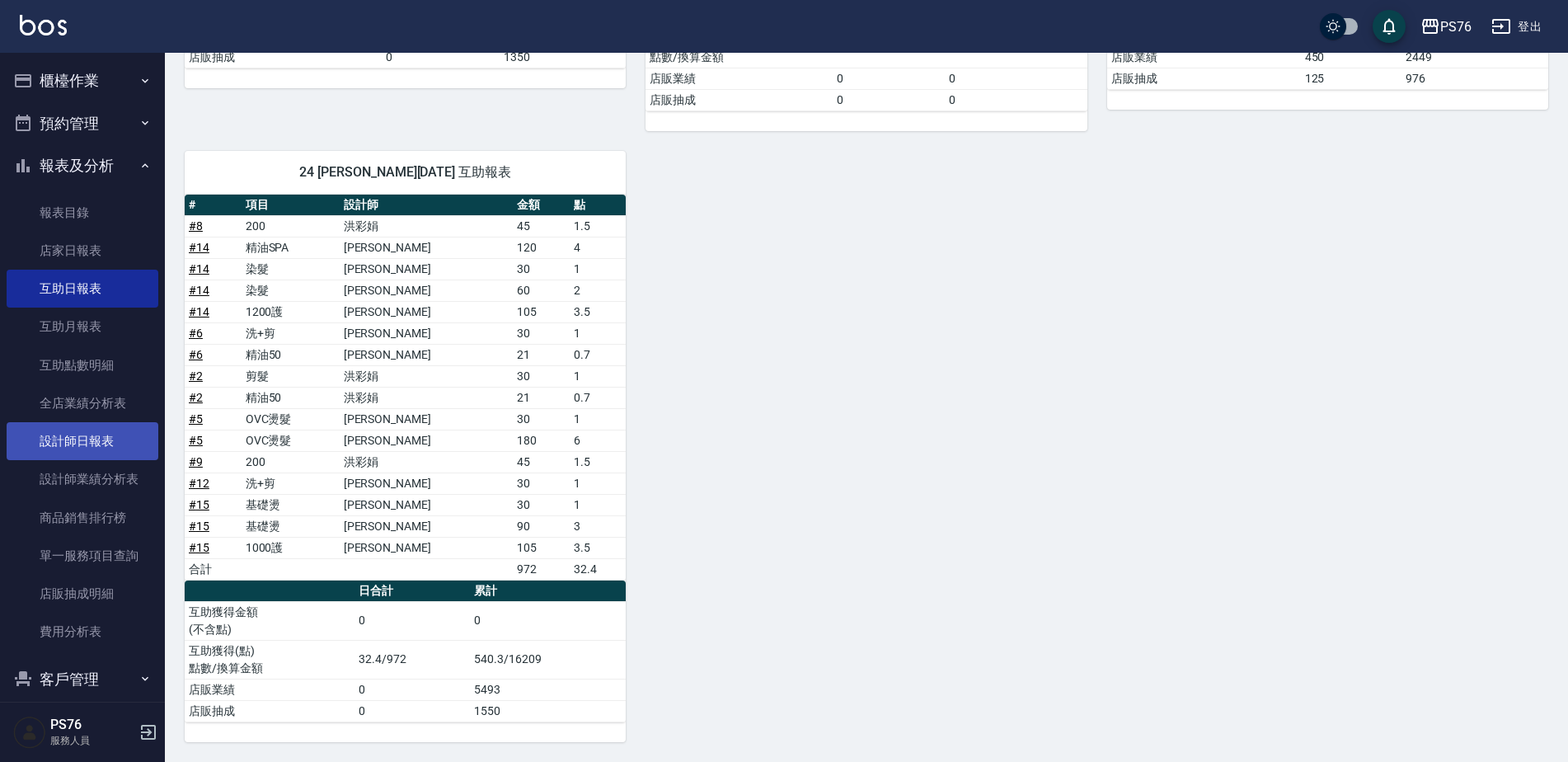
click at [102, 440] on link "設計師日報表" at bounding box center [82, 441] width 151 height 38
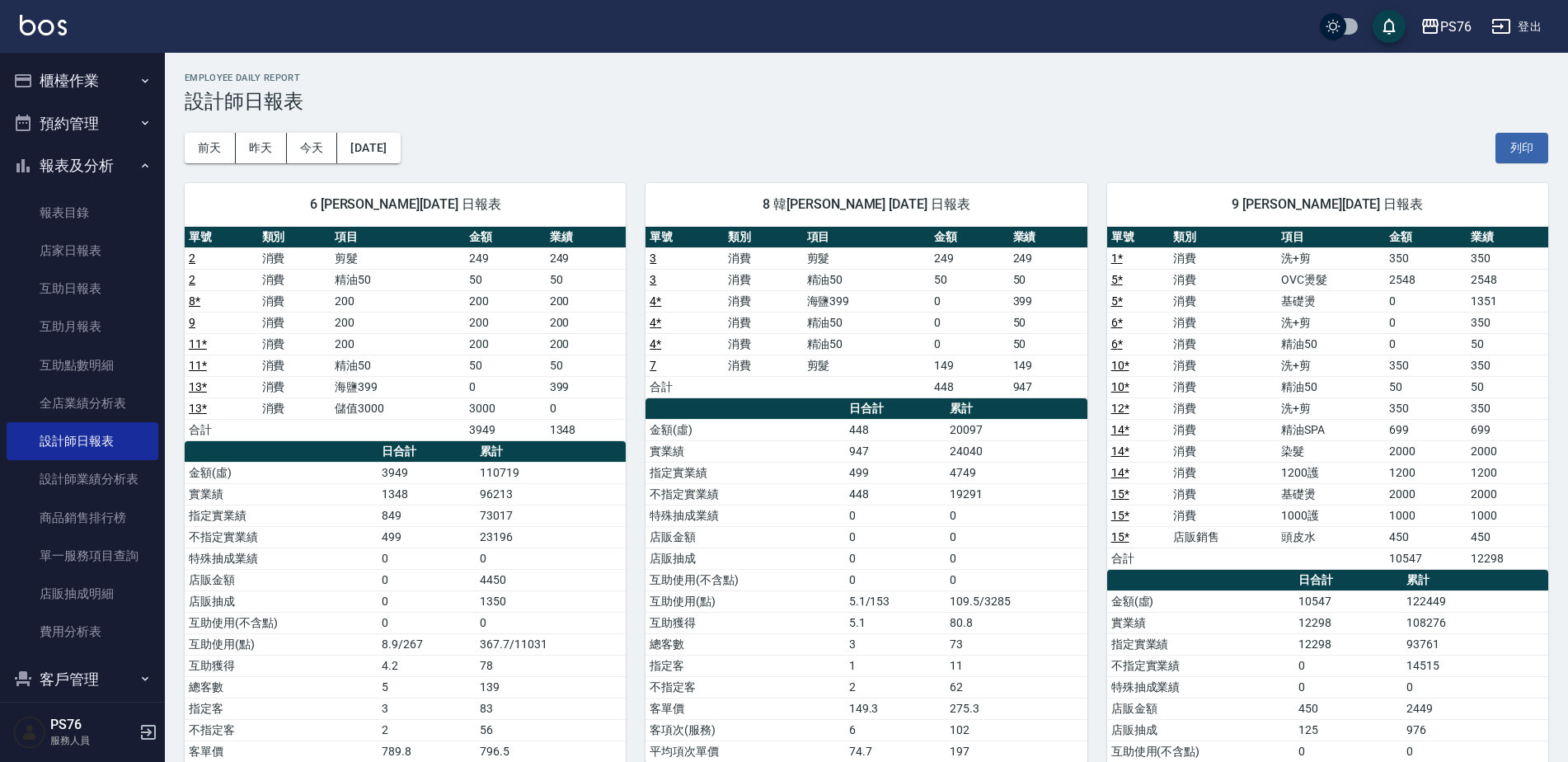
click at [113, 160] on button "報表及分析" at bounding box center [82, 166] width 151 height 43
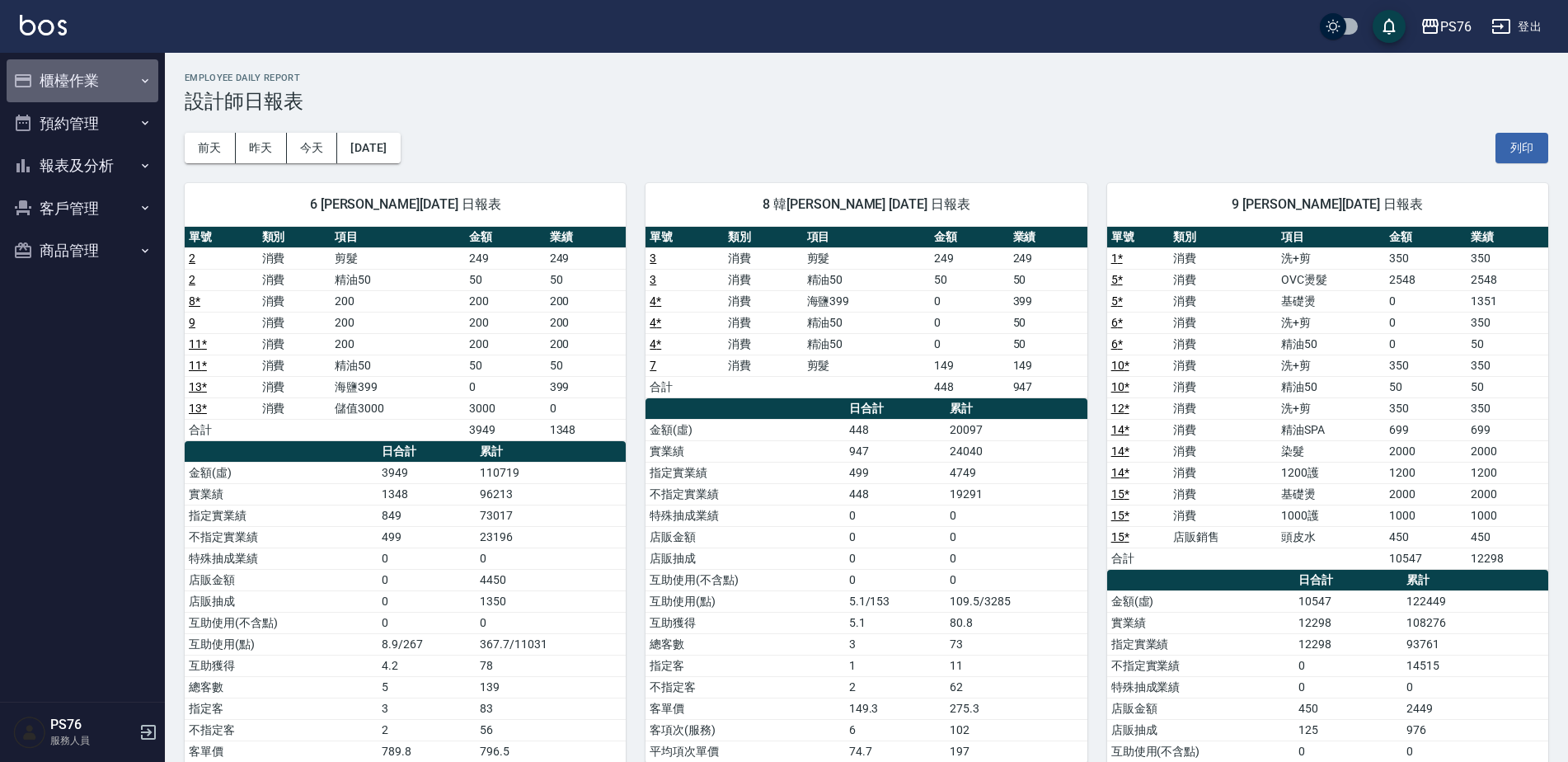
click at [136, 67] on button "櫃檯作業" at bounding box center [82, 81] width 151 height 43
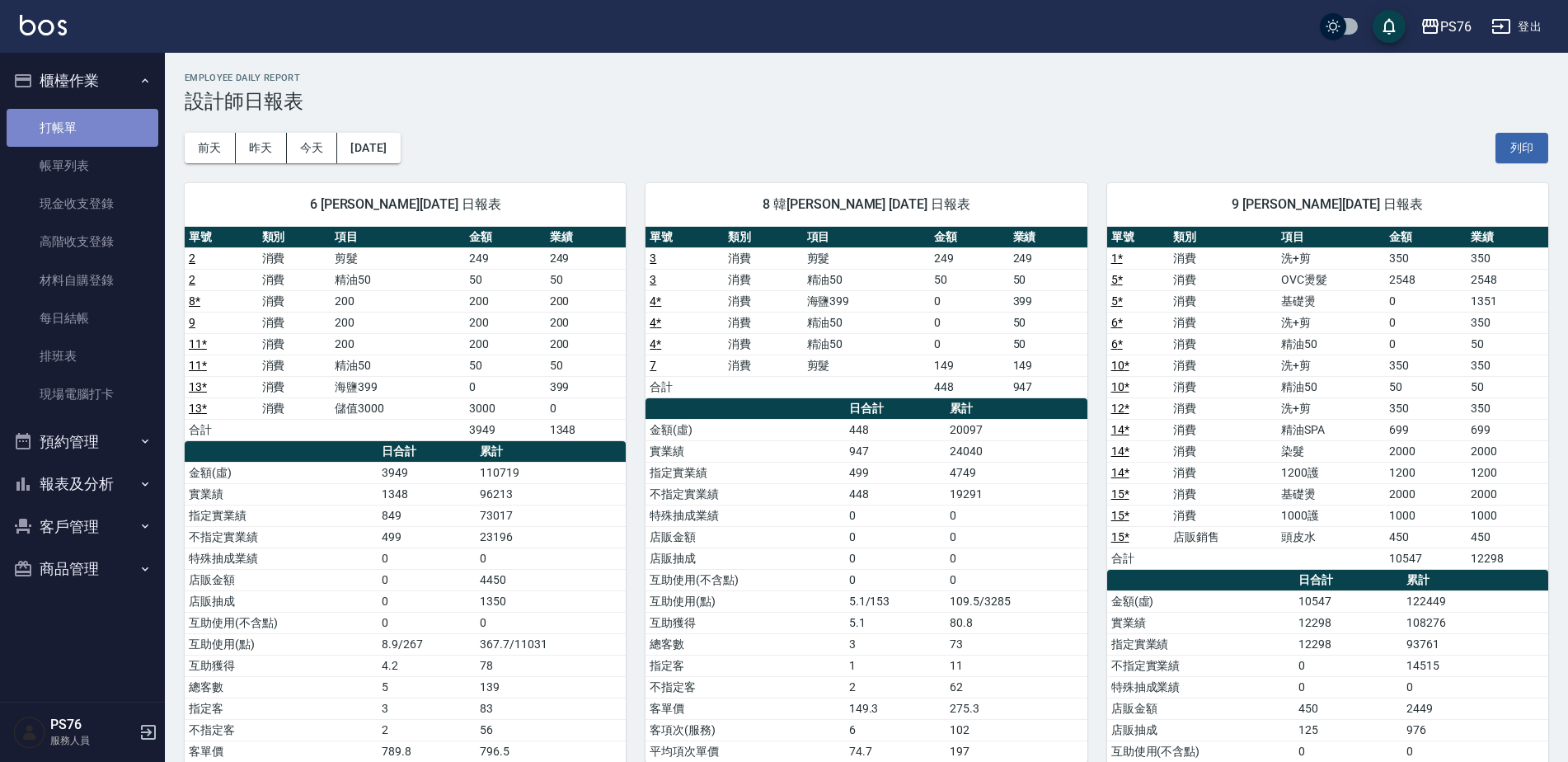
click at [123, 115] on link "打帳單" at bounding box center [82, 128] width 151 height 38
